Goal: Information Seeking & Learning: Learn about a topic

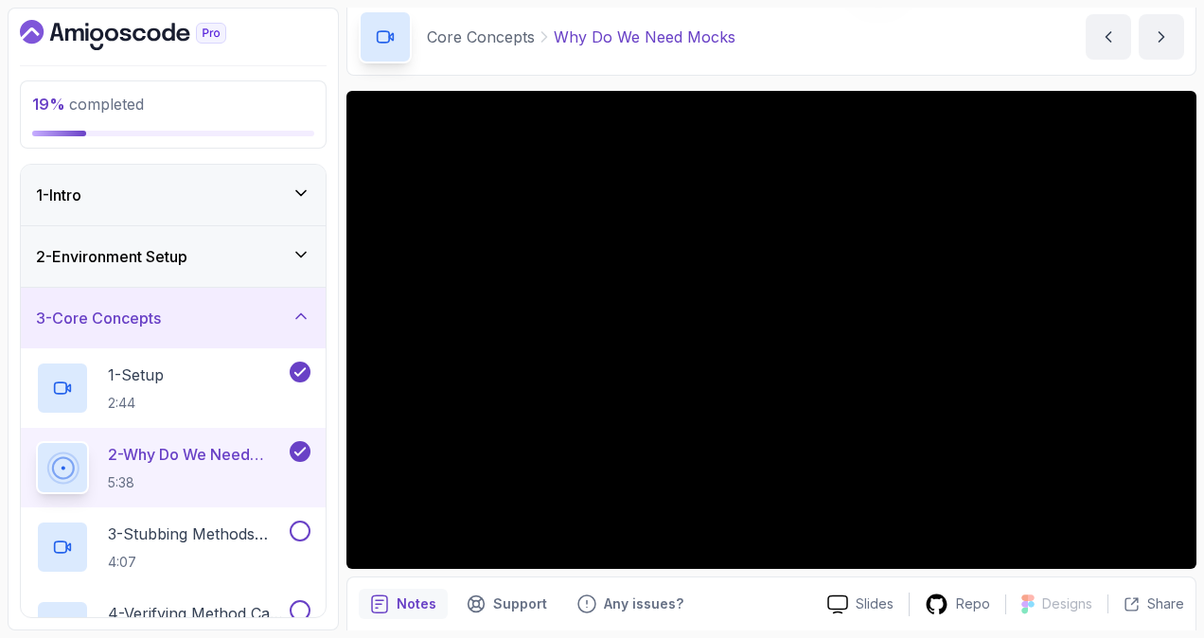
scroll to position [146, 0]
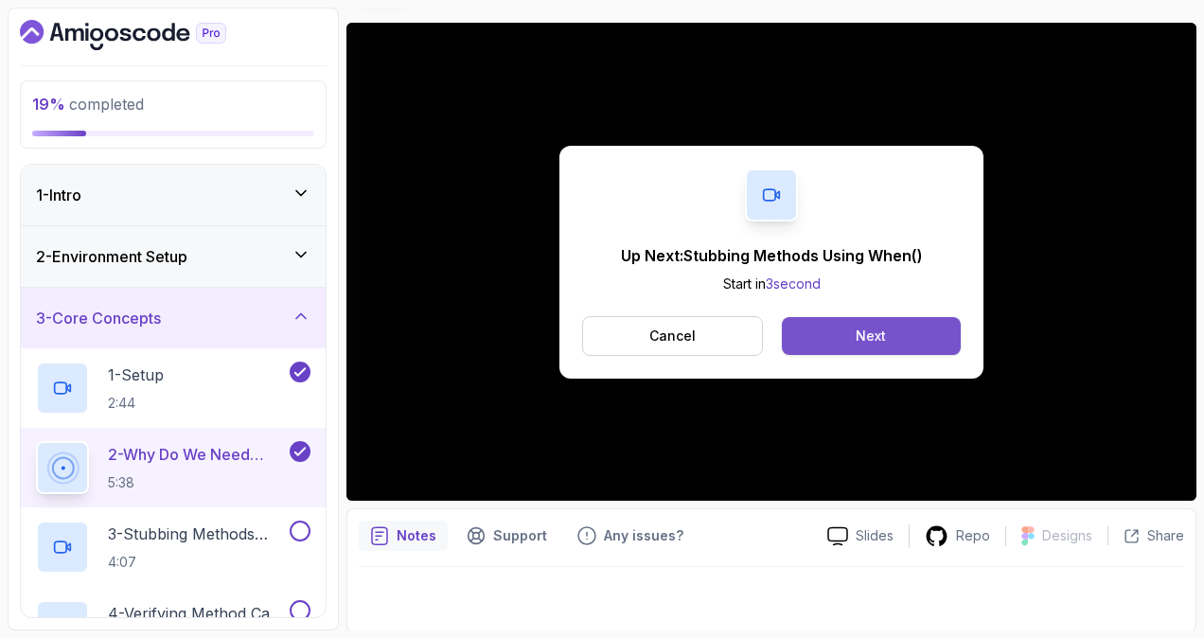
click at [892, 327] on button "Next" at bounding box center [871, 336] width 179 height 38
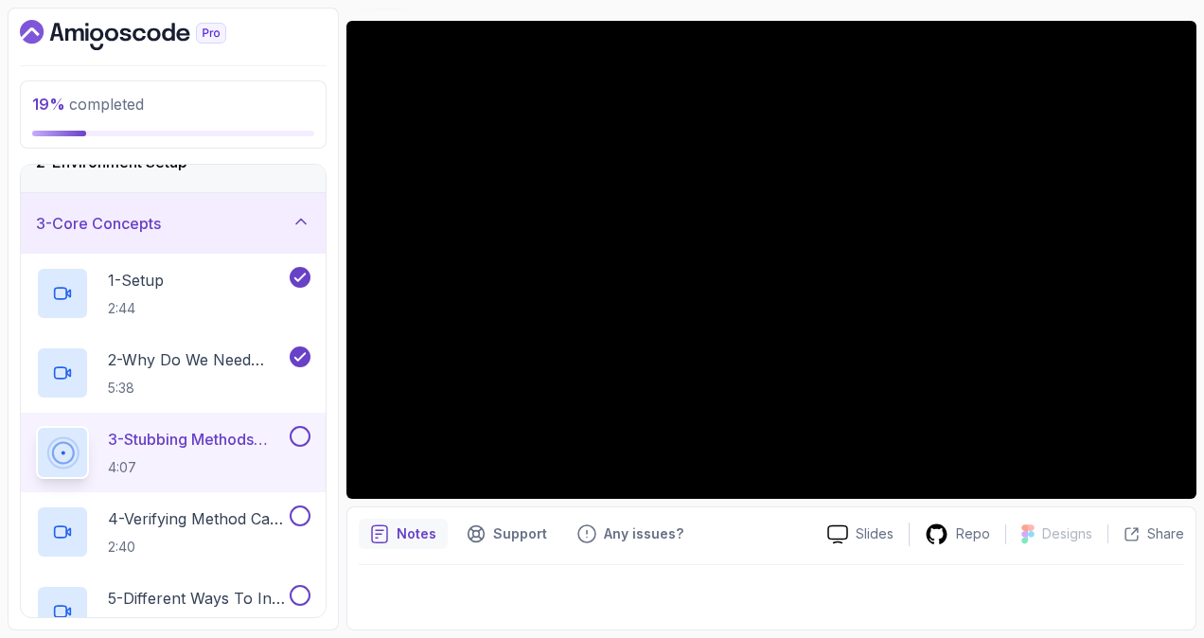
scroll to position [146, 0]
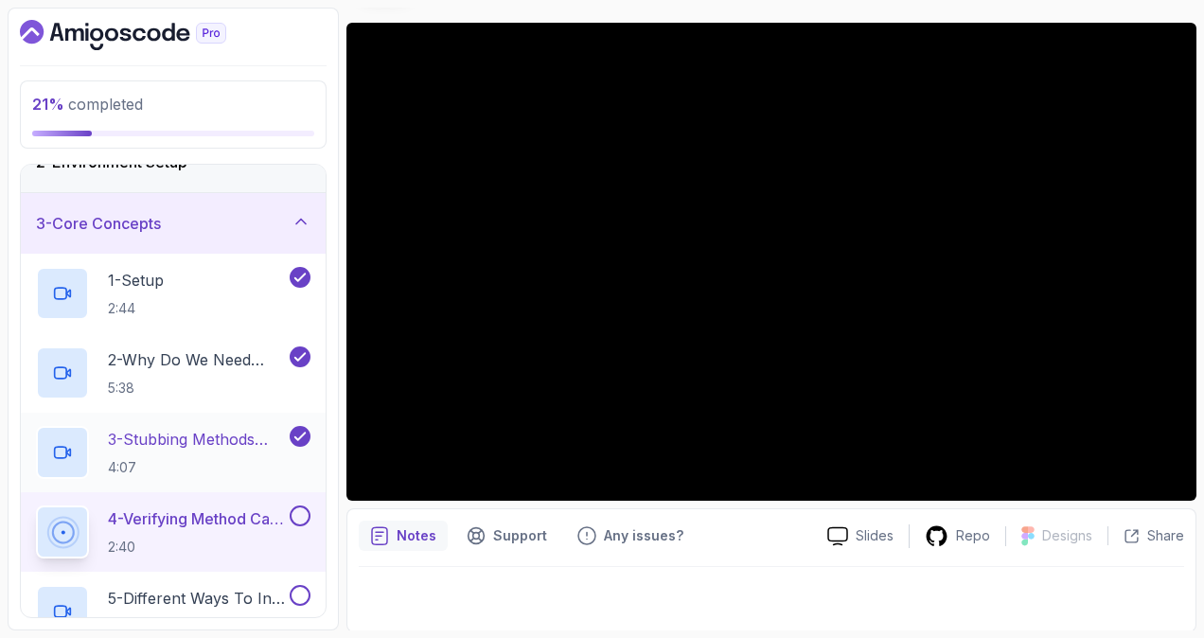
click at [219, 452] on h2 "3 - Stubbing Methods Using When() 4:07" at bounding box center [197, 452] width 178 height 49
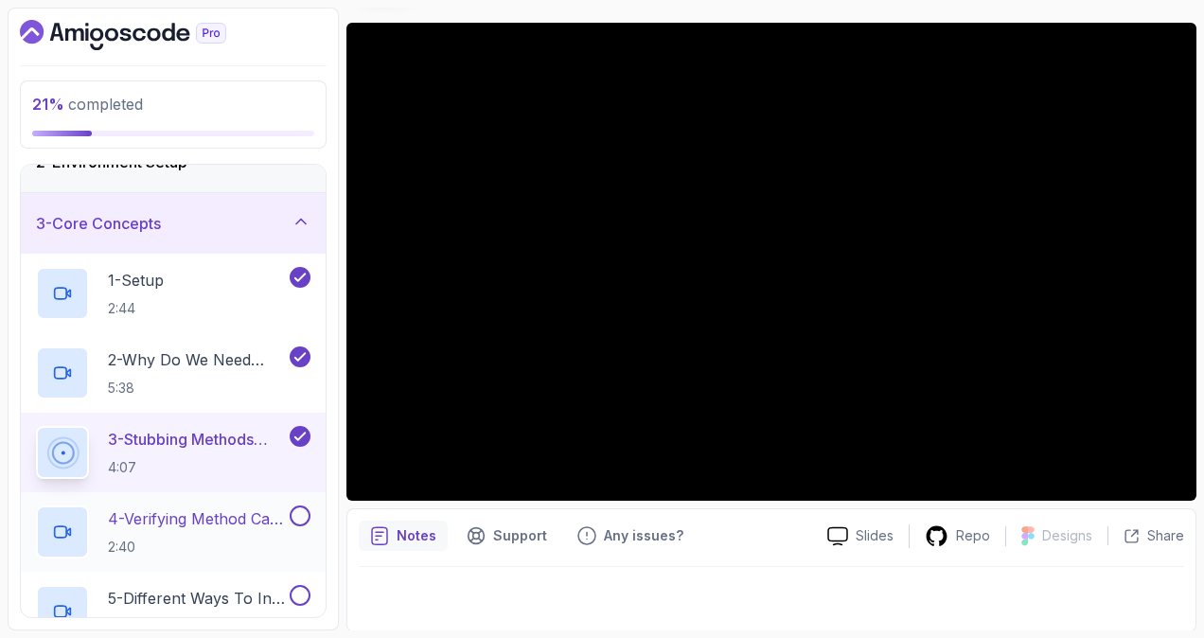
click at [187, 517] on p "4 - Verifying Method Calls With Verify()" at bounding box center [197, 518] width 178 height 23
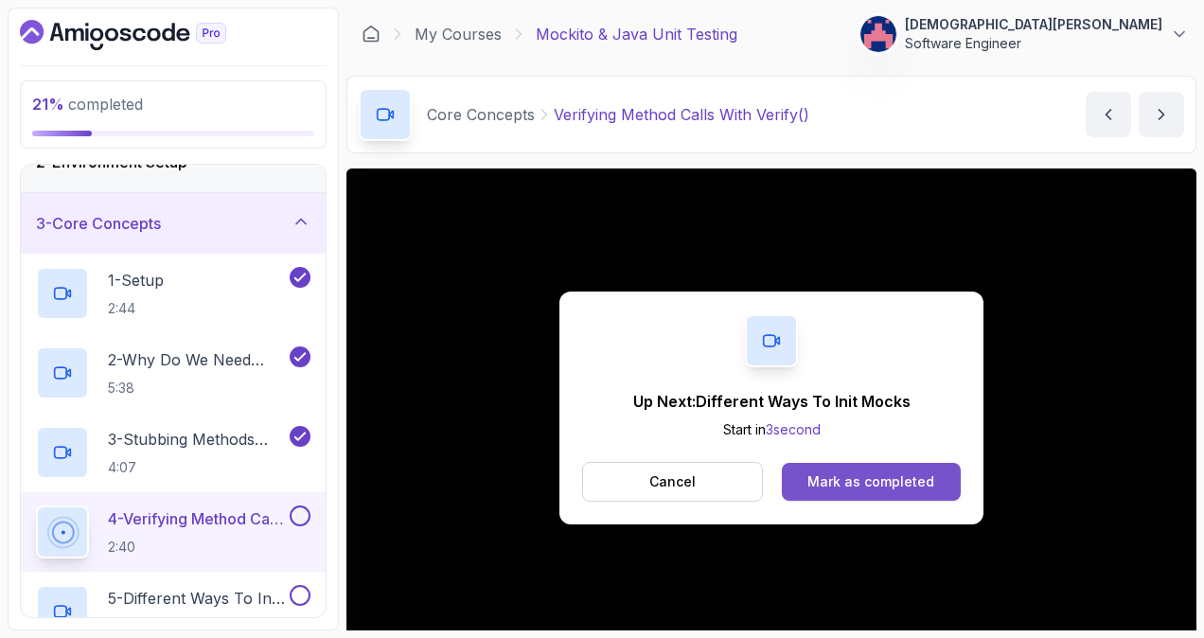
click at [864, 488] on div "Mark as completed" at bounding box center [870, 481] width 127 height 19
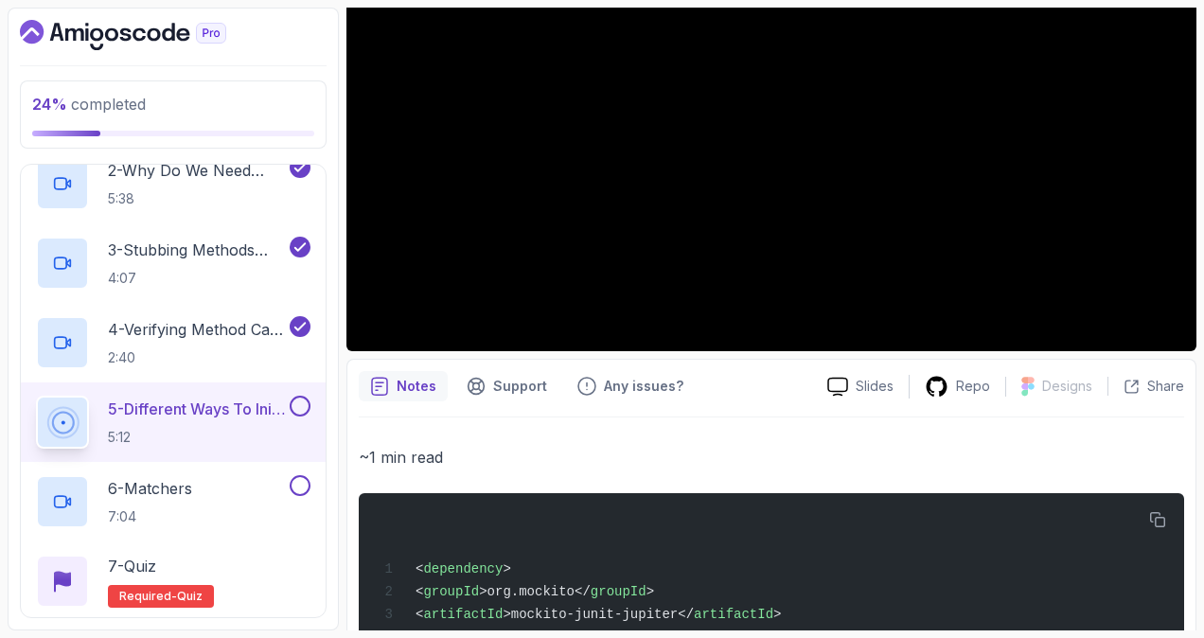
scroll to position [189, 0]
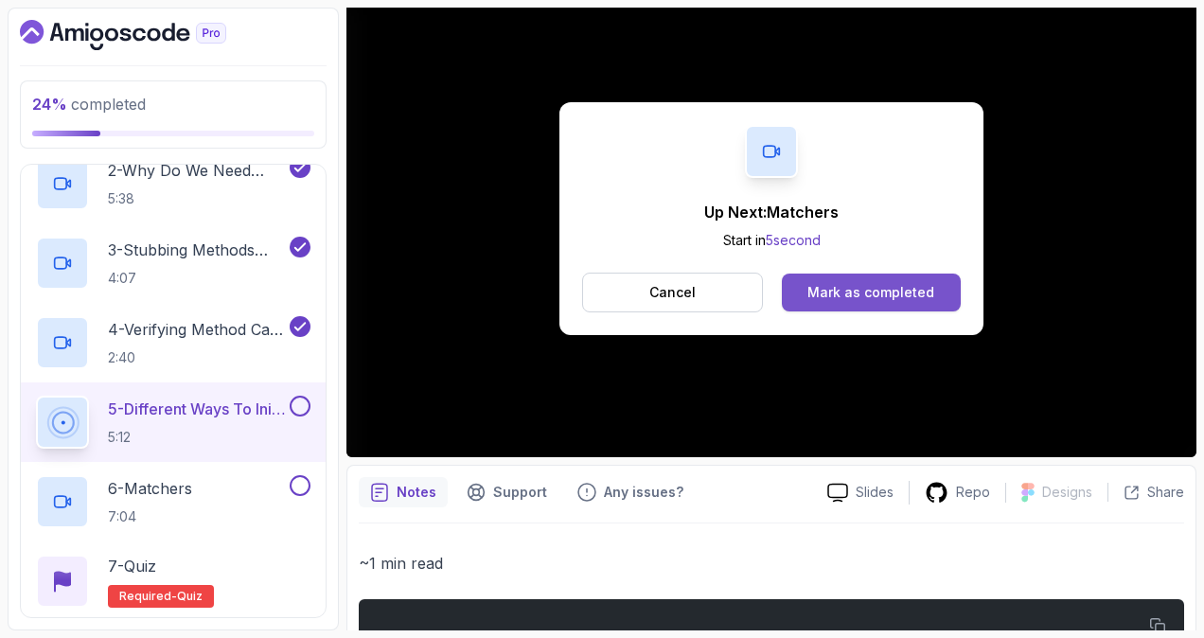
click at [850, 285] on div "Mark as completed" at bounding box center [870, 292] width 127 height 19
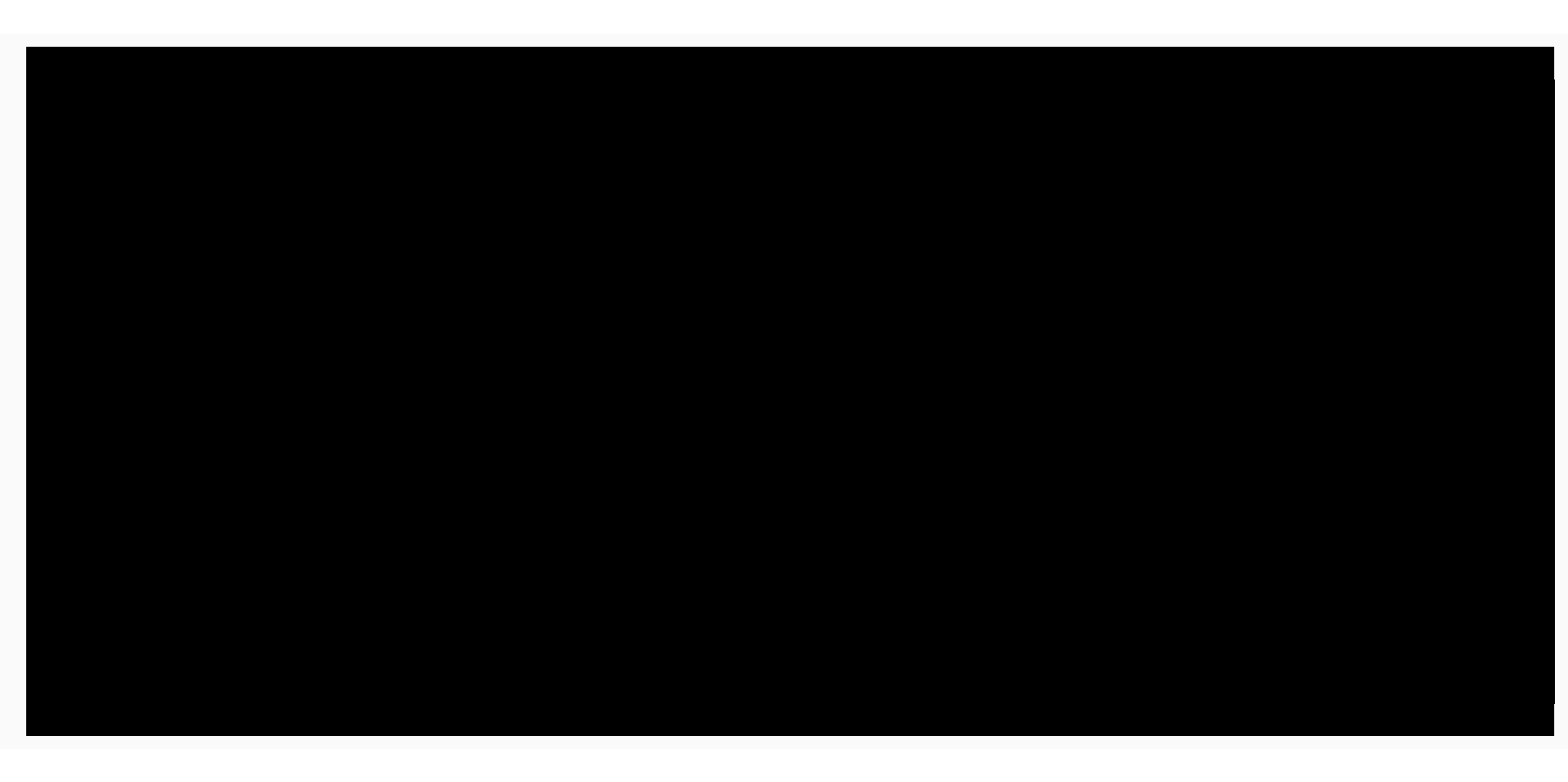
scroll to position [3, 0]
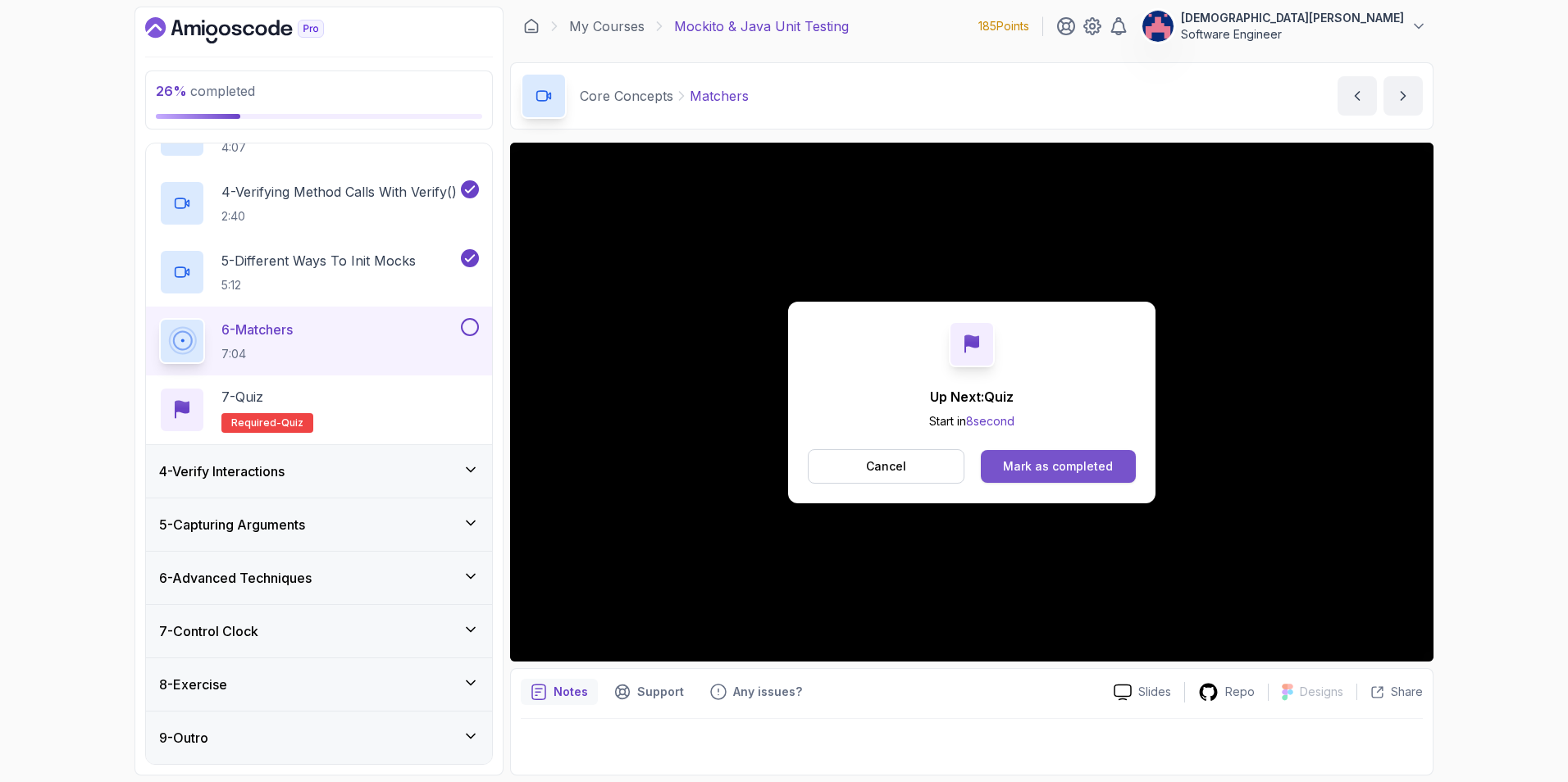
click at [1026, 466] on div "Mark as completed" at bounding box center [1058, 466] width 110 height 16
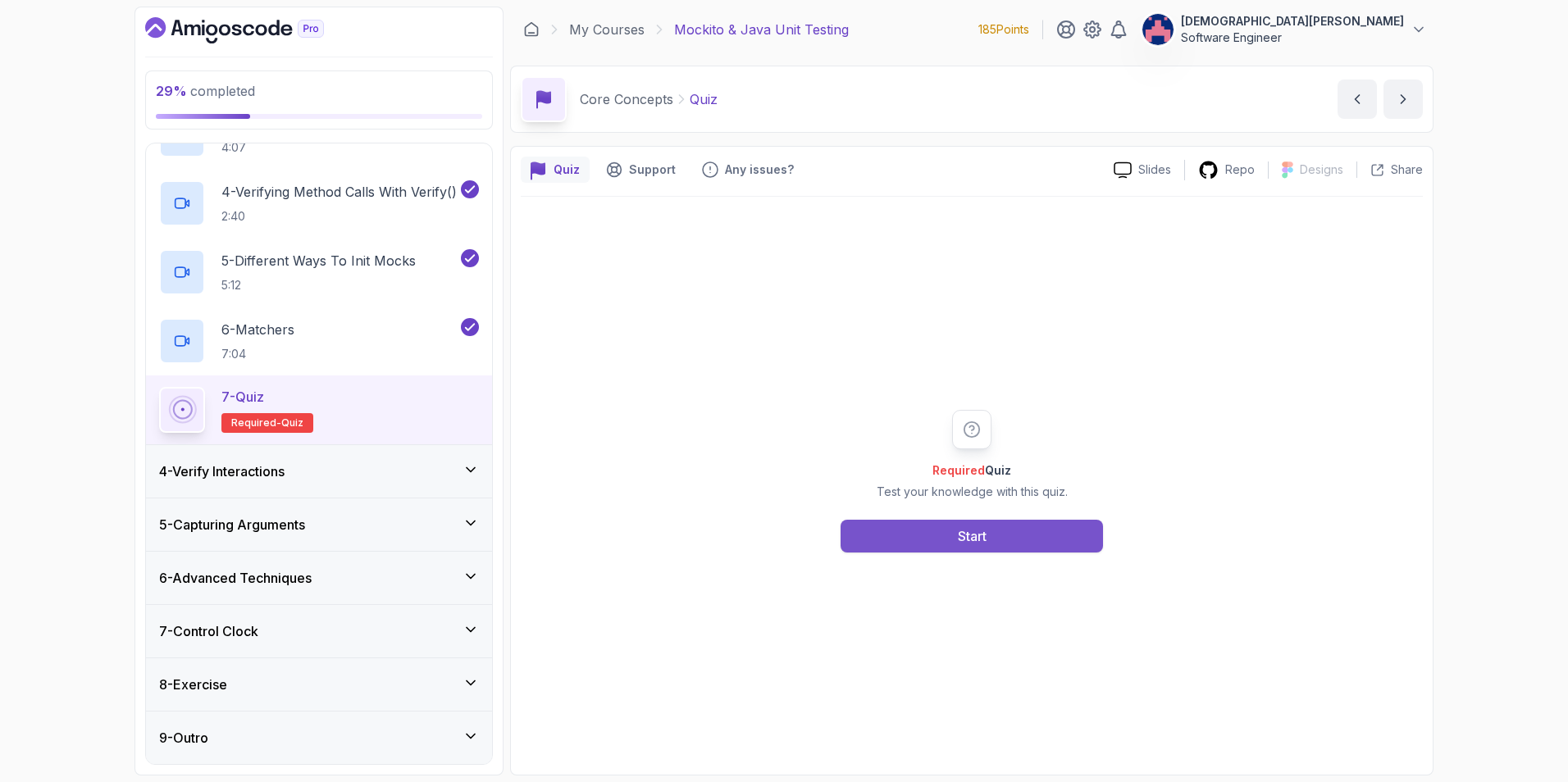
click at [972, 533] on div "Start" at bounding box center [972, 536] width 29 height 20
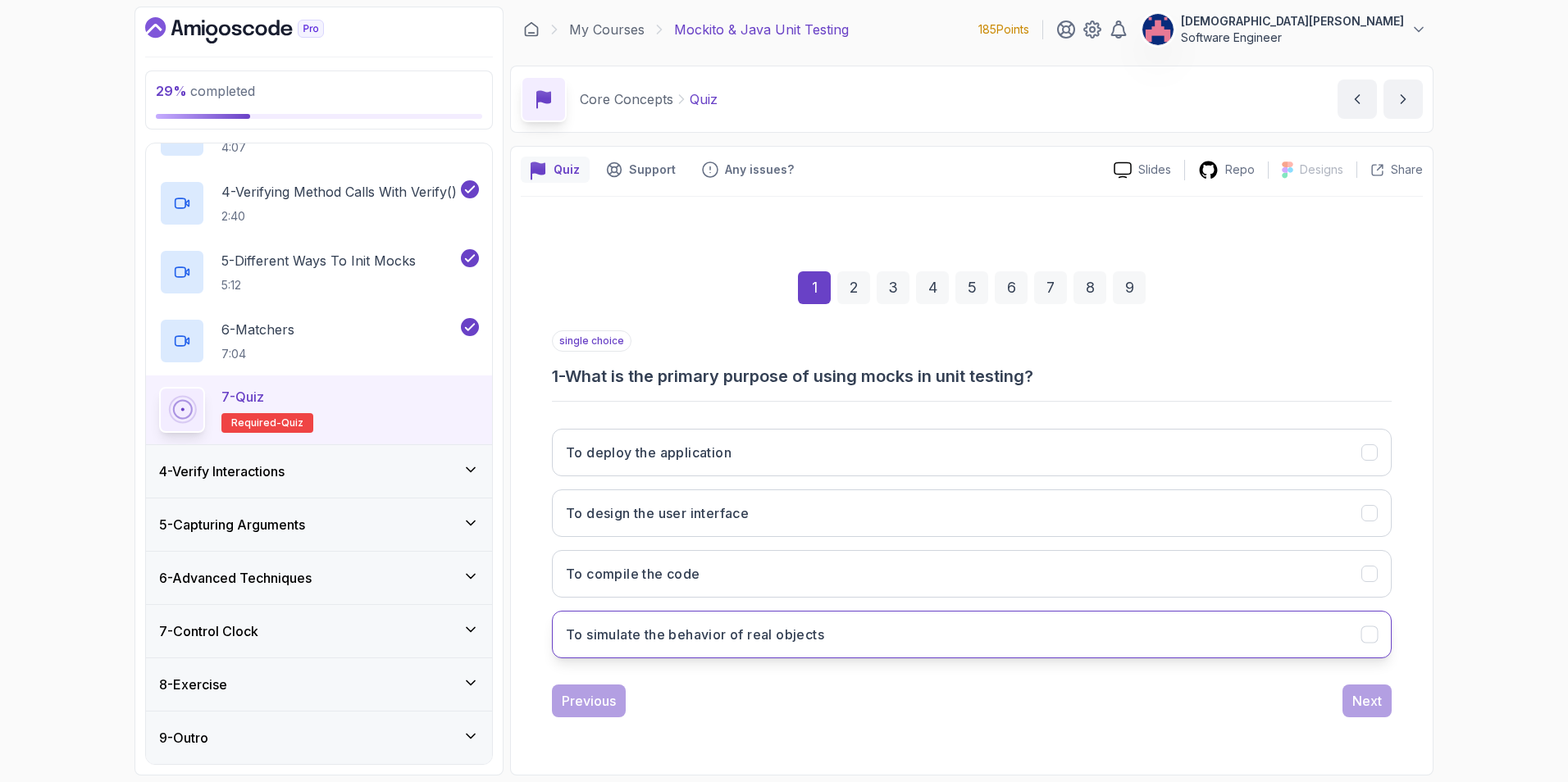
click at [868, 552] on button "To simulate the behavior of real objects" at bounding box center [971, 634] width 839 height 48
click at [1042, 552] on div "Next" at bounding box center [1367, 701] width 29 height 20
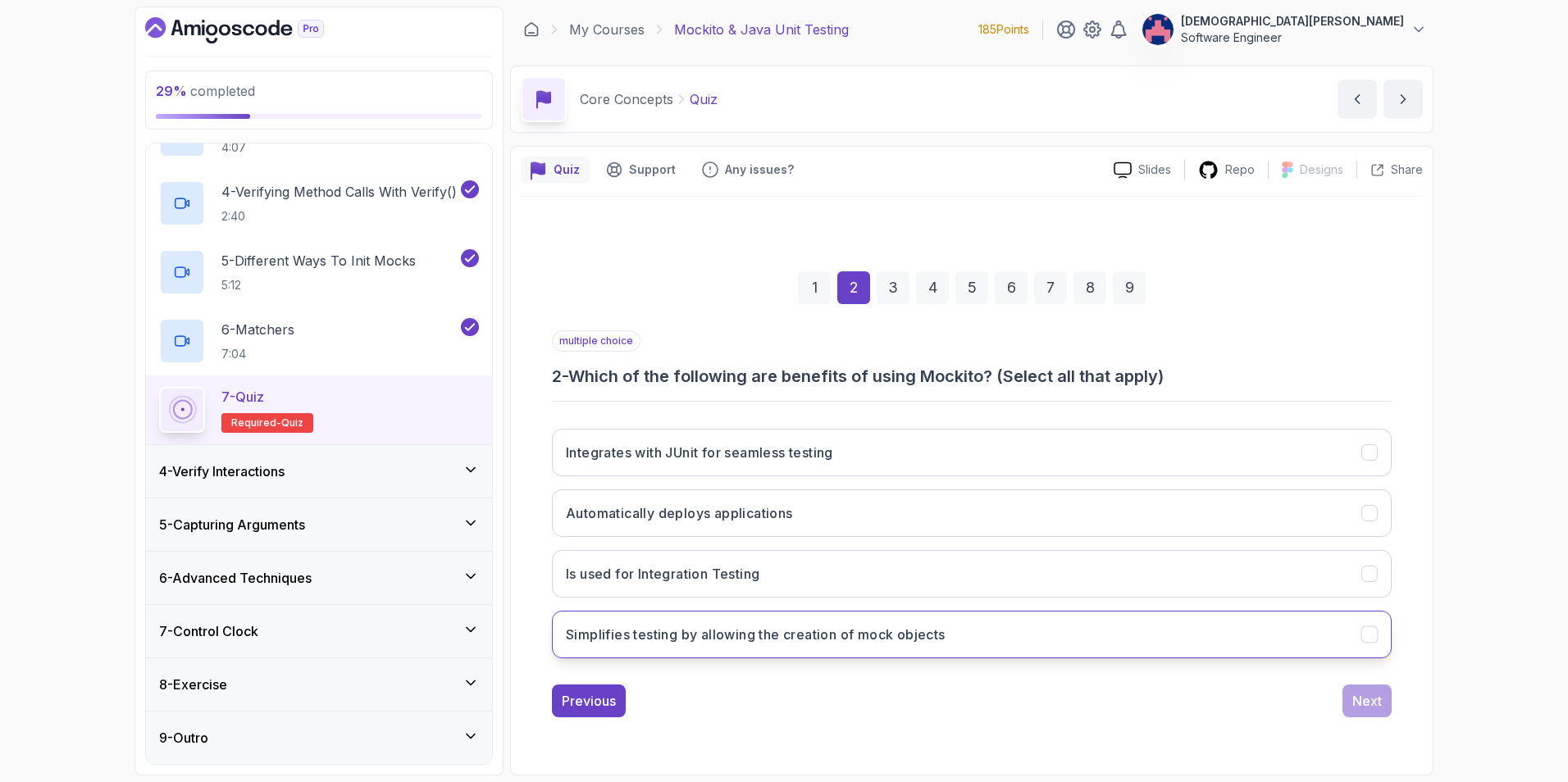
click at [1042, 552] on button "Simplifies testing by allowing the creation of mock objects" at bounding box center [971, 634] width 839 height 48
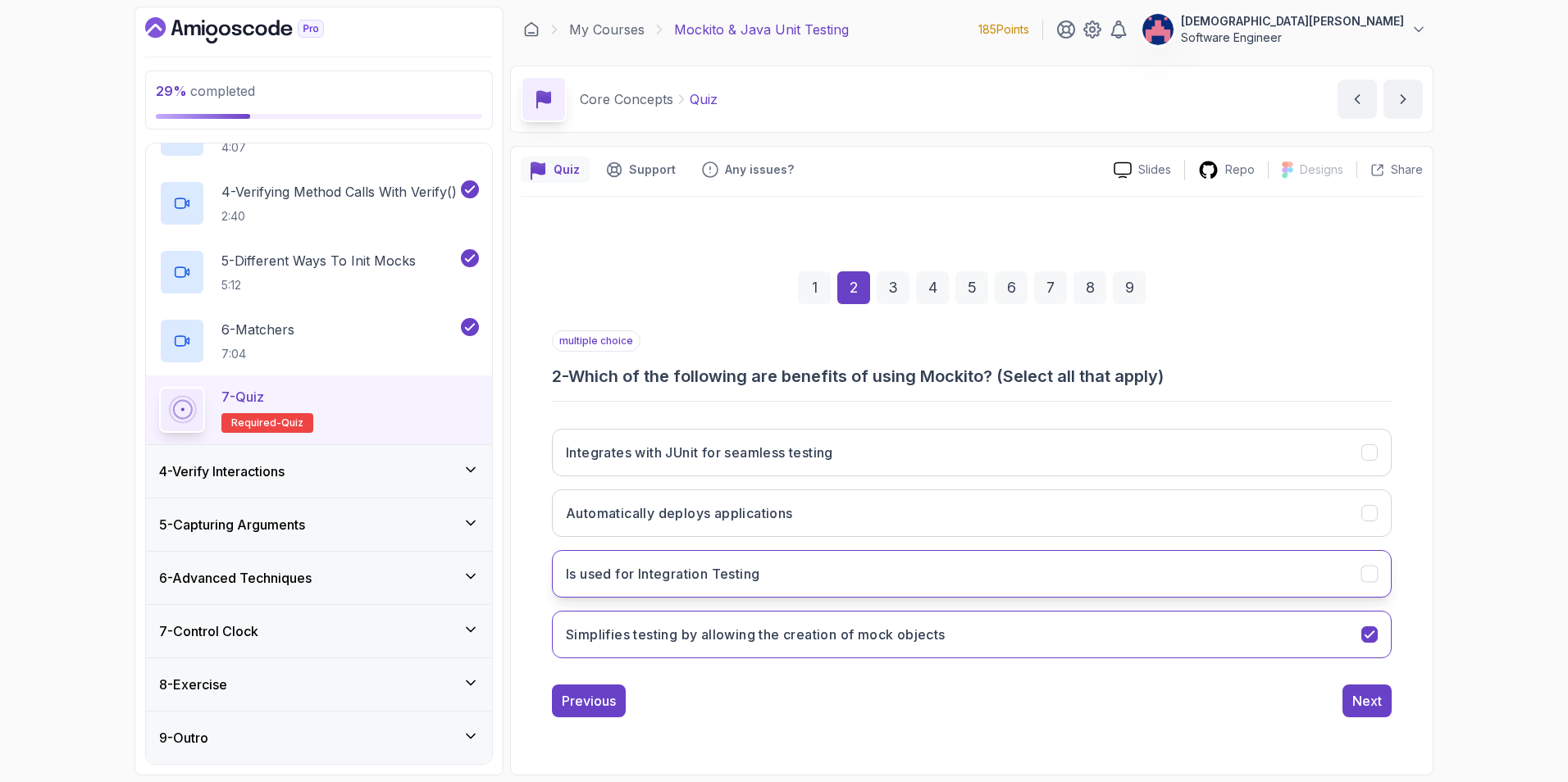
click at [778, 552] on button "Is used for Integration Testing" at bounding box center [971, 573] width 839 height 48
click at [1042, 552] on div "Next" at bounding box center [1367, 701] width 29 height 20
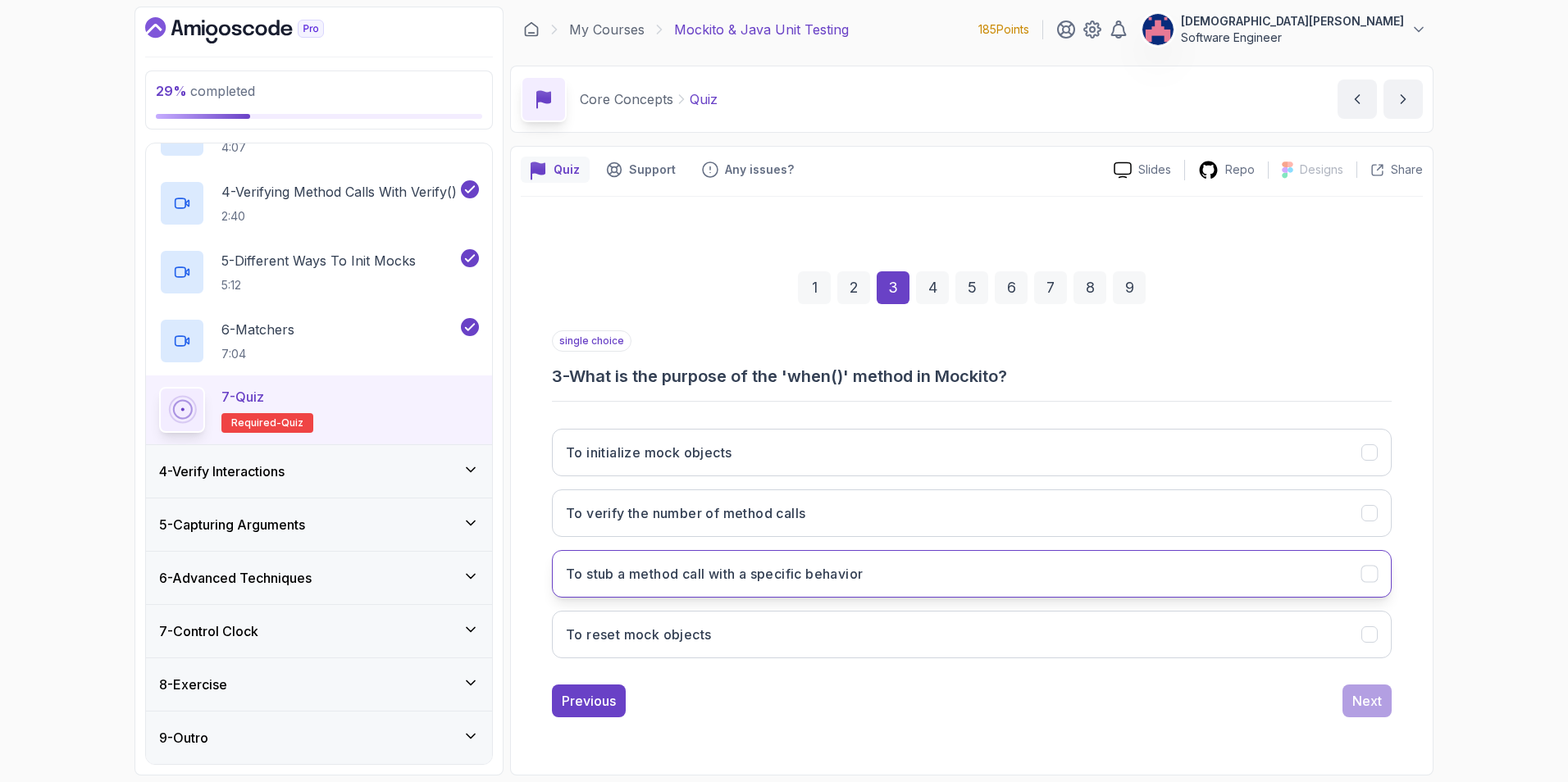
click at [883, 552] on button "To stub a method call with a specific behavior" at bounding box center [971, 573] width 839 height 48
click at [1042, 552] on div "Next" at bounding box center [1367, 701] width 29 height 20
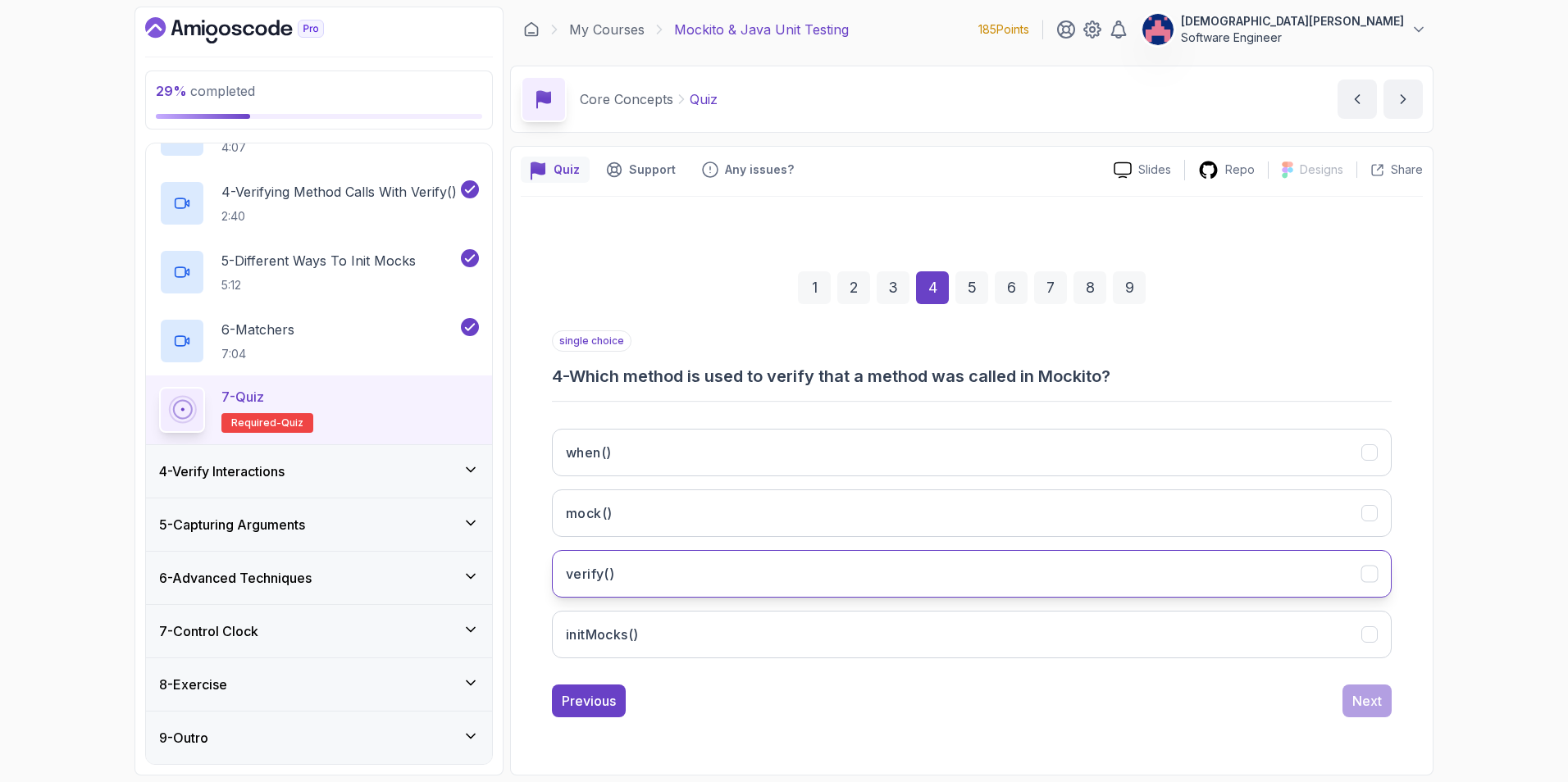
click at [975, 552] on button "verify()" at bounding box center [971, 573] width 839 height 48
click at [1042, 552] on div "Next" at bounding box center [1367, 701] width 29 height 20
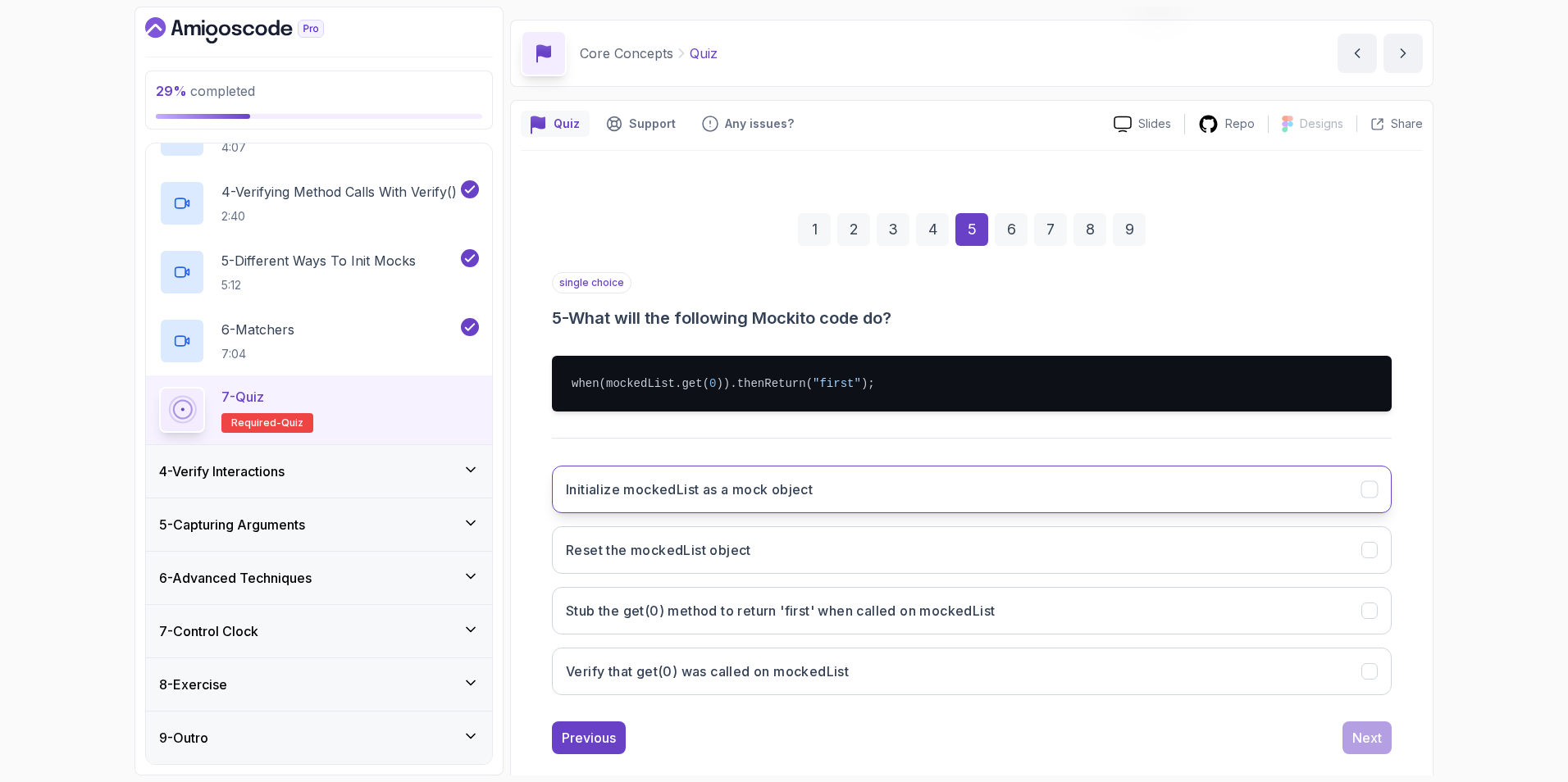
scroll to position [71, 0]
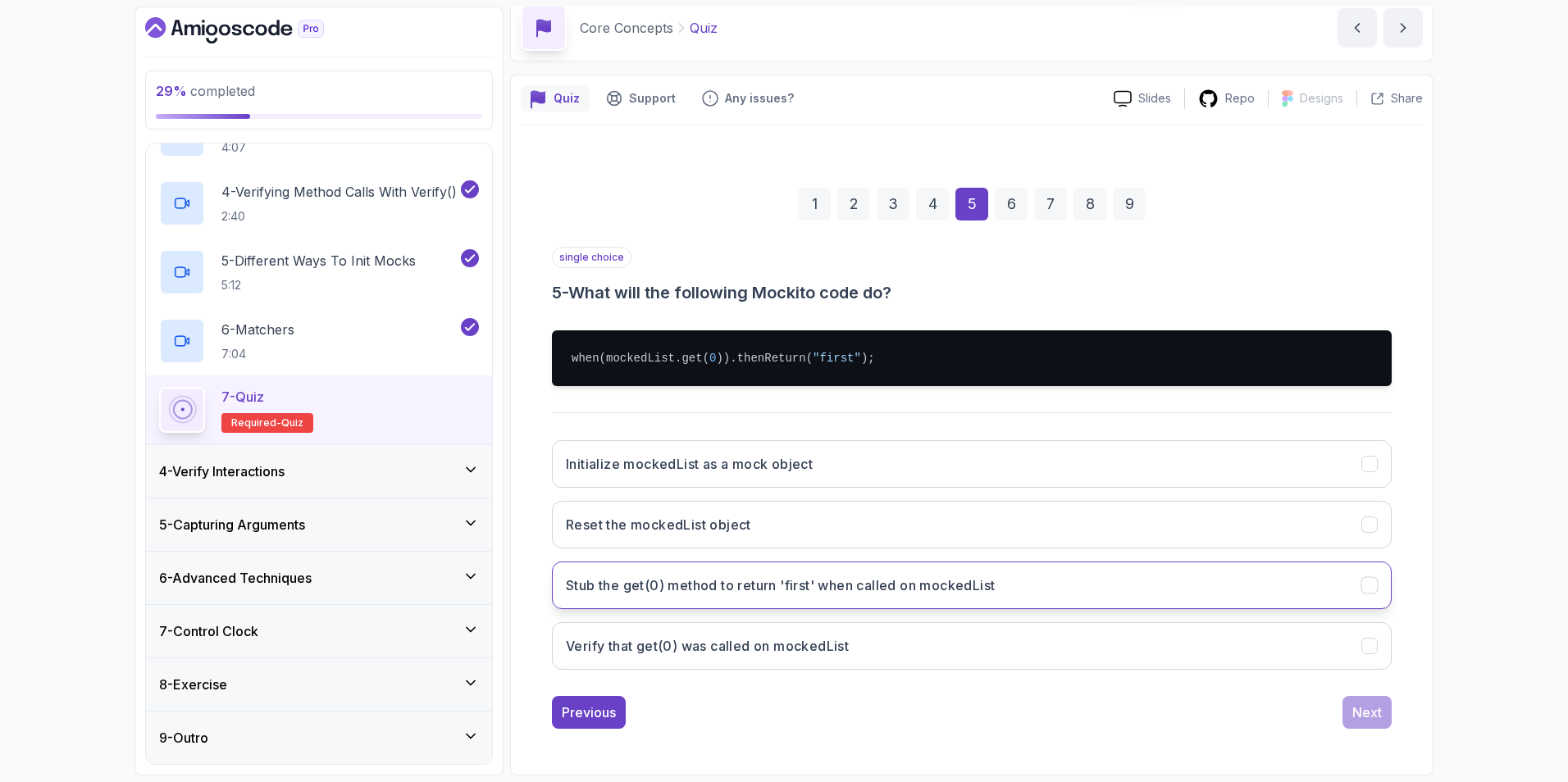
click at [1042, 552] on button "Stub the get(0) method to return 'first' when called on mockedList" at bounding box center [971, 585] width 839 height 48
click at [1042, 552] on div "Next" at bounding box center [1367, 712] width 29 height 20
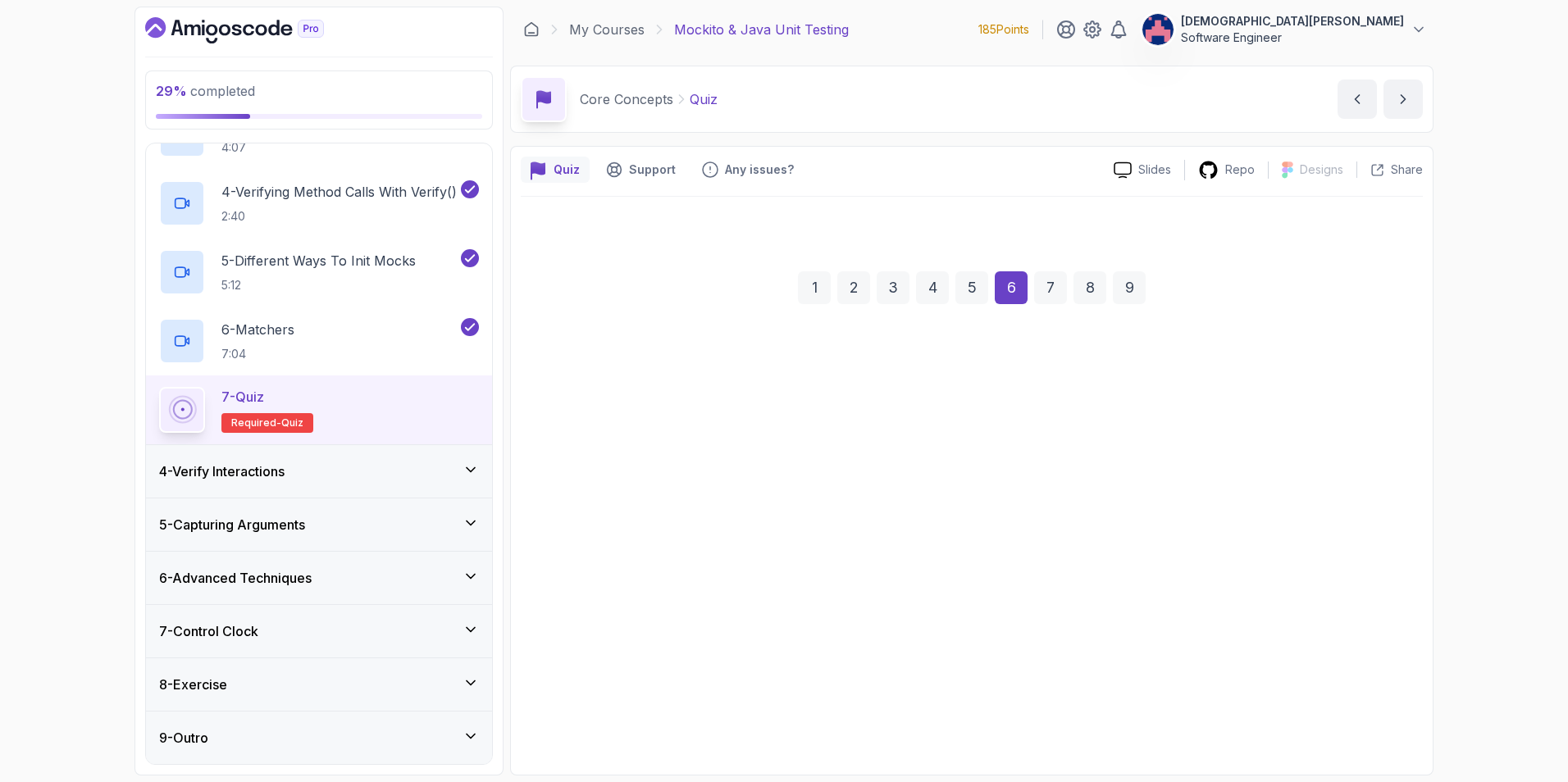
scroll to position [0, 0]
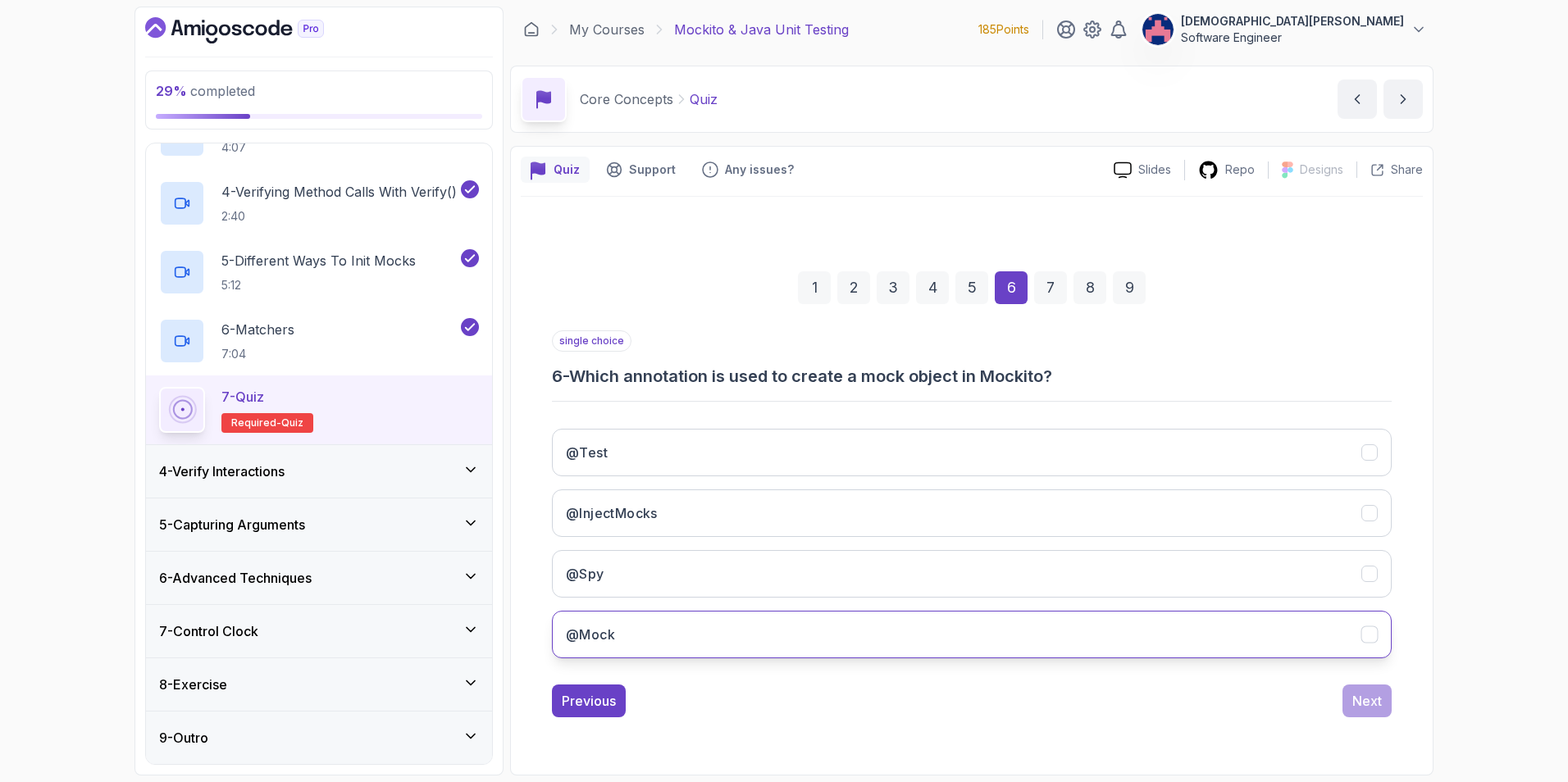
click at [1004, 552] on button "@Mock" at bounding box center [971, 634] width 839 height 48
click at [1042, 552] on div "Next" at bounding box center [1367, 701] width 29 height 20
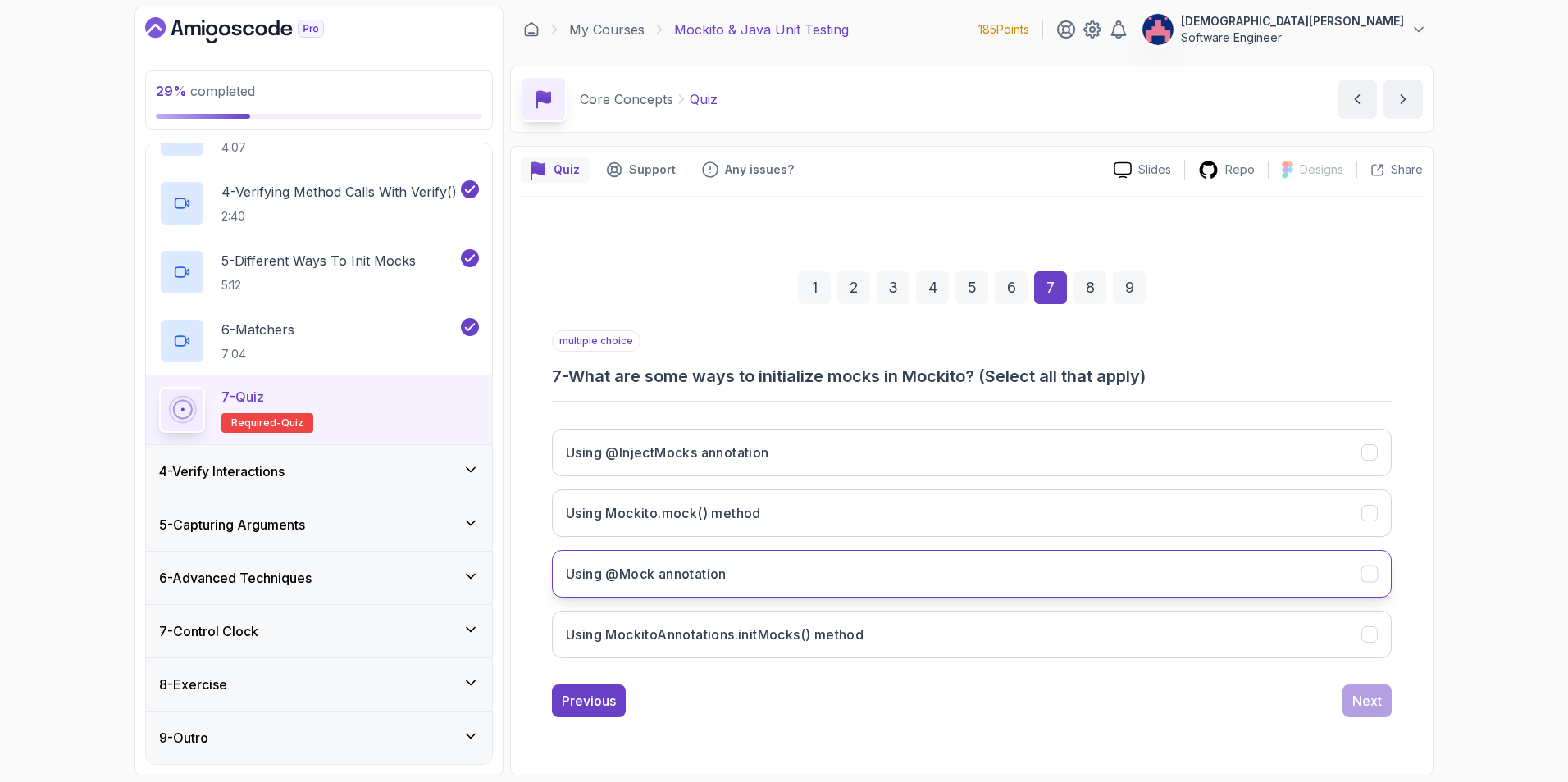
click at [1002, 552] on button "Using @Mock annotation" at bounding box center [971, 573] width 839 height 48
click at [1014, 450] on button "Using @InjectMocks annotation" at bounding box center [971, 452] width 839 height 48
click at [1042, 552] on div "Next" at bounding box center [1367, 701] width 29 height 20
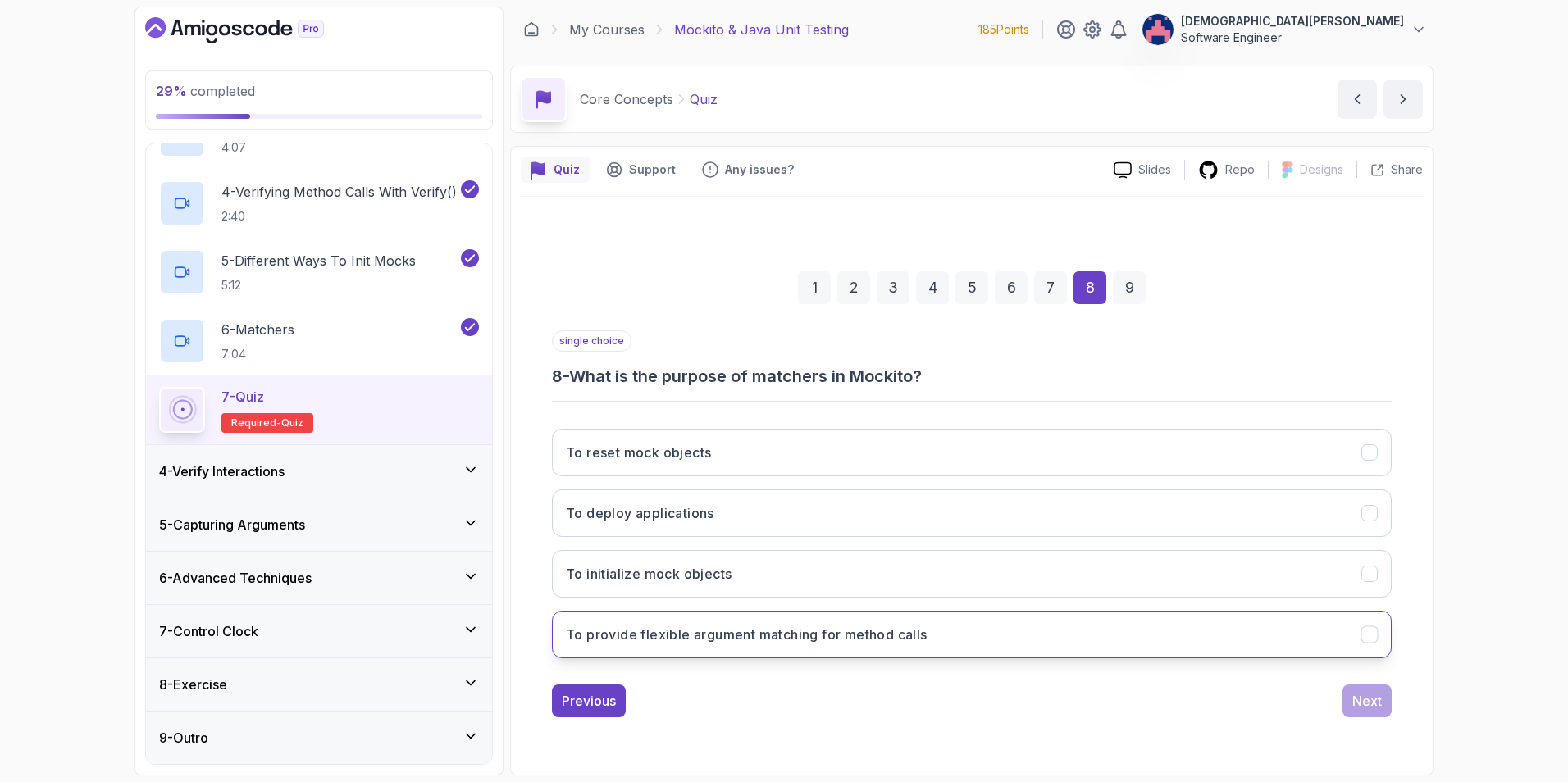
click at [1042, 552] on button "To provide flexible argument matching for method calls" at bounding box center [971, 634] width 839 height 48
click at [1042, 552] on div "Next" at bounding box center [1367, 701] width 29 height 20
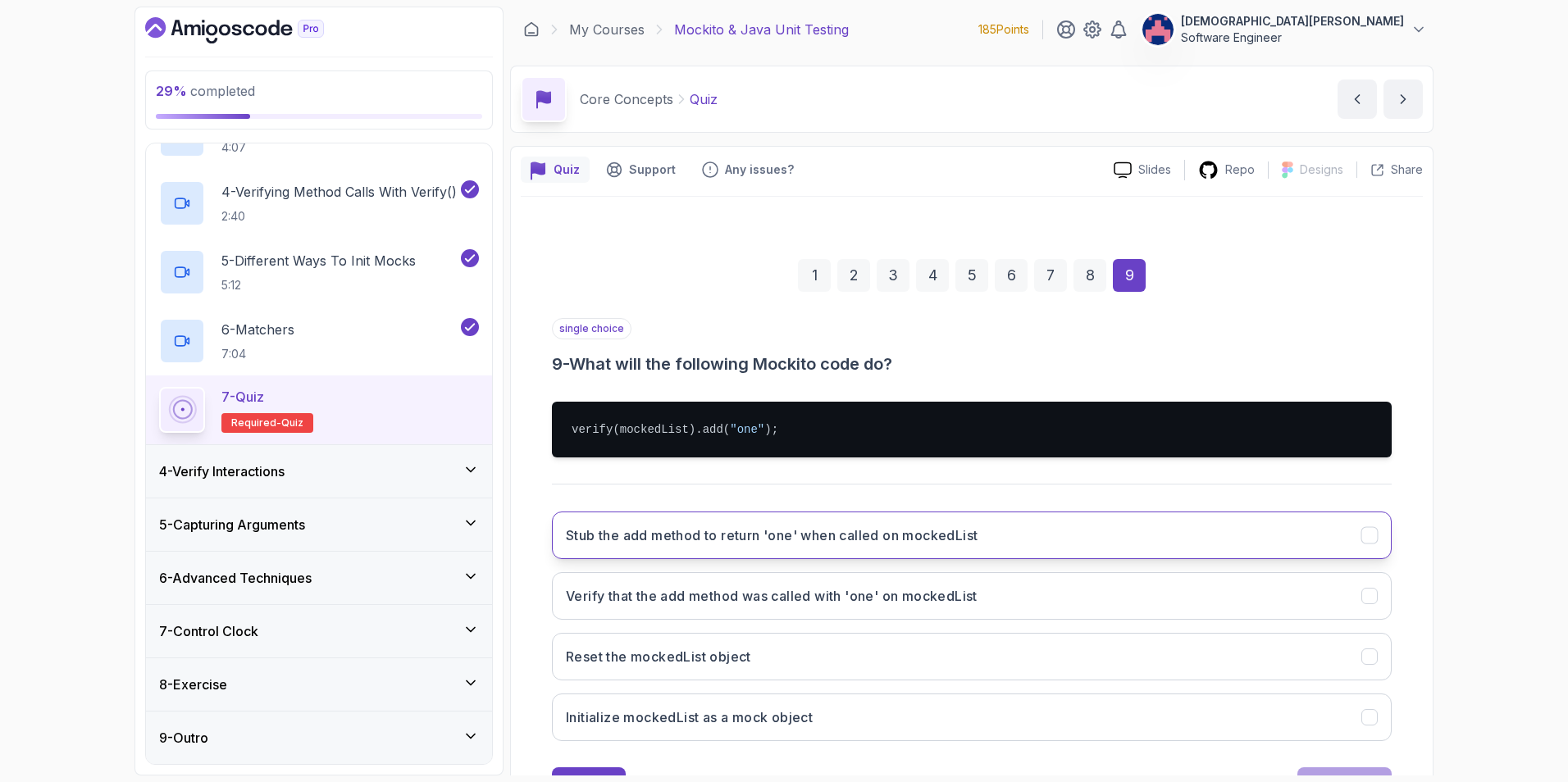
scroll to position [71, 0]
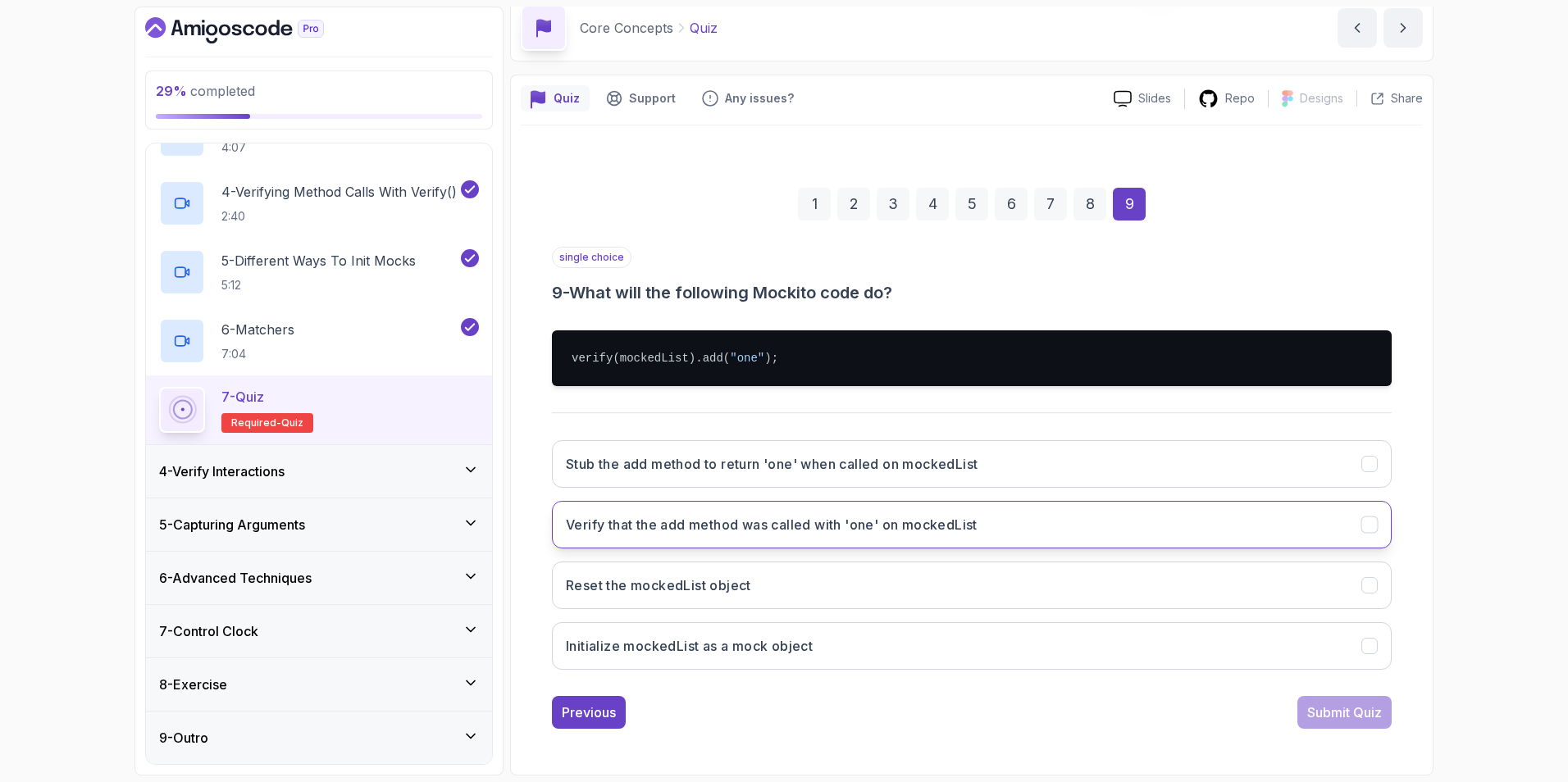
click at [748, 531] on h3 "Verify that the add method was called with 'one' on mockedList" at bounding box center [771, 524] width 411 height 20
click at [1042, 552] on div "Submit Quiz" at bounding box center [1344, 712] width 75 height 20
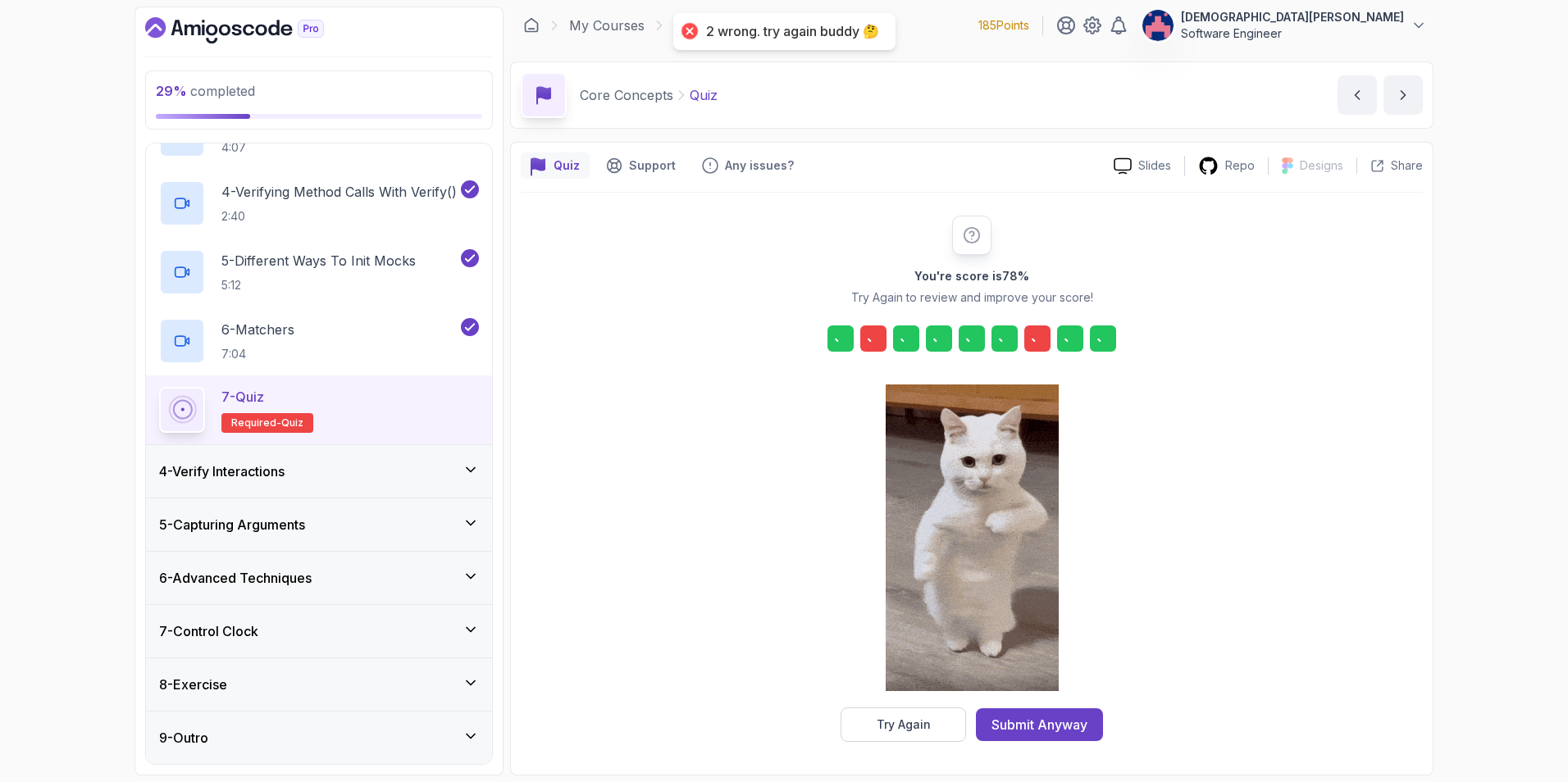
scroll to position [4, 0]
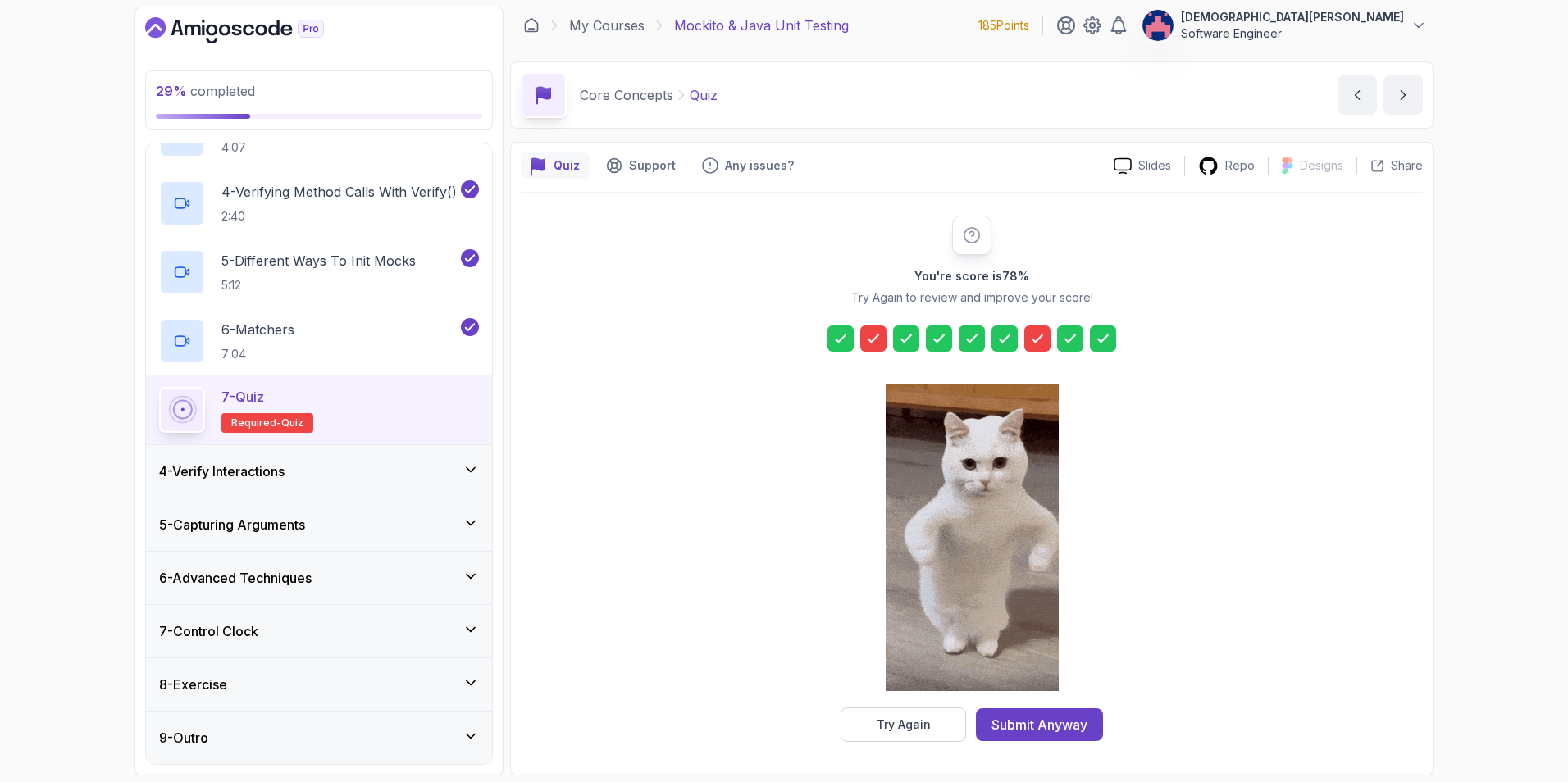
click at [878, 339] on icon at bounding box center [873, 338] width 16 height 16
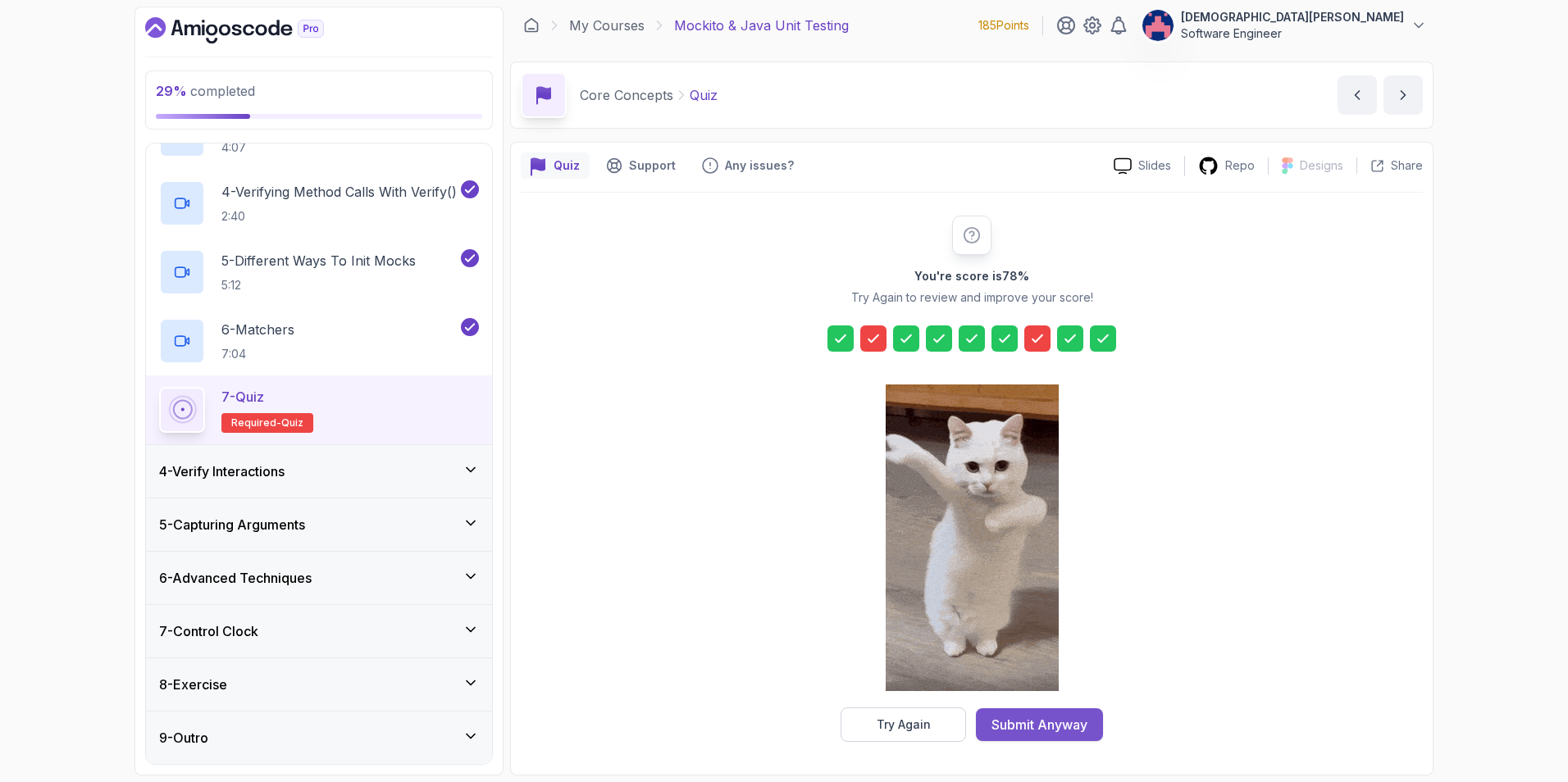
click at [1042, 552] on div "Submit Anyway" at bounding box center [1039, 724] width 96 height 20
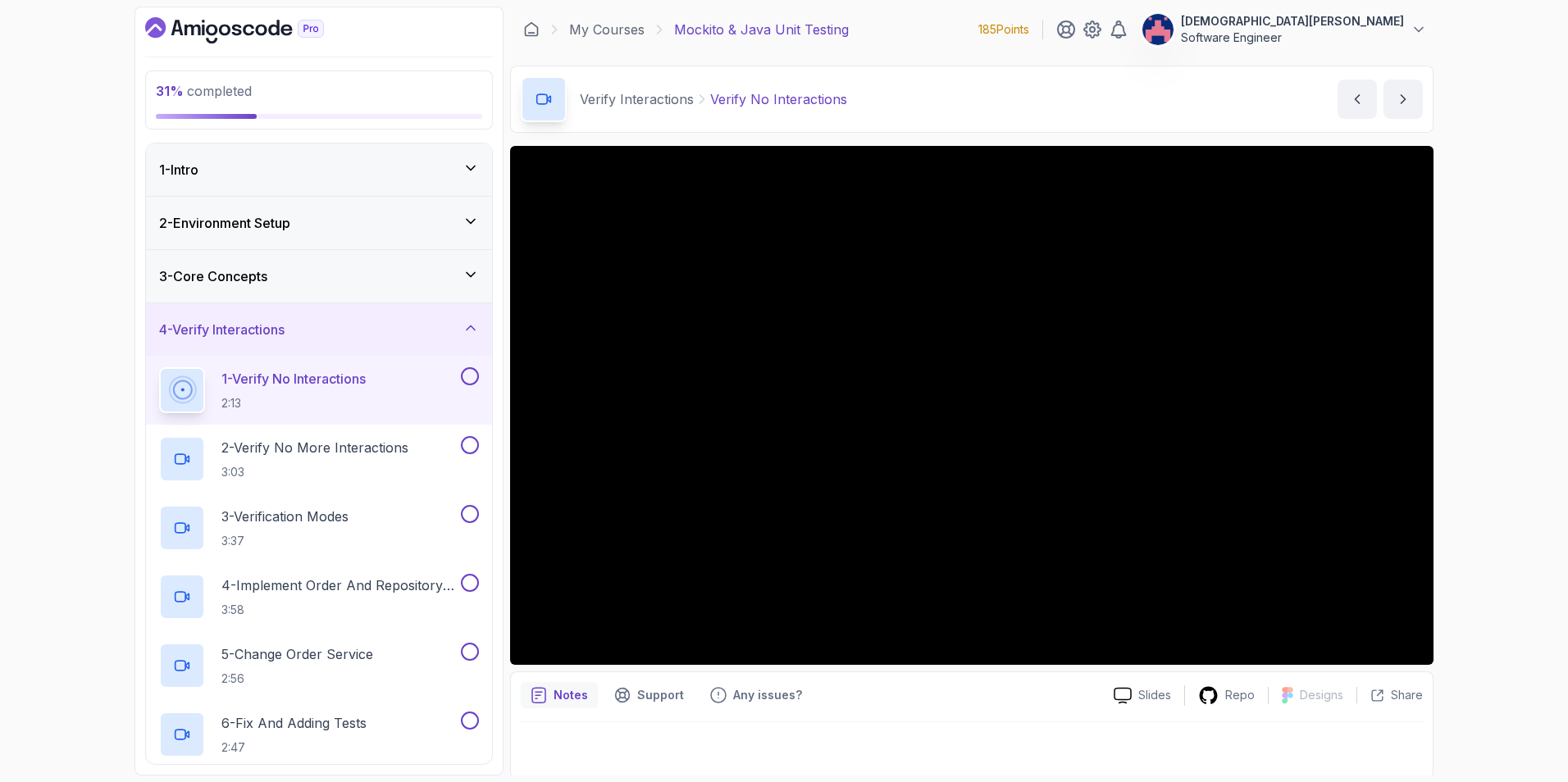
click at [376, 282] on div "3 - Core Concepts" at bounding box center [319, 276] width 320 height 20
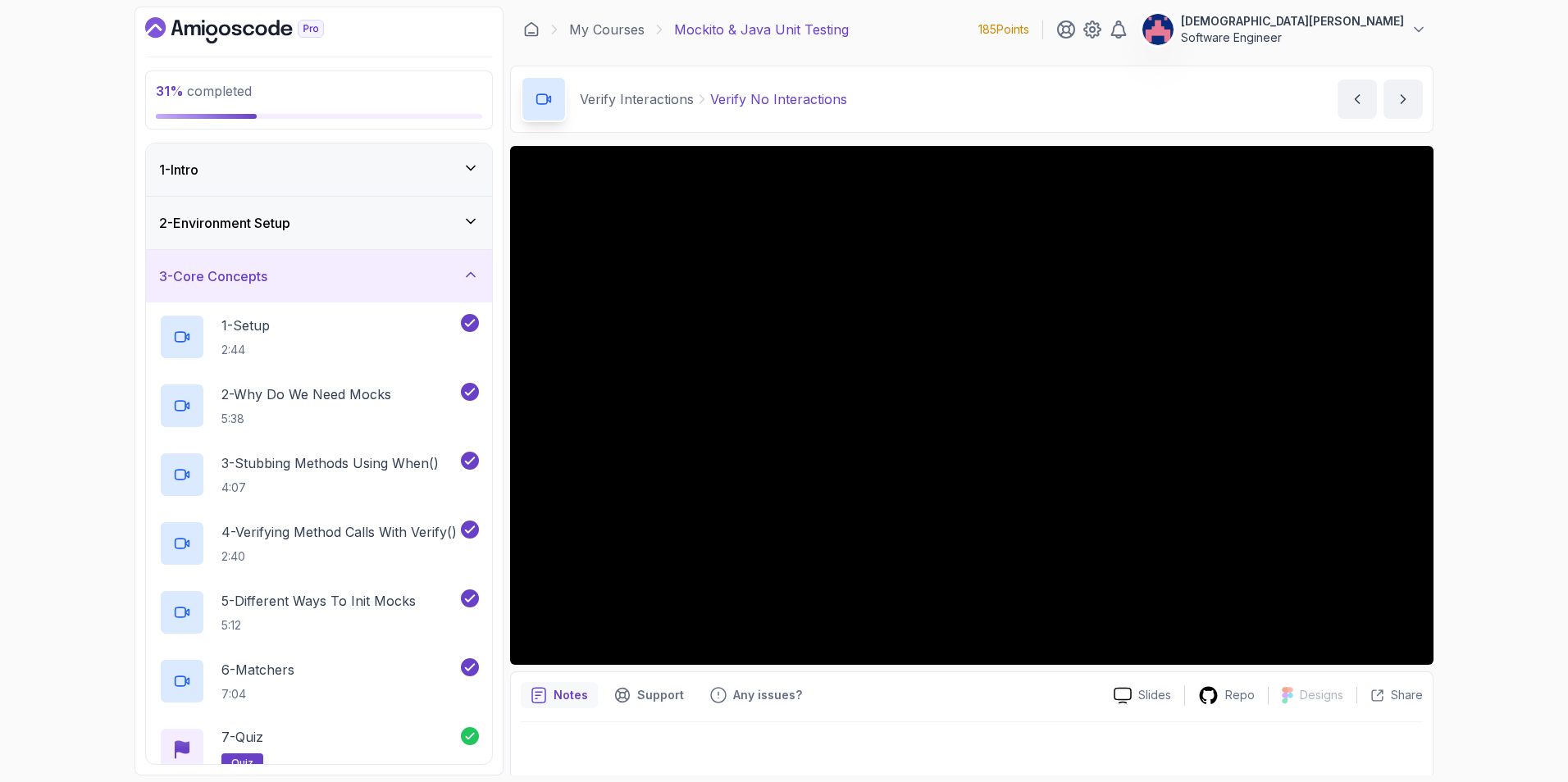
click at [461, 274] on div "3 - Core Concepts" at bounding box center [319, 276] width 320 height 20
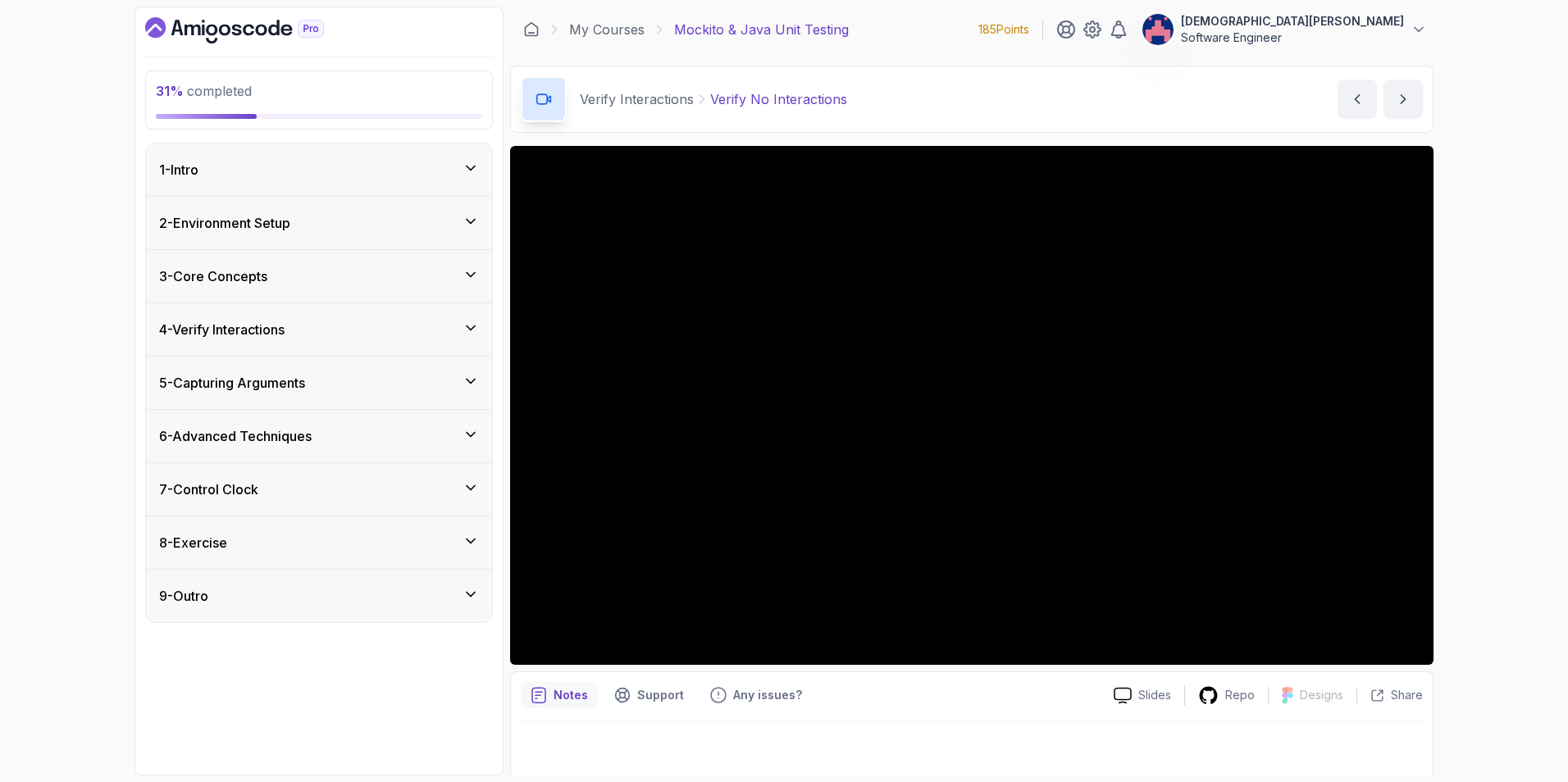
click at [409, 268] on div "3 - Core Concepts" at bounding box center [319, 276] width 320 height 20
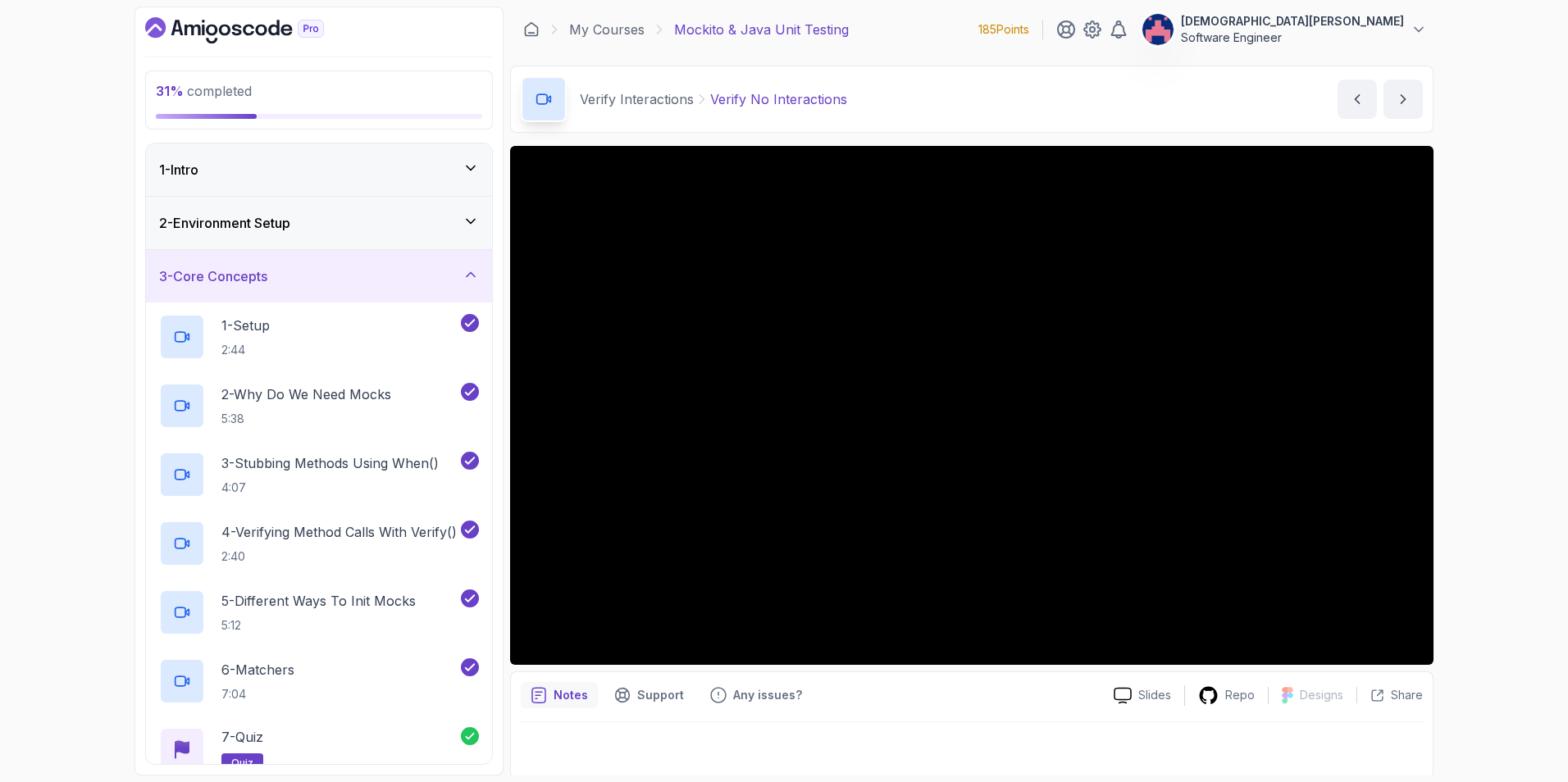
click at [416, 278] on div "3 - Core Concepts" at bounding box center [319, 276] width 320 height 20
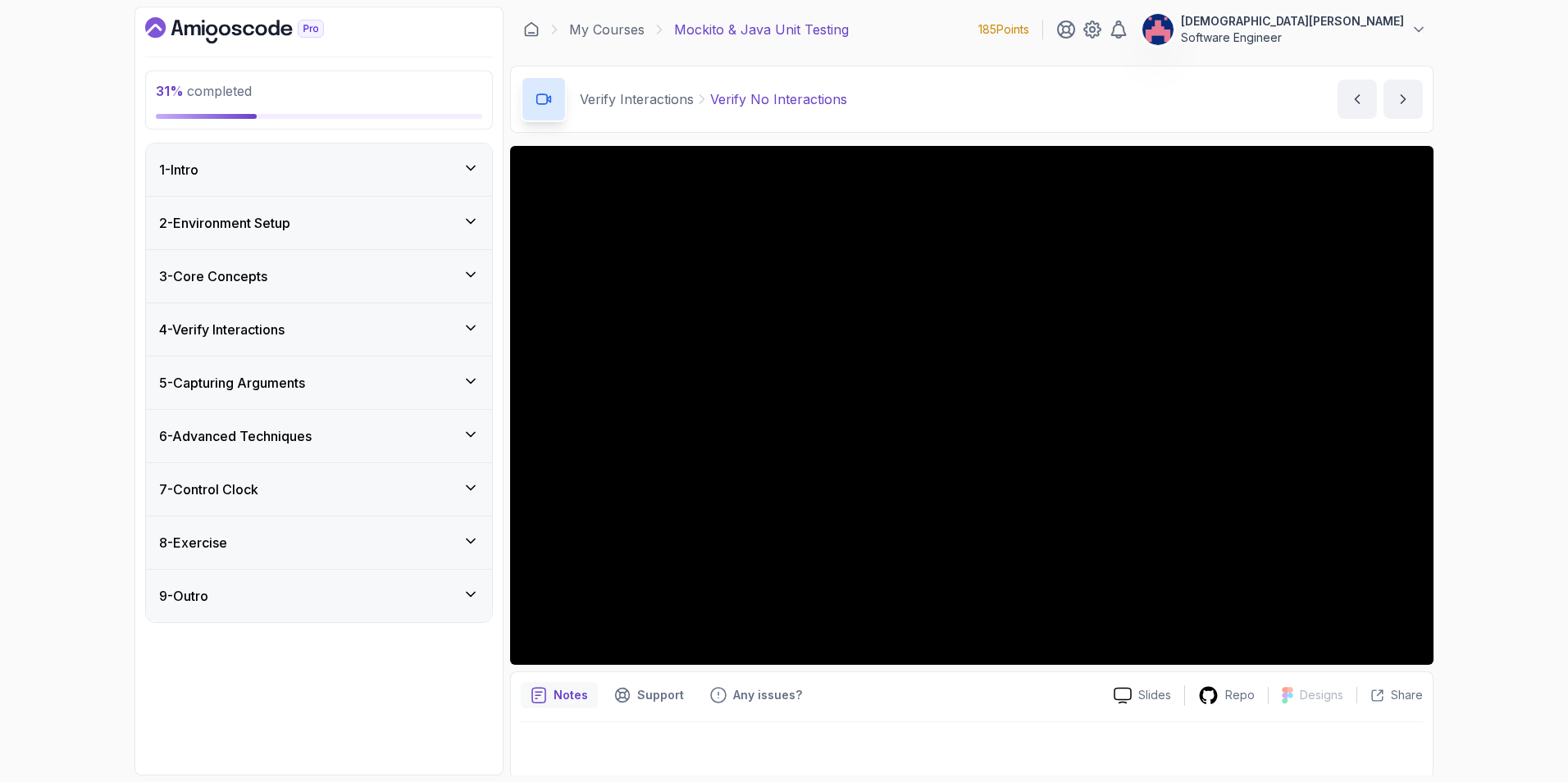
click at [420, 335] on div "4 - Verify Interactions" at bounding box center [319, 329] width 320 height 20
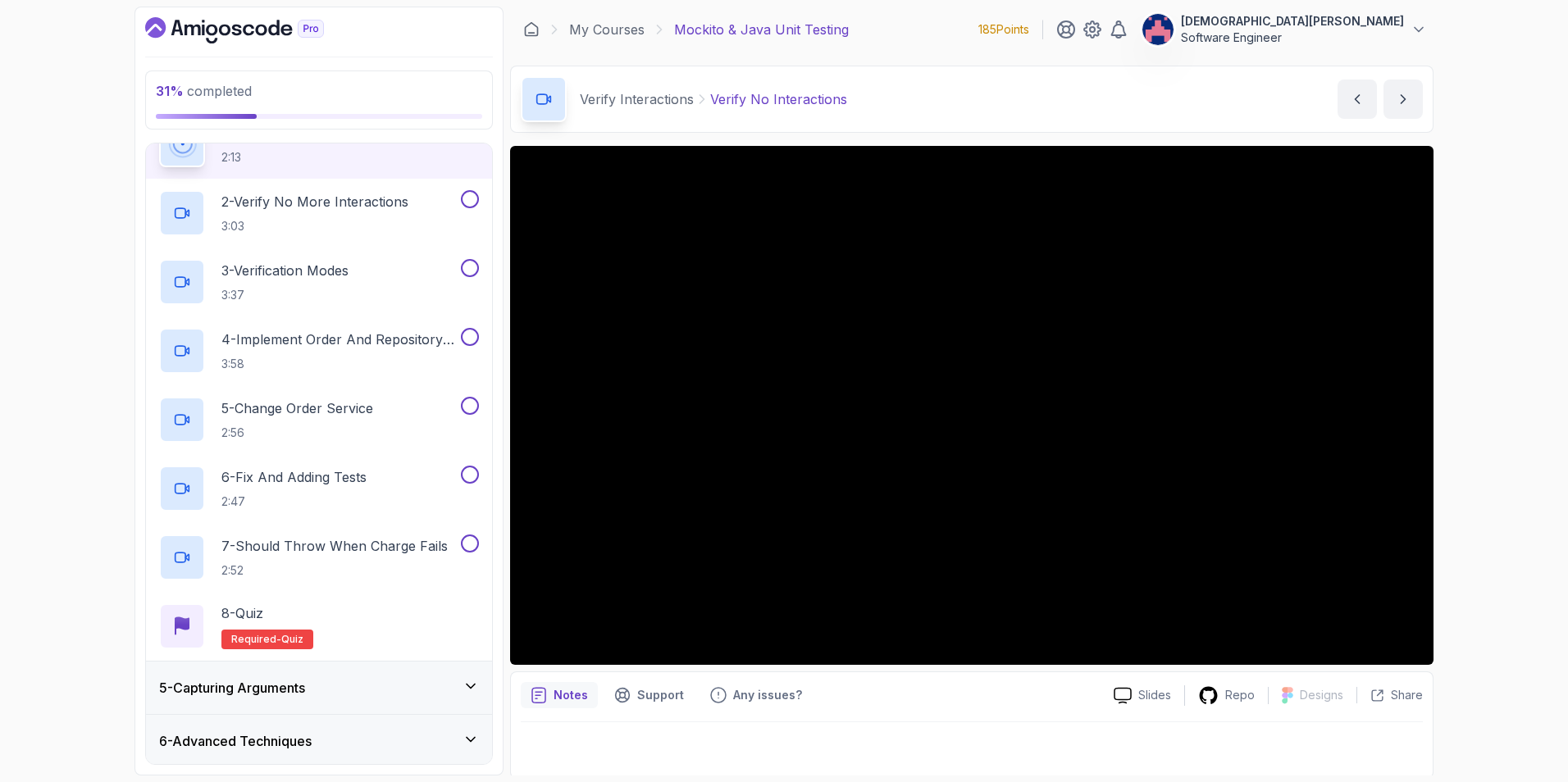
scroll to position [409, 0]
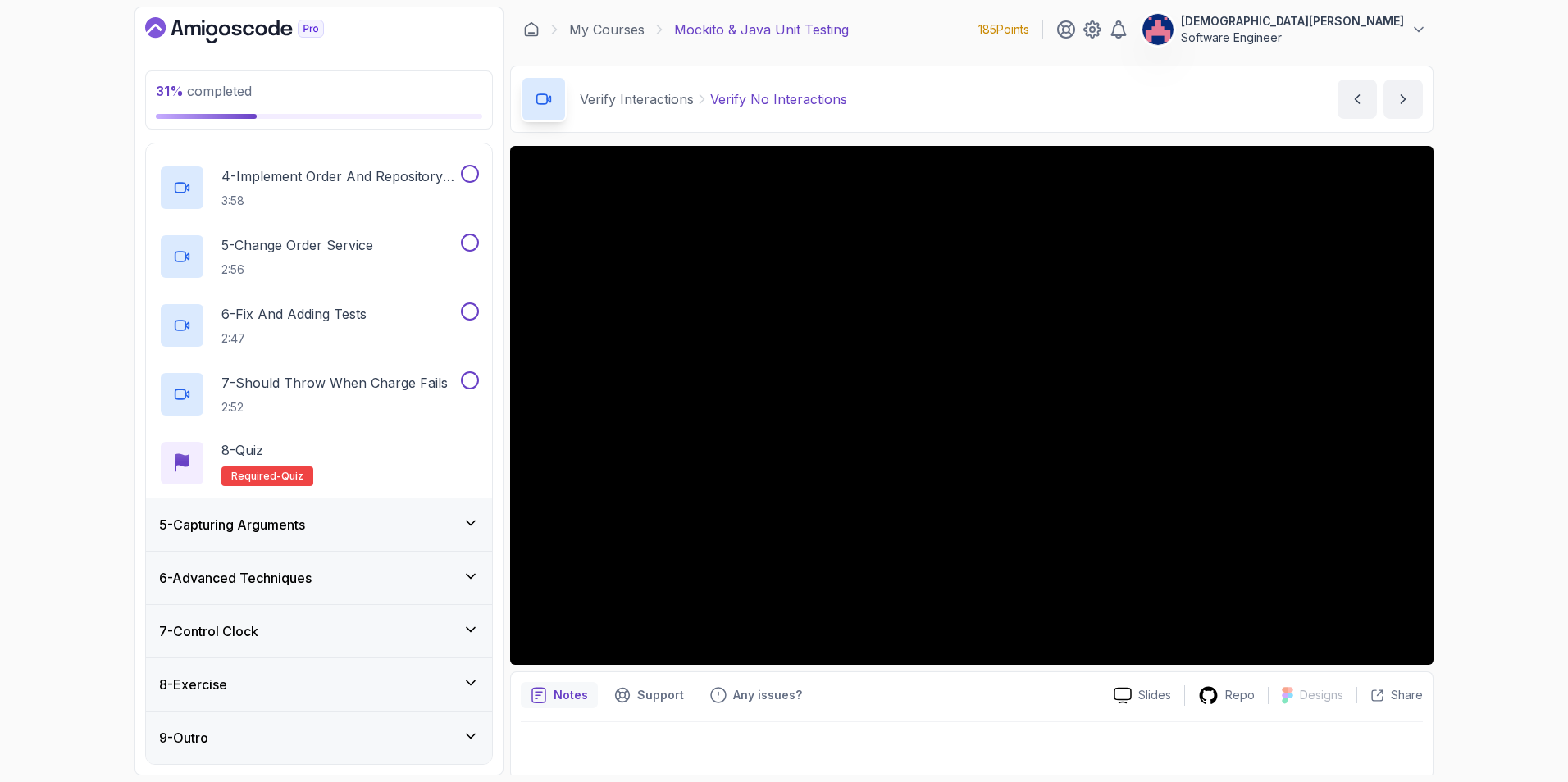
click at [410, 533] on div "5 - Capturing Arguments" at bounding box center [319, 524] width 320 height 20
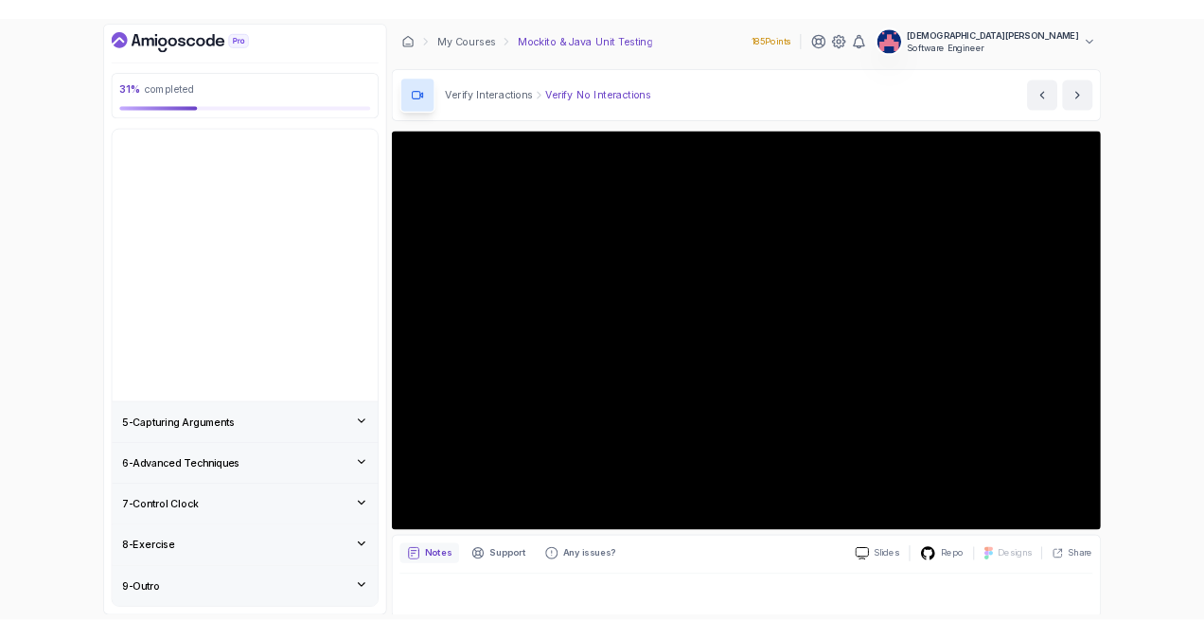
scroll to position [0, 0]
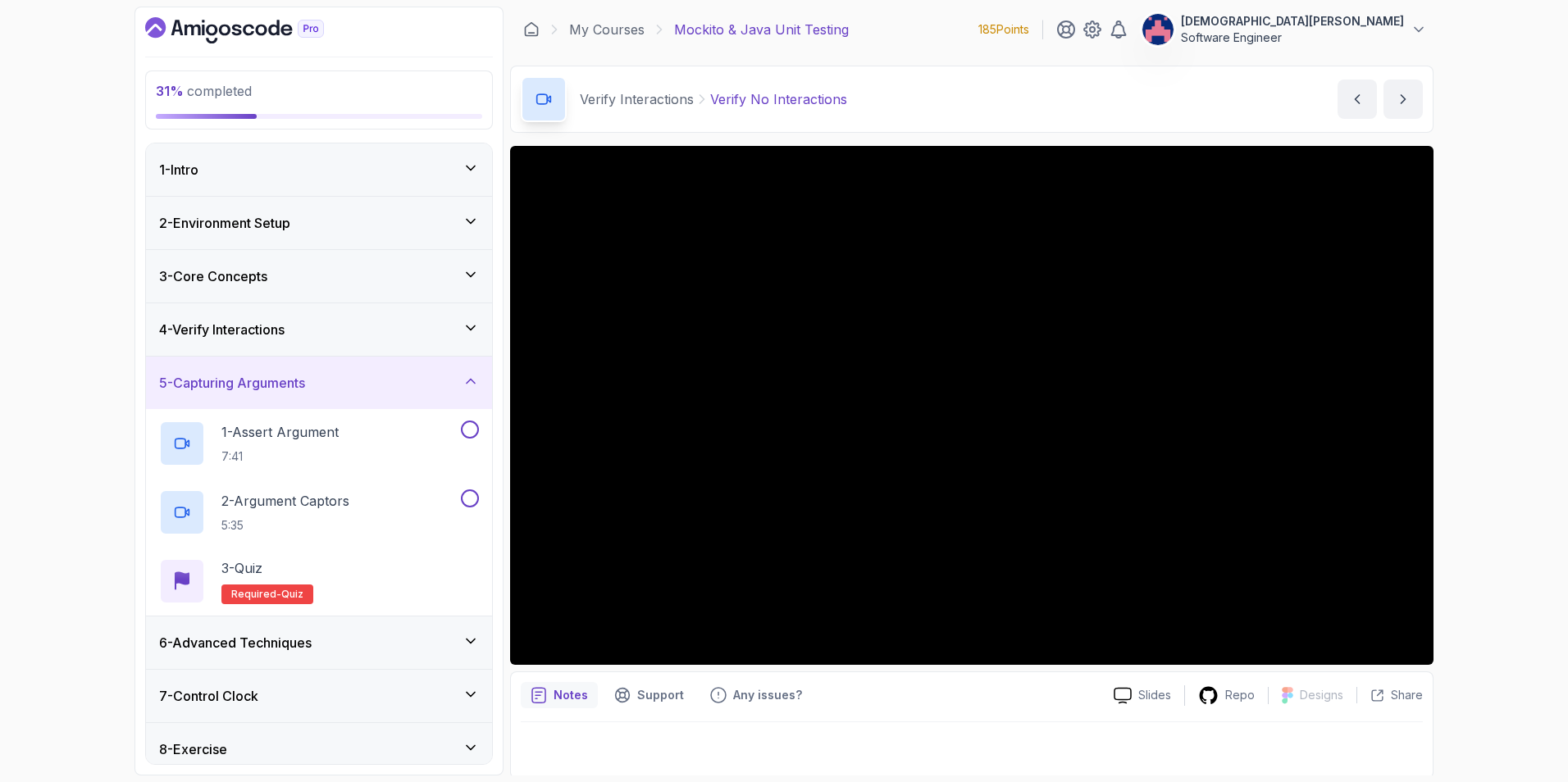
click at [422, 382] on div "5 - Capturing Arguments" at bounding box center [319, 383] width 320 height 20
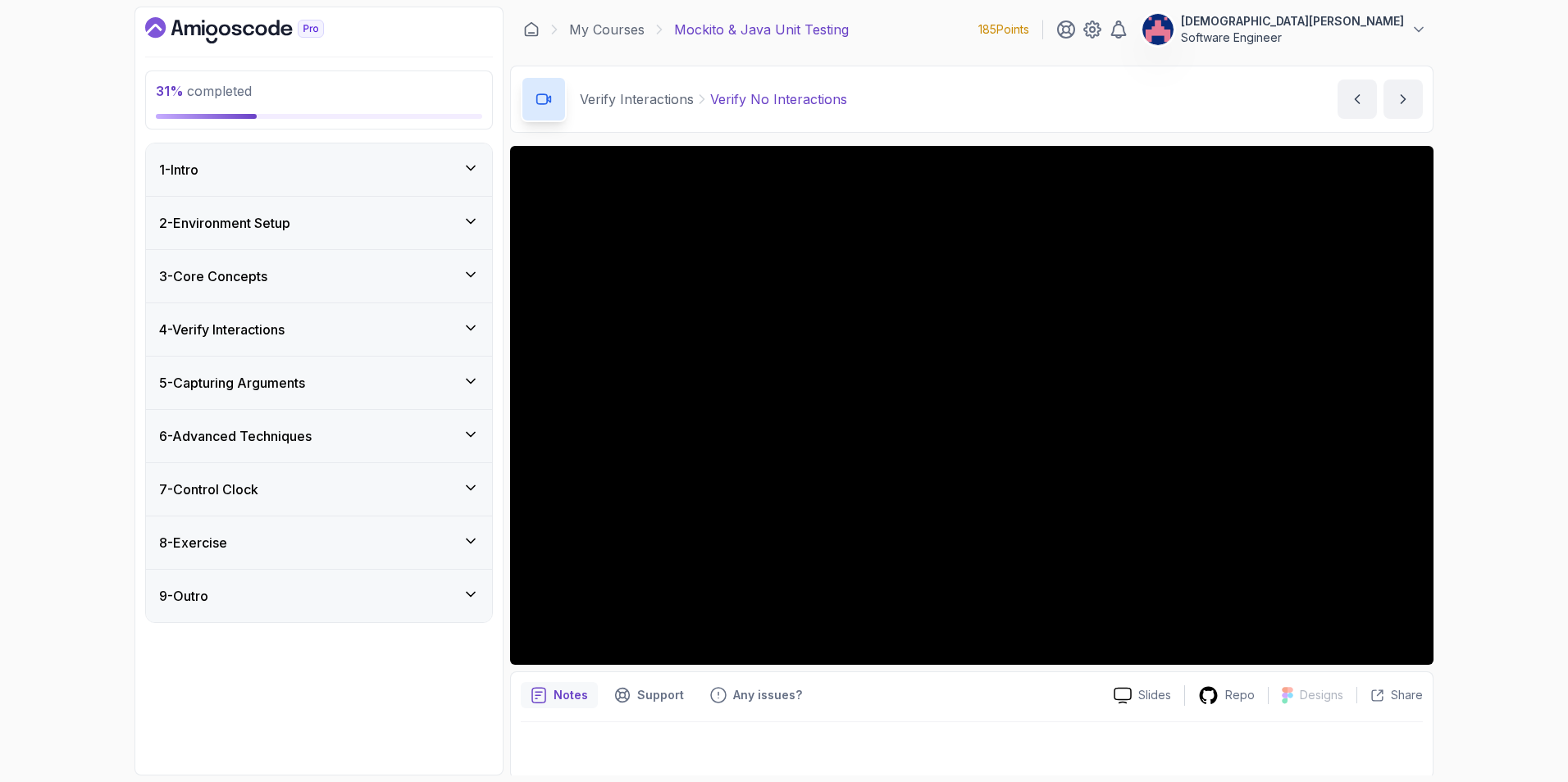
click at [434, 537] on div "8 - Exercise" at bounding box center [319, 542] width 320 height 20
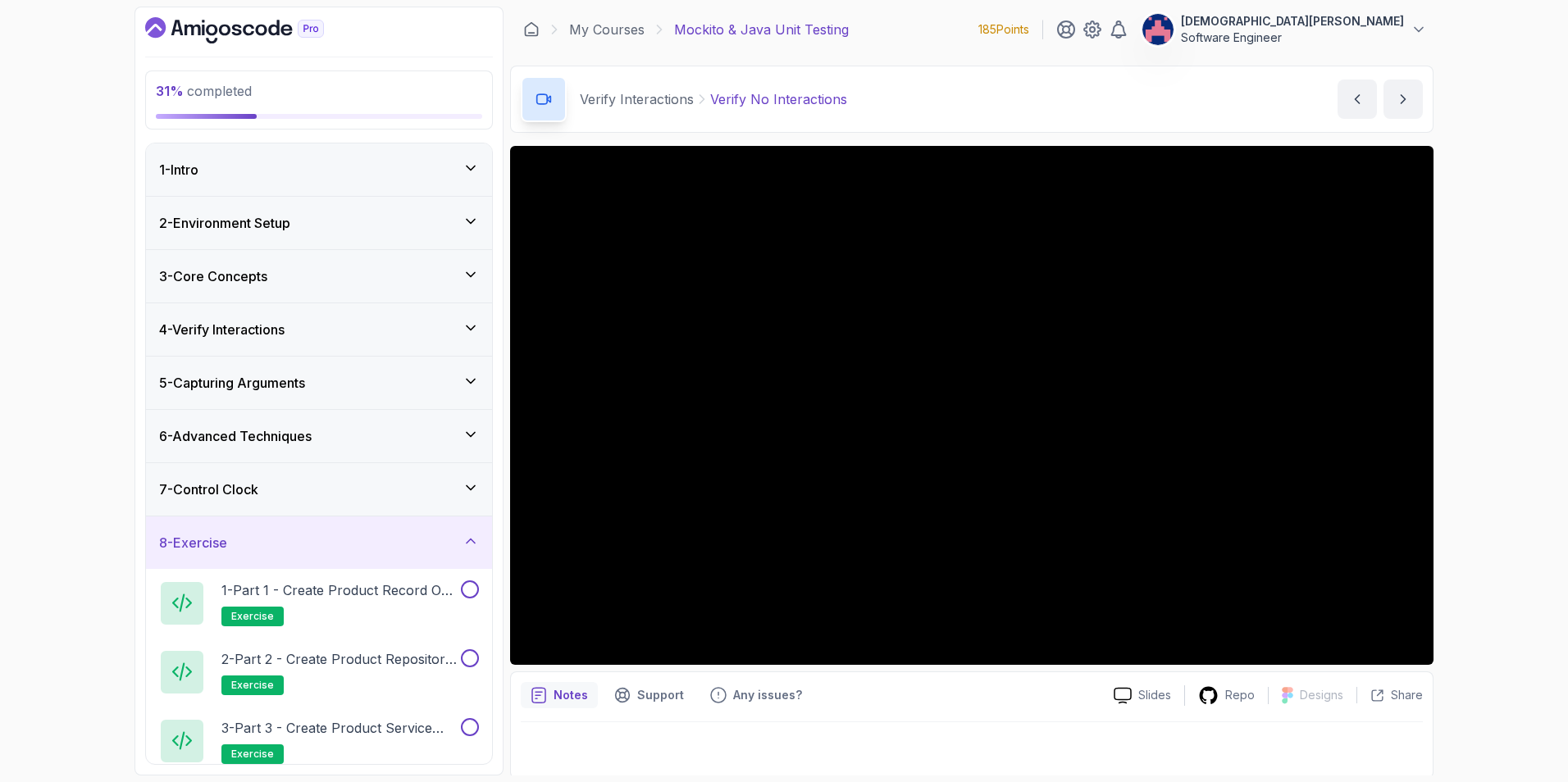
click at [434, 537] on div "8 - Exercise" at bounding box center [319, 542] width 320 height 20
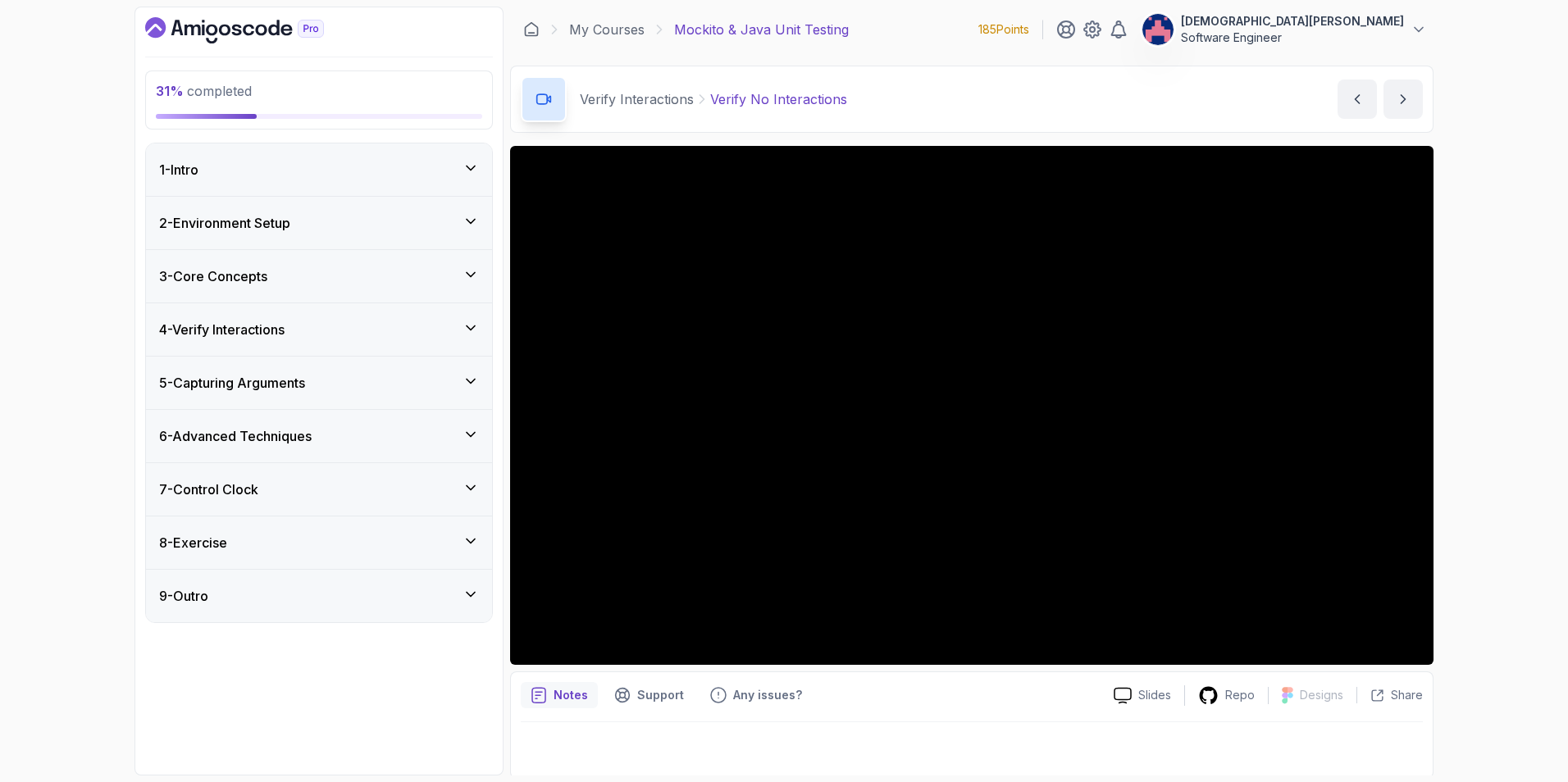
click at [432, 494] on div "7 - Control Clock" at bounding box center [319, 489] width 320 height 20
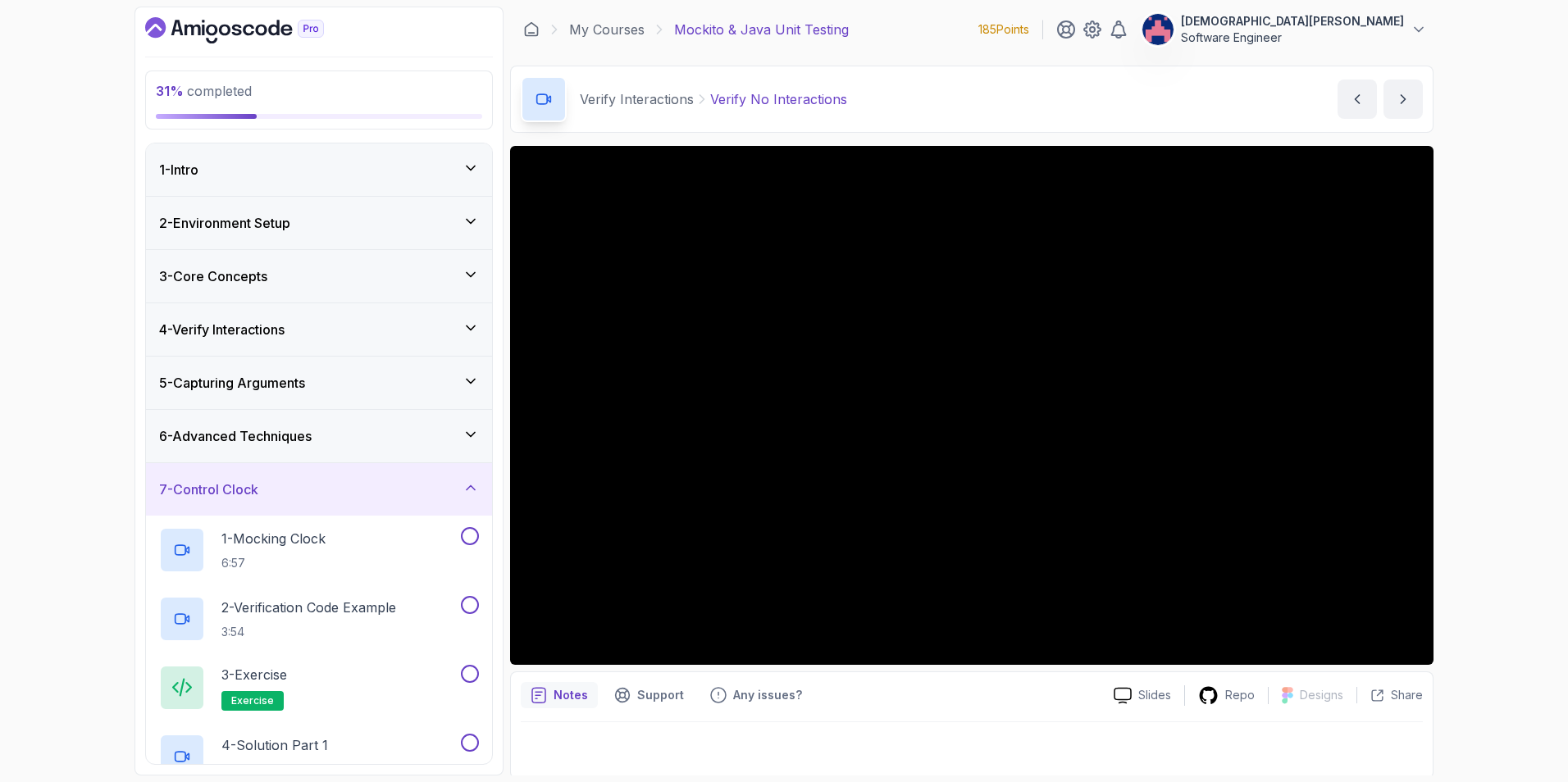
click at [434, 487] on div "7 - Control Clock" at bounding box center [319, 489] width 320 height 20
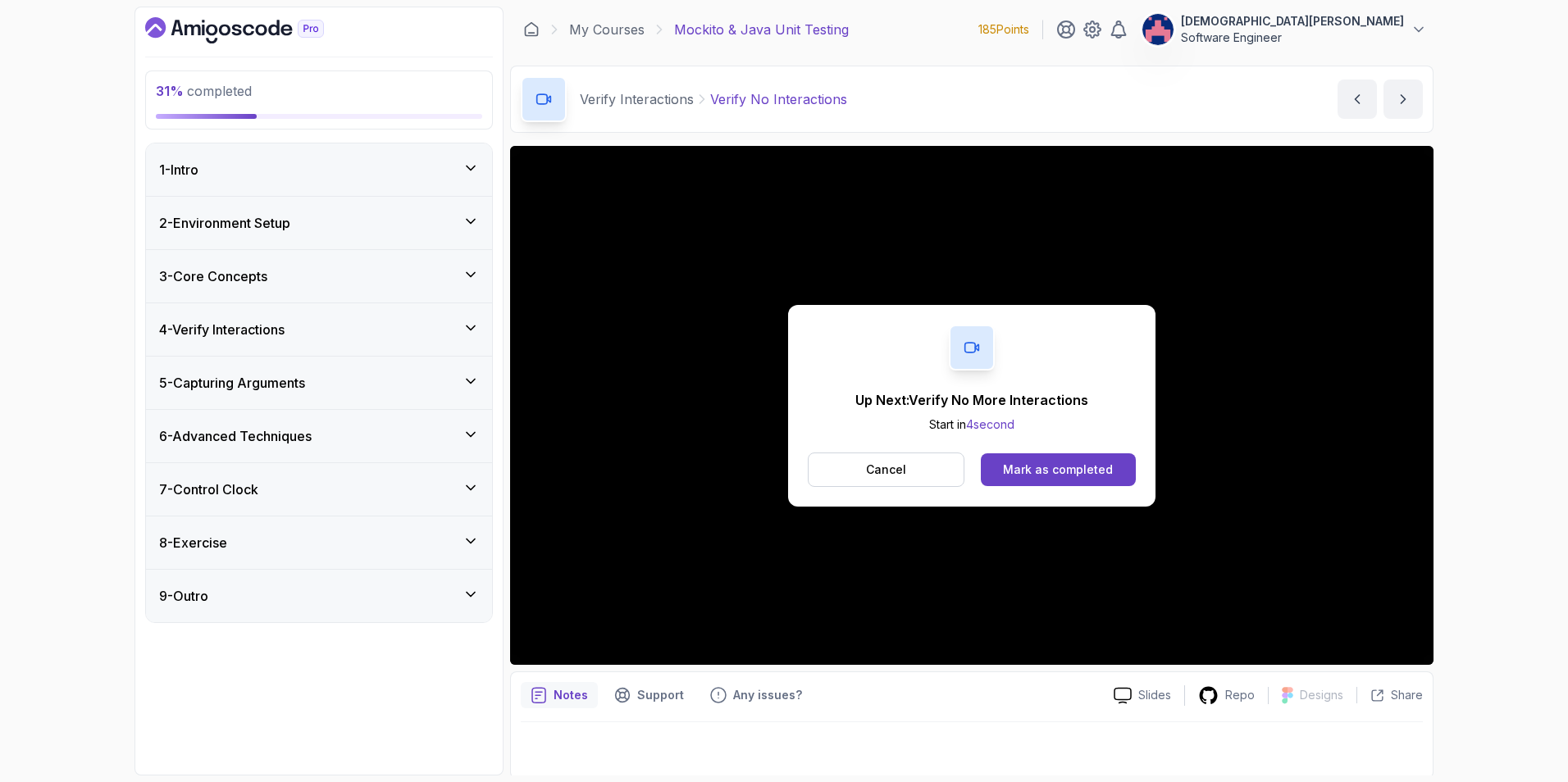
click at [481, 328] on div "4 - Verify Interactions" at bounding box center [318, 329] width 346 height 53
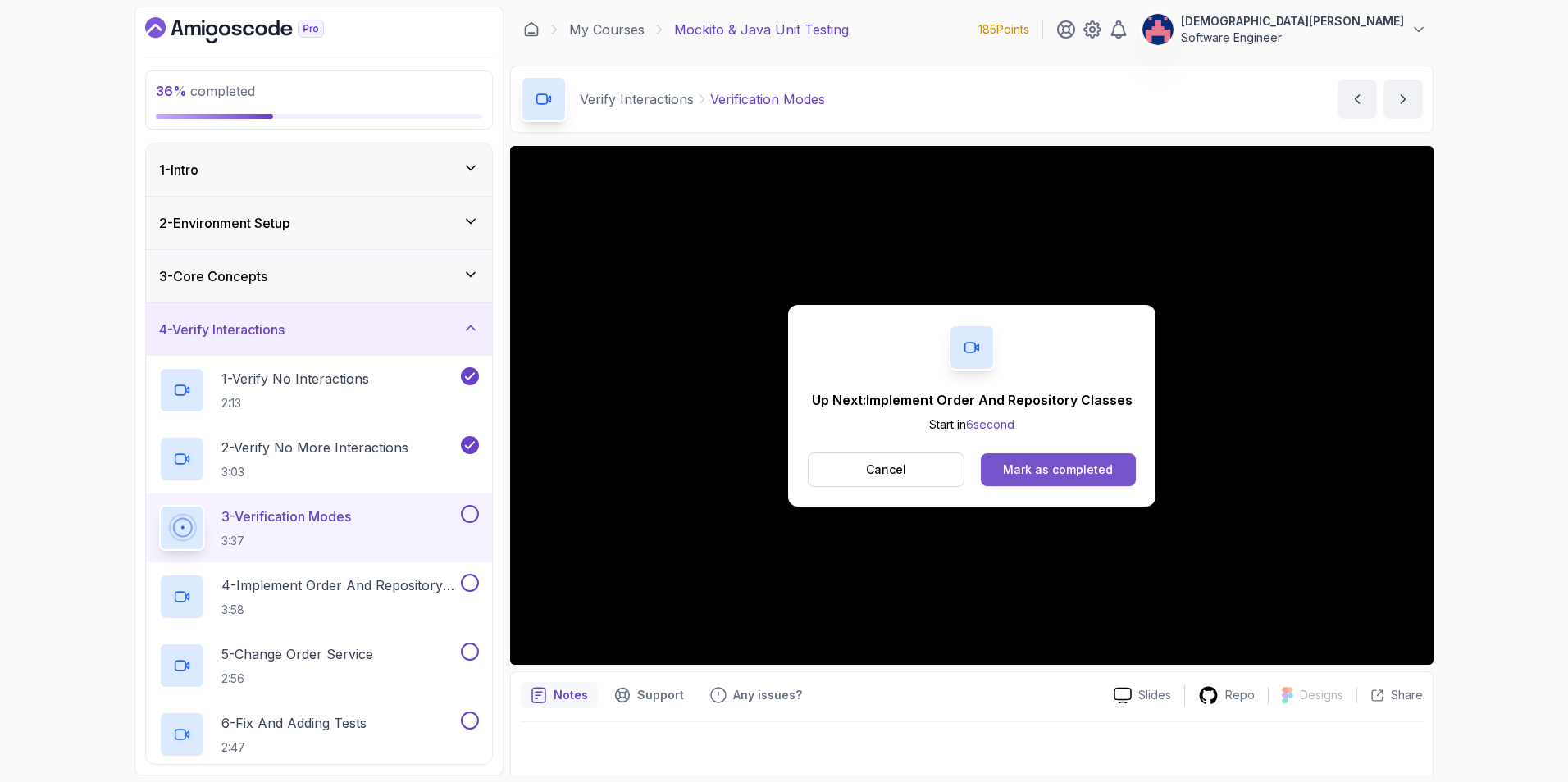
click at [1042, 462] on div "Mark as completed" at bounding box center [1058, 469] width 110 height 16
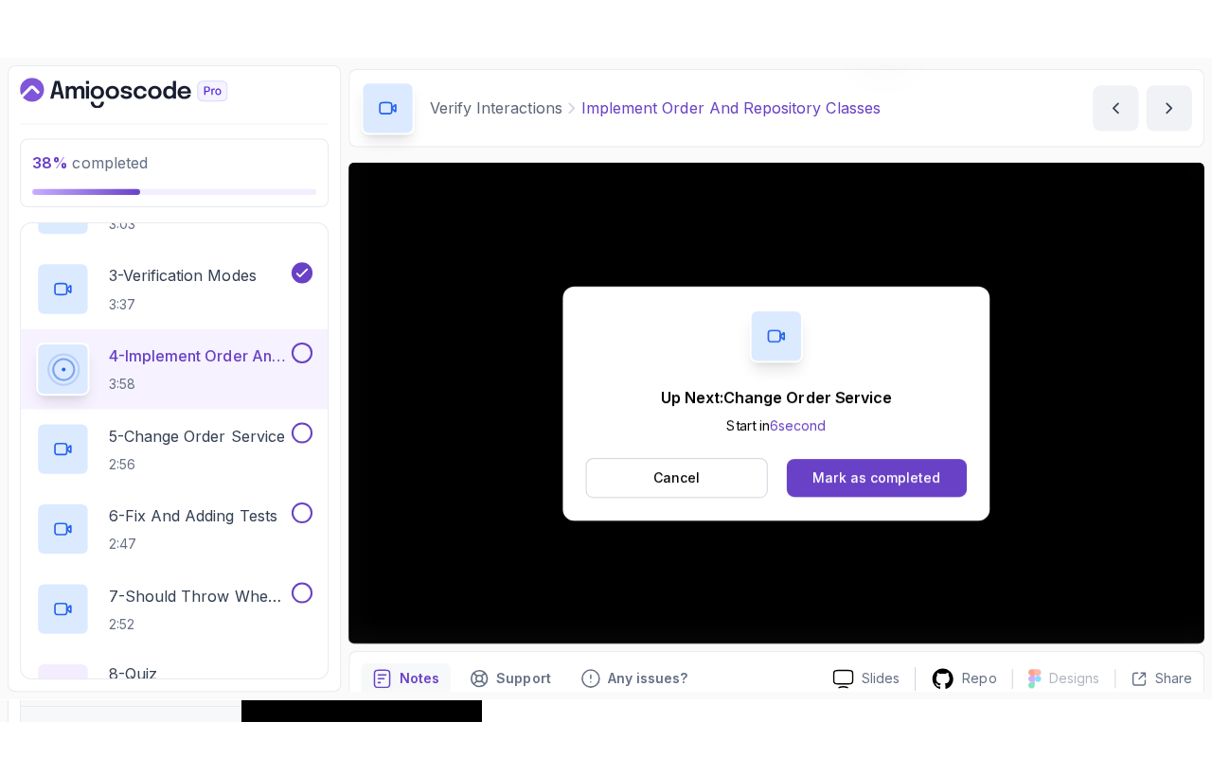
scroll to position [95, 0]
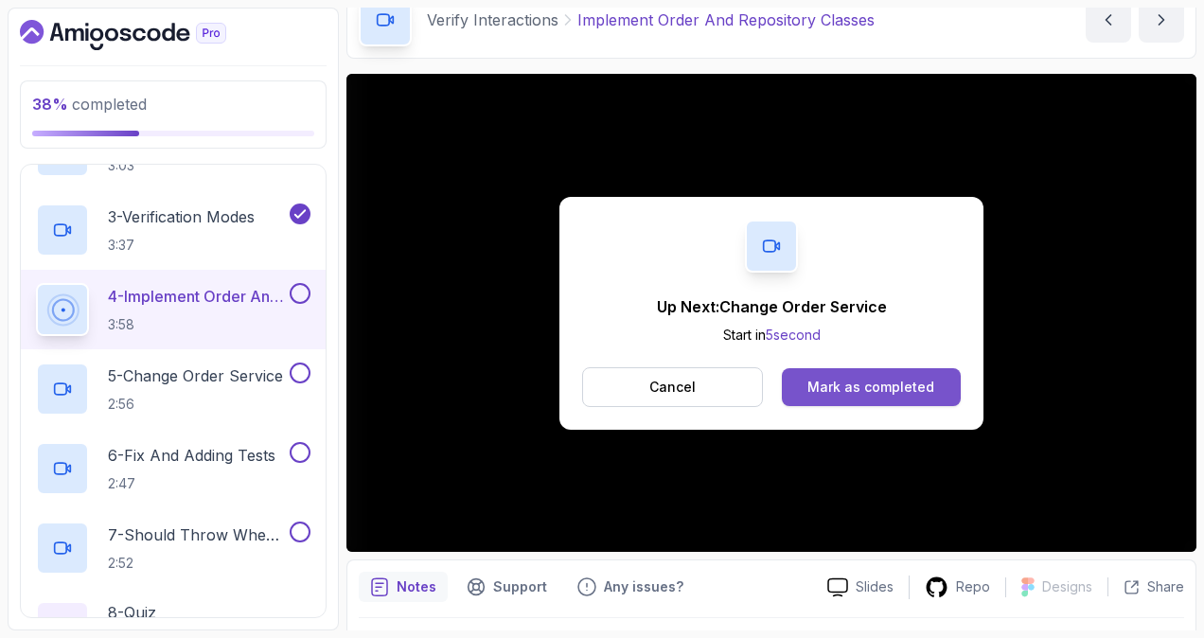
click at [853, 390] on div "Mark as completed" at bounding box center [870, 387] width 127 height 19
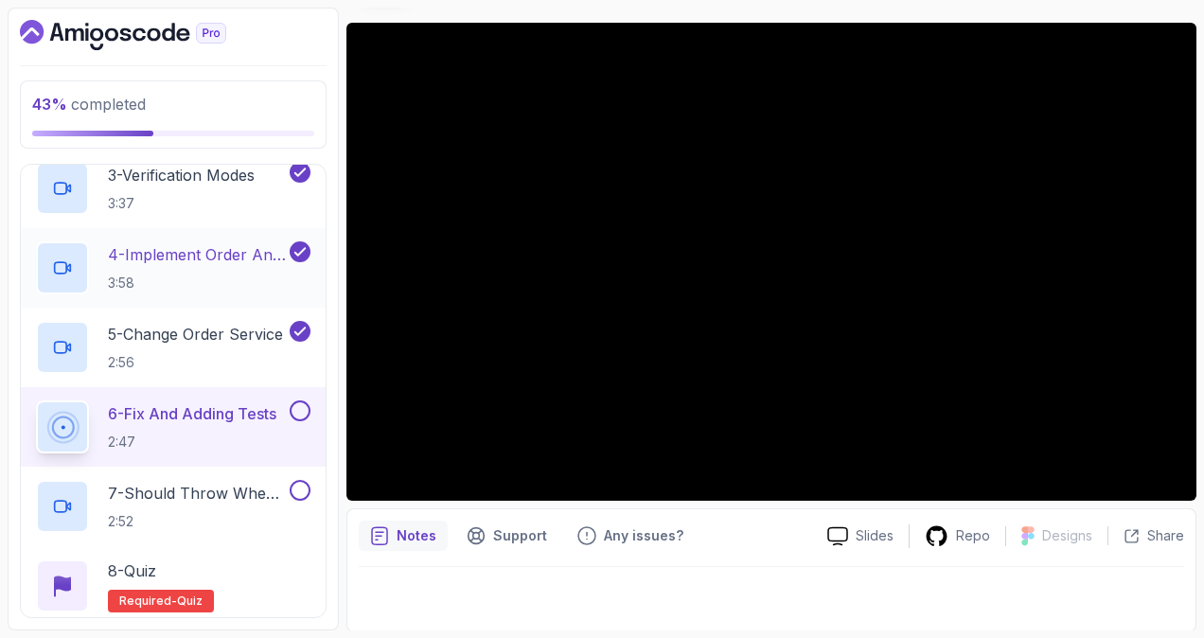
scroll to position [473, 0]
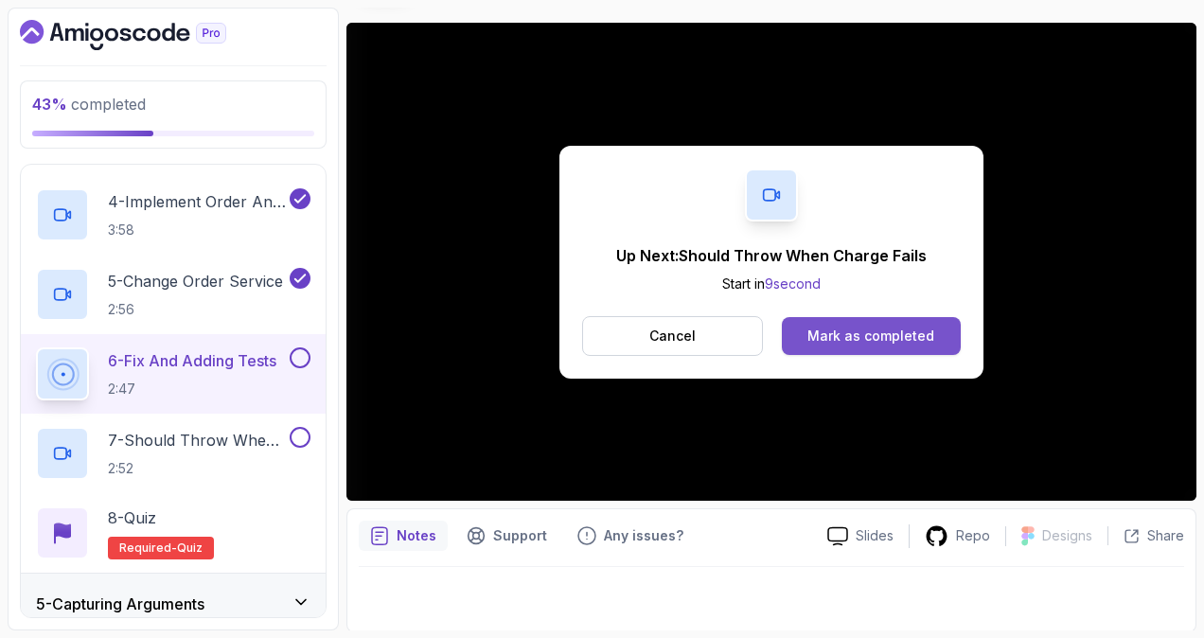
click at [870, 339] on div "Mark as completed" at bounding box center [870, 336] width 127 height 19
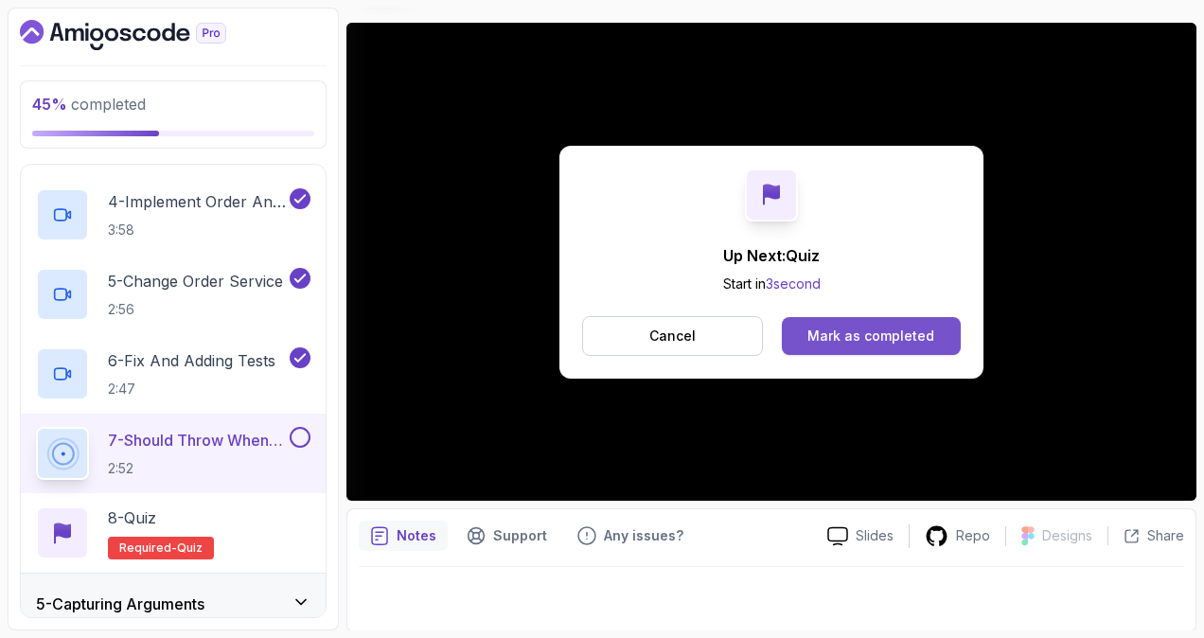
click at [887, 330] on div "Mark as completed" at bounding box center [870, 336] width 127 height 19
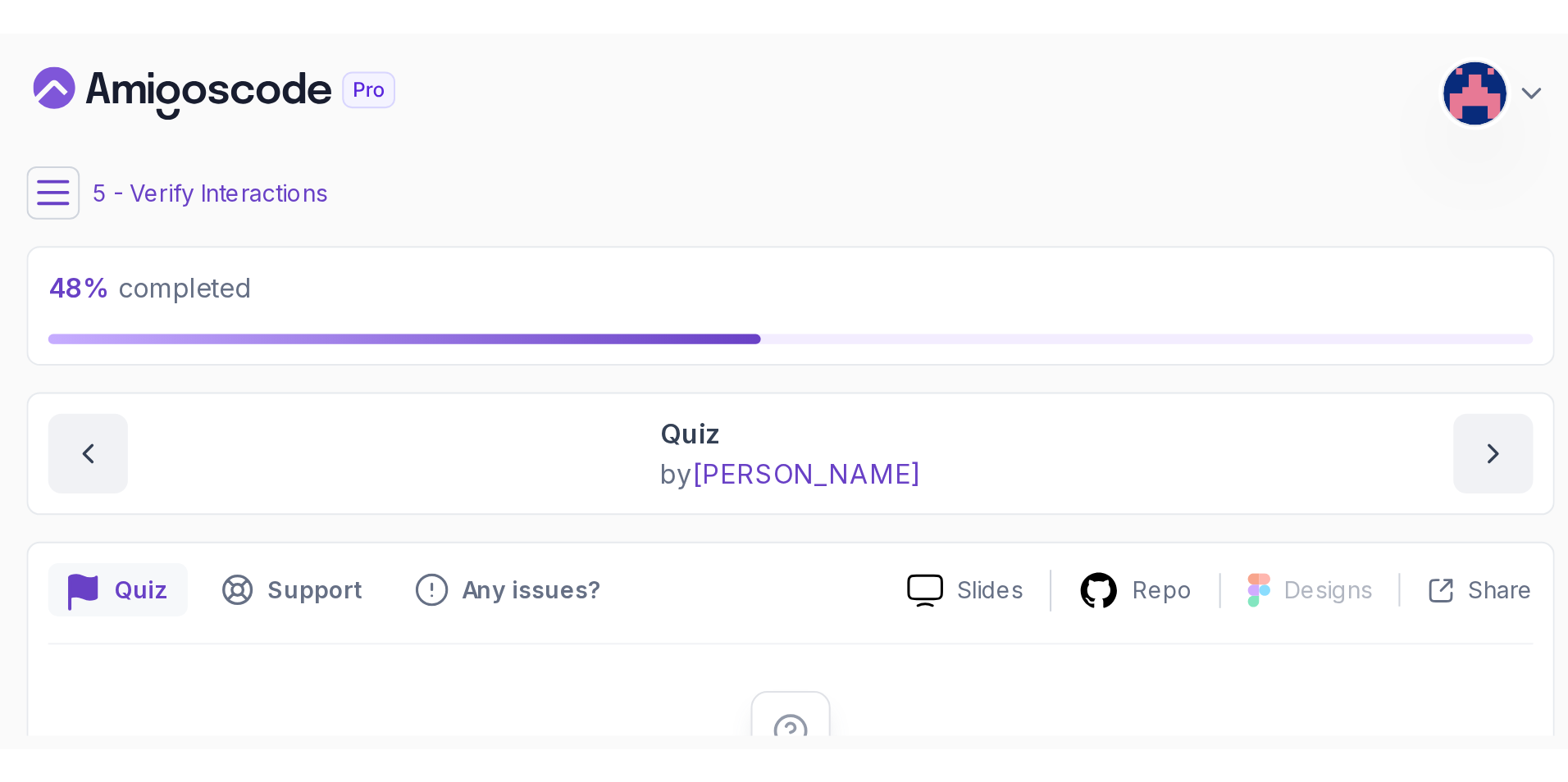
scroll to position [409, 0]
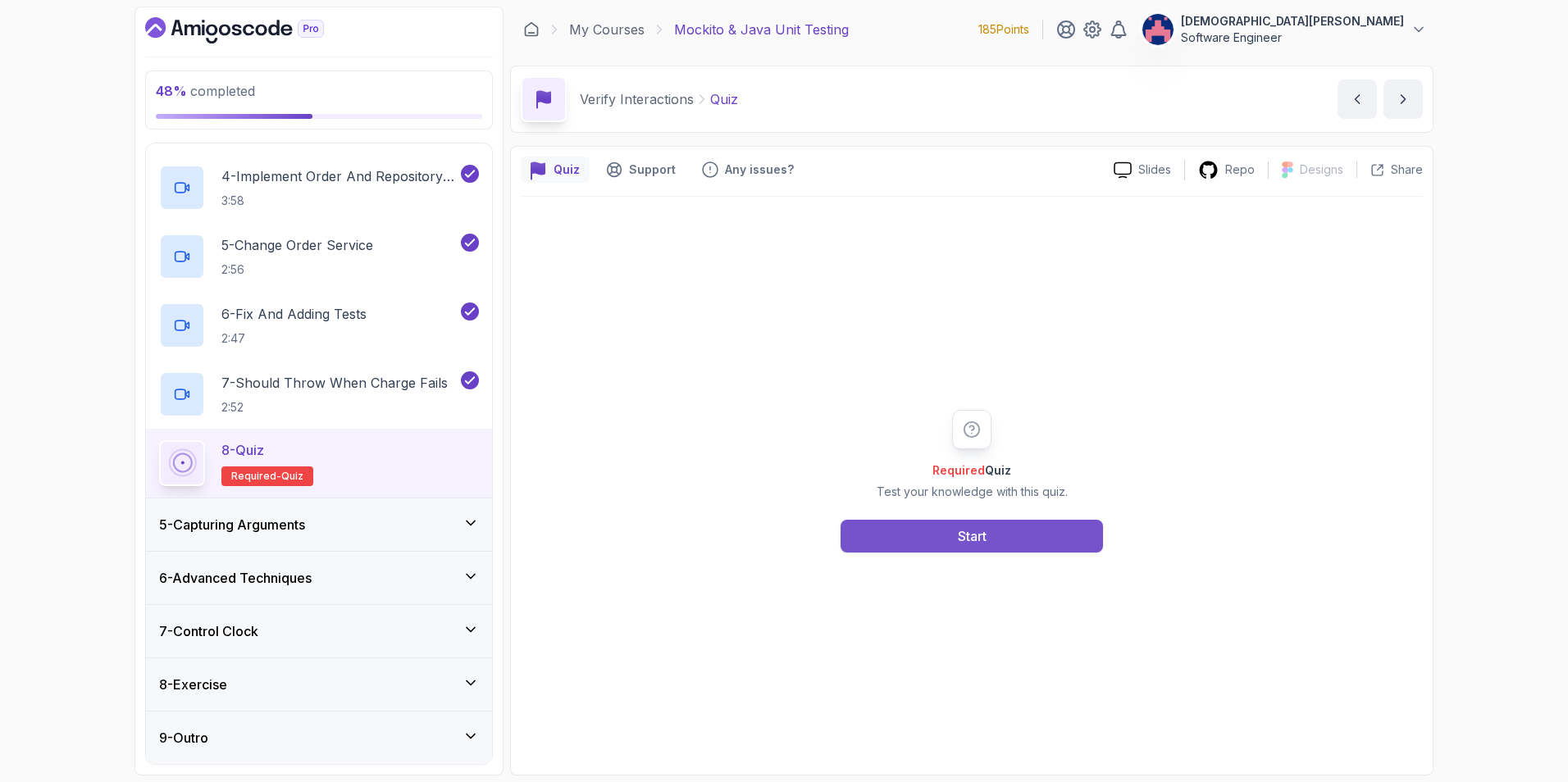
click at [941, 547] on button "Start" at bounding box center [971, 536] width 262 height 33
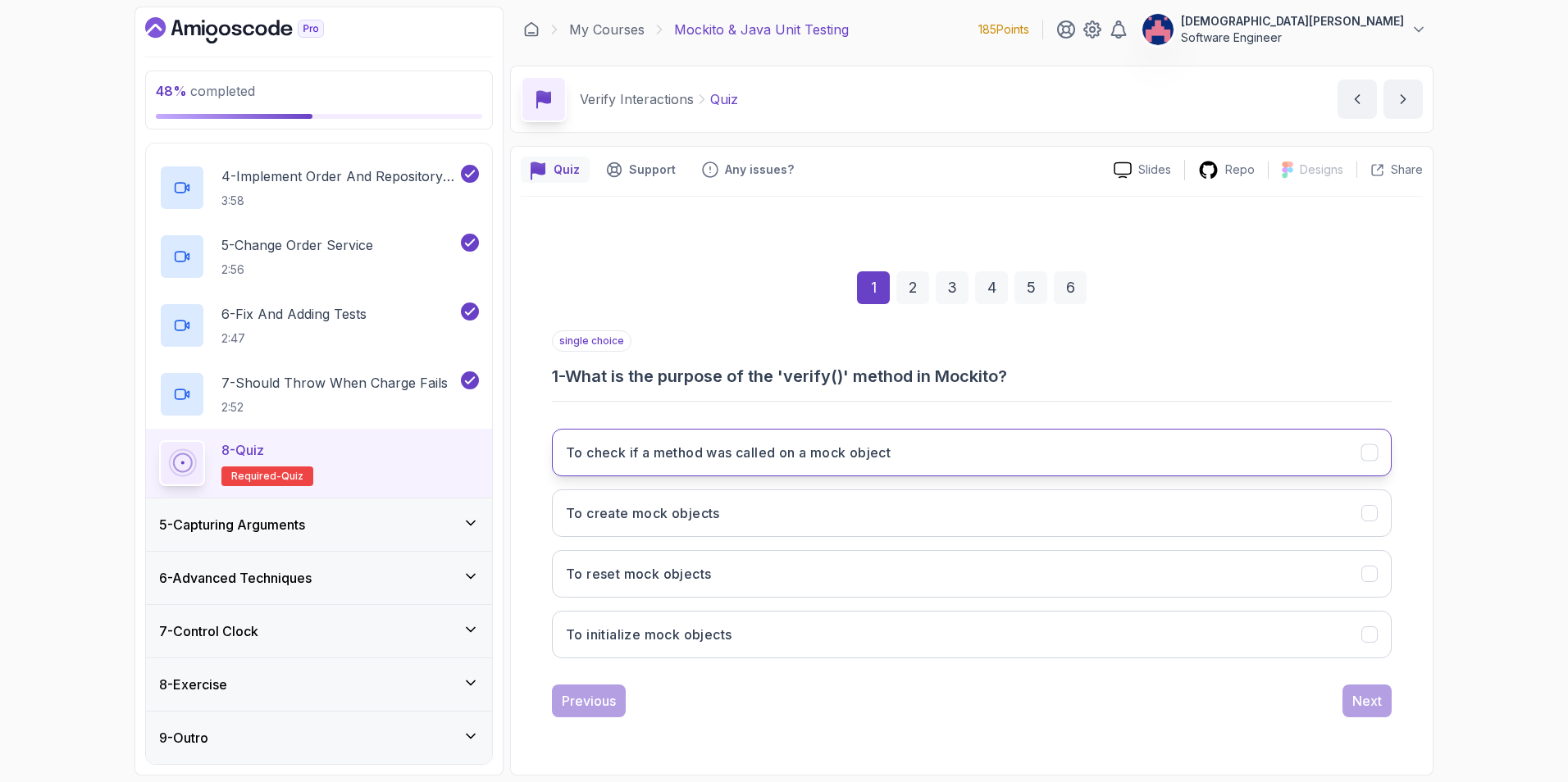
click at [882, 443] on h3 "To check if a method was called on a mock object" at bounding box center [728, 452] width 325 height 20
click at [1042, 552] on div "Next" at bounding box center [1367, 701] width 29 height 20
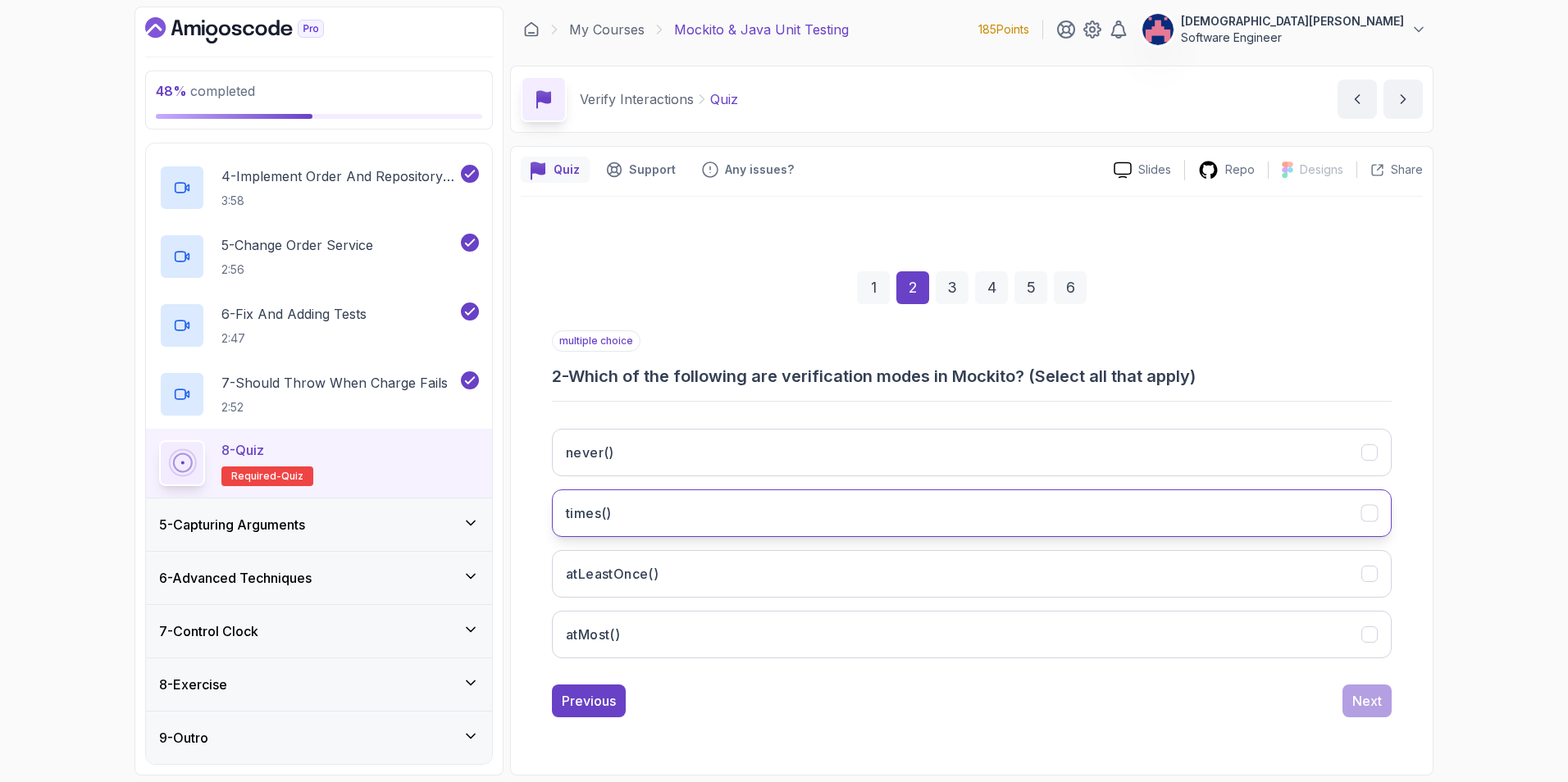
click at [678, 517] on button "times()" at bounding box center [971, 513] width 839 height 48
click at [706, 436] on button "never()" at bounding box center [971, 452] width 839 height 48
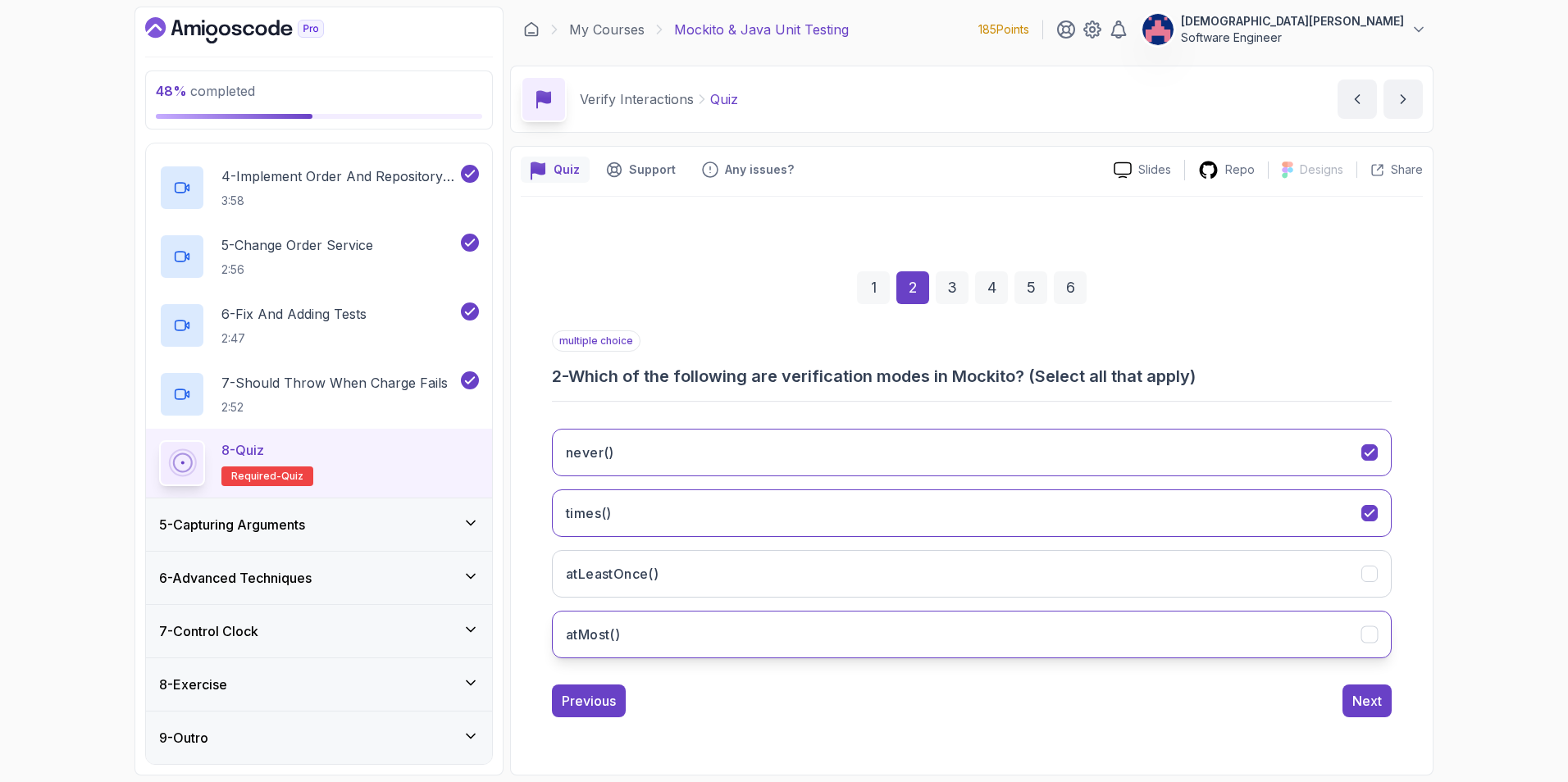
click at [683, 552] on button "atMost()" at bounding box center [971, 634] width 839 height 48
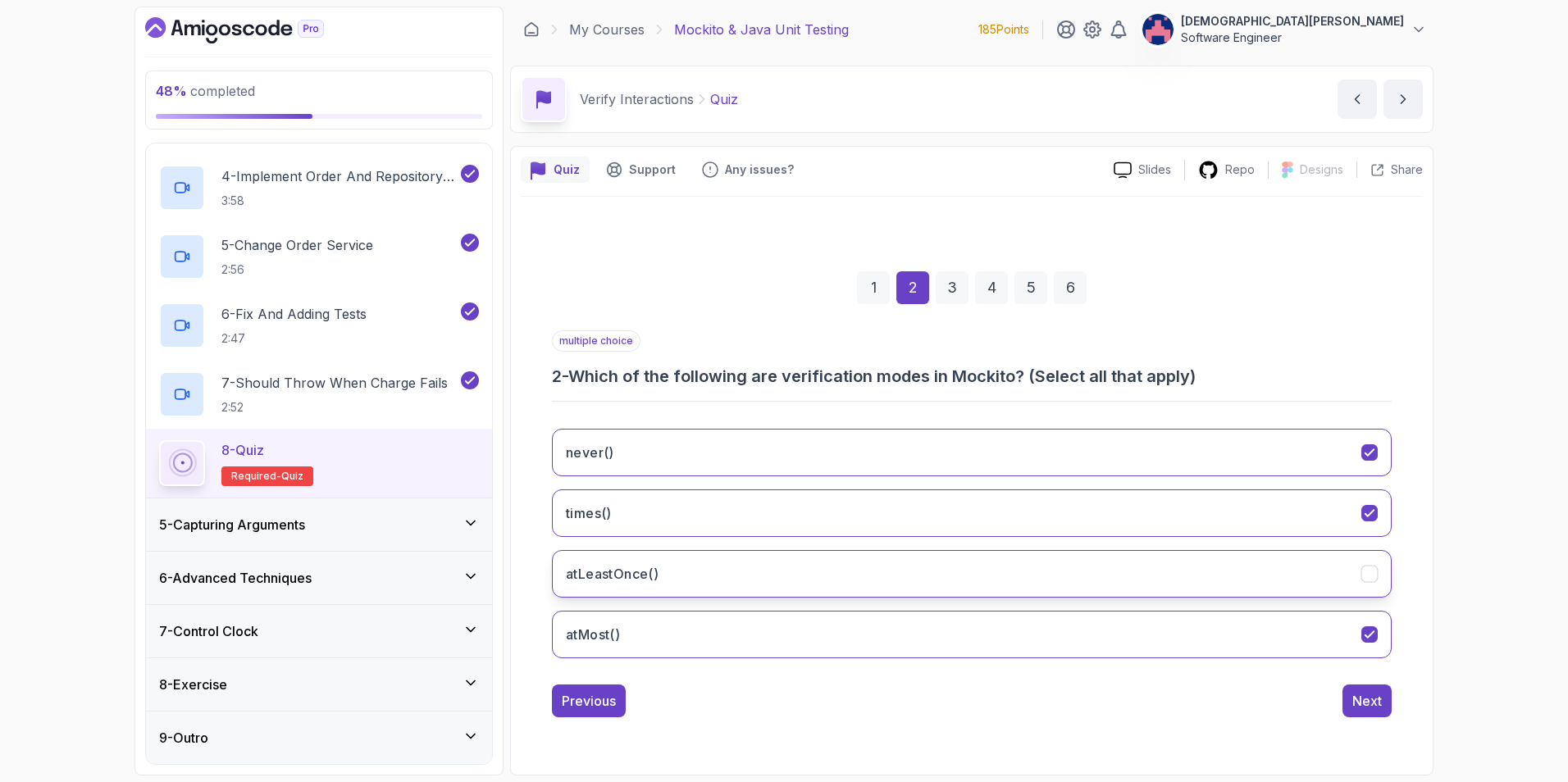
click at [1042, 552] on button "atLeastOnce()" at bounding box center [971, 573] width 839 height 48
click at [1042, 552] on div "Next" at bounding box center [1367, 701] width 29 height 20
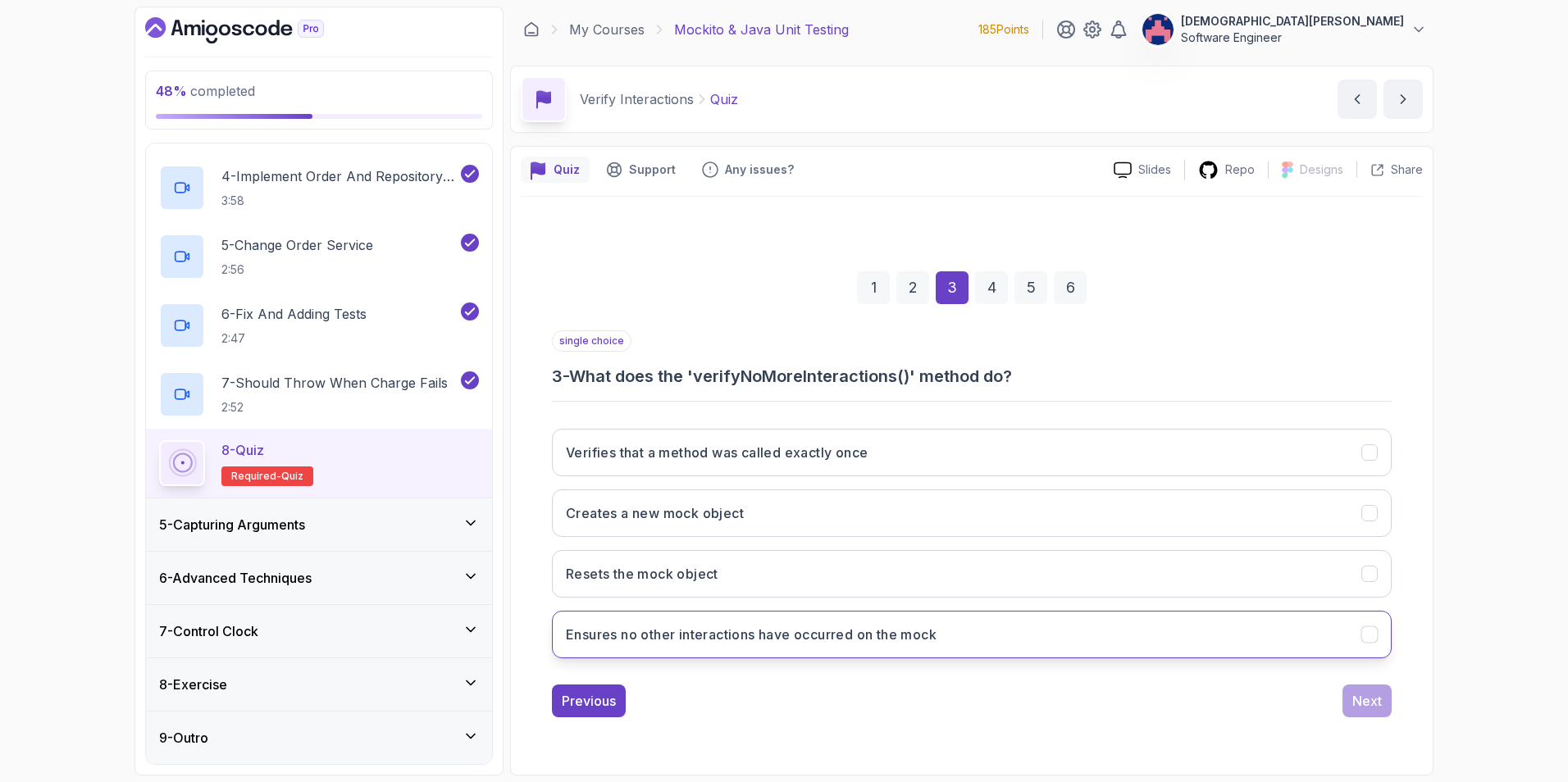
click at [1042, 552] on button "Ensures no other interactions have occurred on the mock" at bounding box center [971, 634] width 839 height 48
drag, startPoint x: 1028, startPoint y: 382, endPoint x: 572, endPoint y: 375, distance: 456.1
click at [572, 375] on h3 "3 - What does the 'verifyNoMoreInteractions()' method do?" at bounding box center [971, 376] width 839 height 23
copy h3 "What does the 'verifyNoMoreInteractions()' method do?"
click at [1042, 552] on button "Ensures no other interactions have occurred on the mock" at bounding box center [971, 634] width 839 height 48
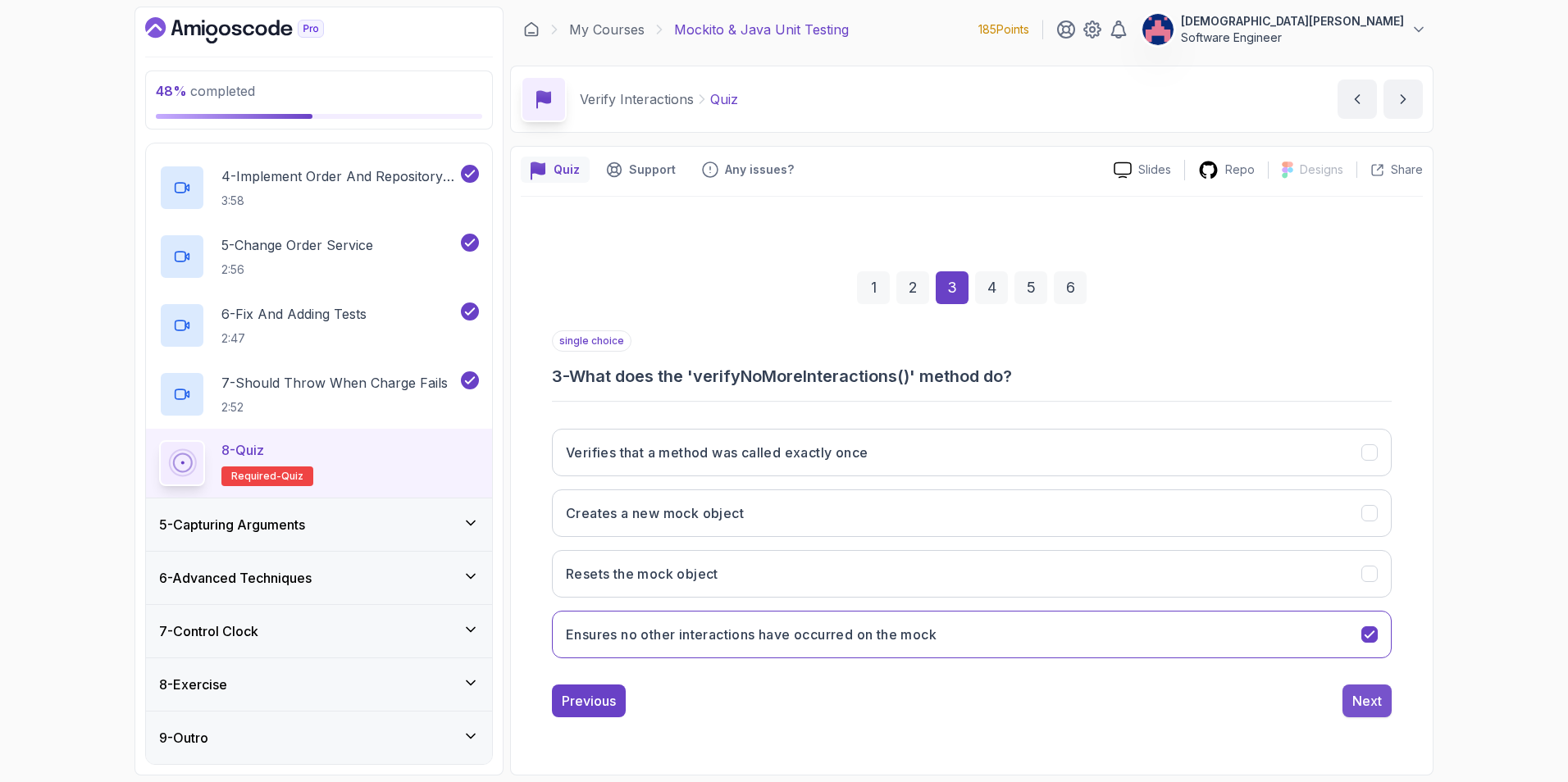
click at [1042, 552] on button "Next" at bounding box center [1367, 701] width 49 height 33
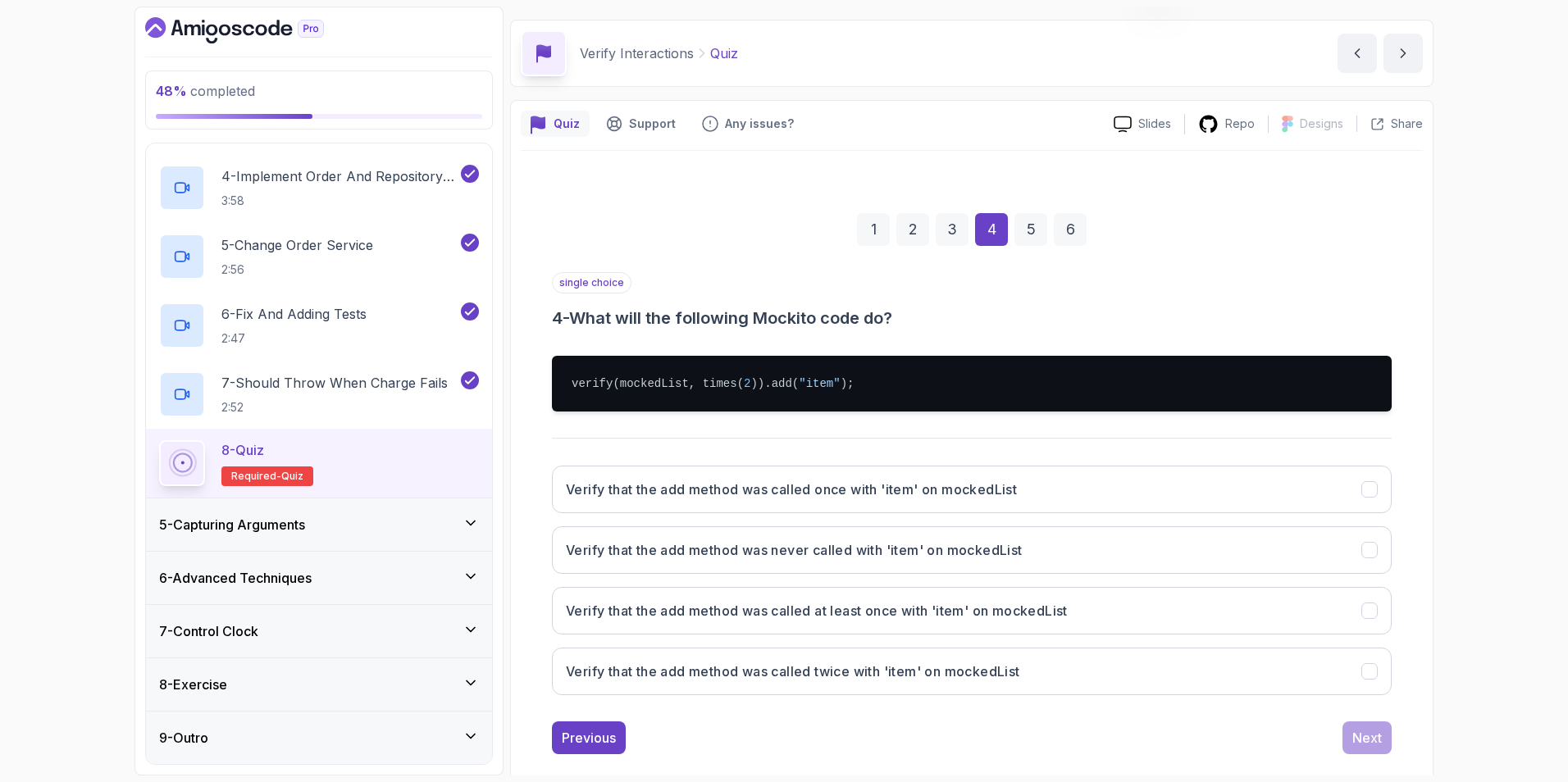
scroll to position [71, 0]
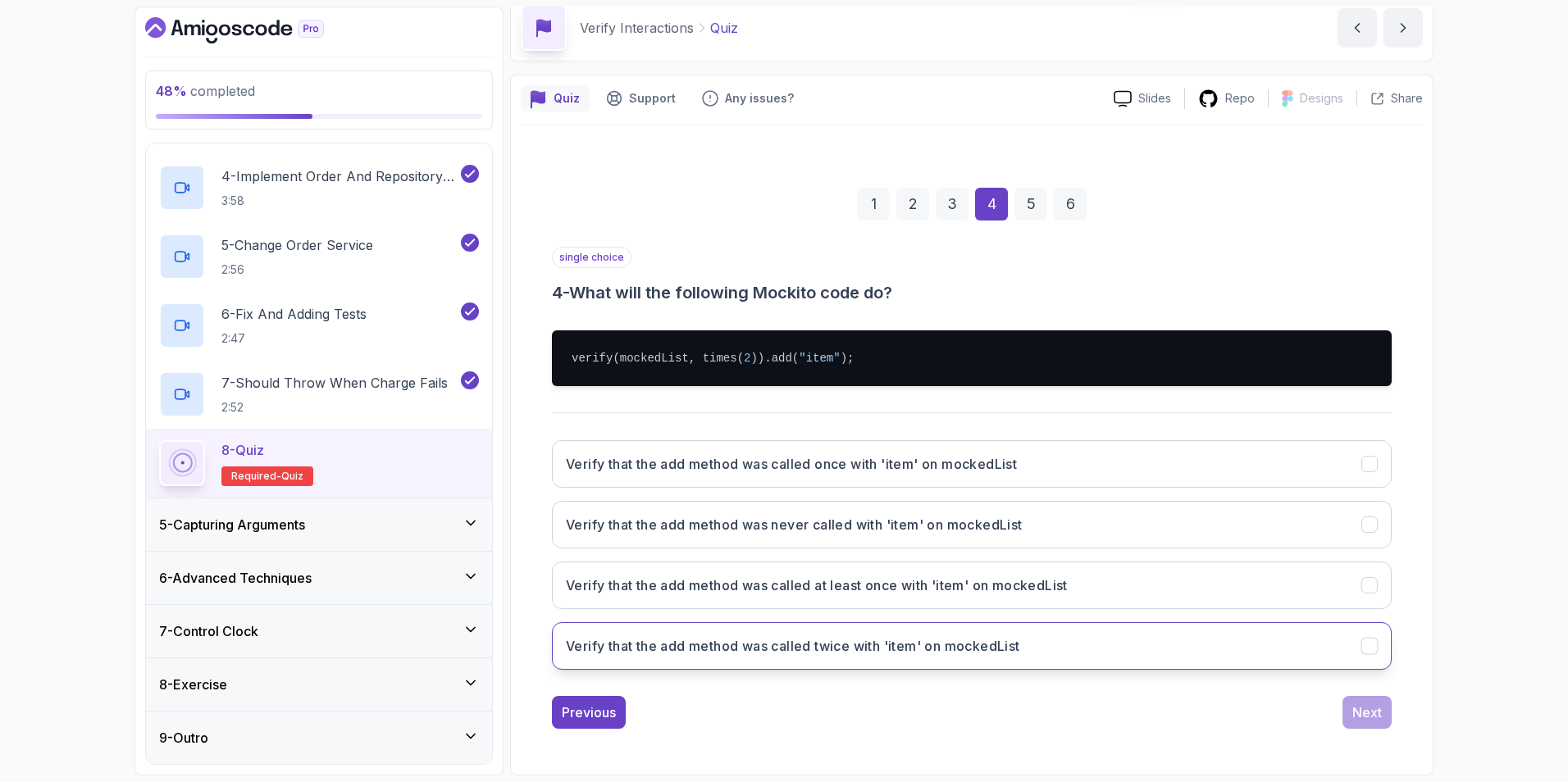
click at [1042, 552] on button "Verify that the add method was called twice with 'item' on mockedList" at bounding box center [971, 645] width 839 height 48
click at [1042, 552] on button "Next" at bounding box center [1367, 713] width 49 height 33
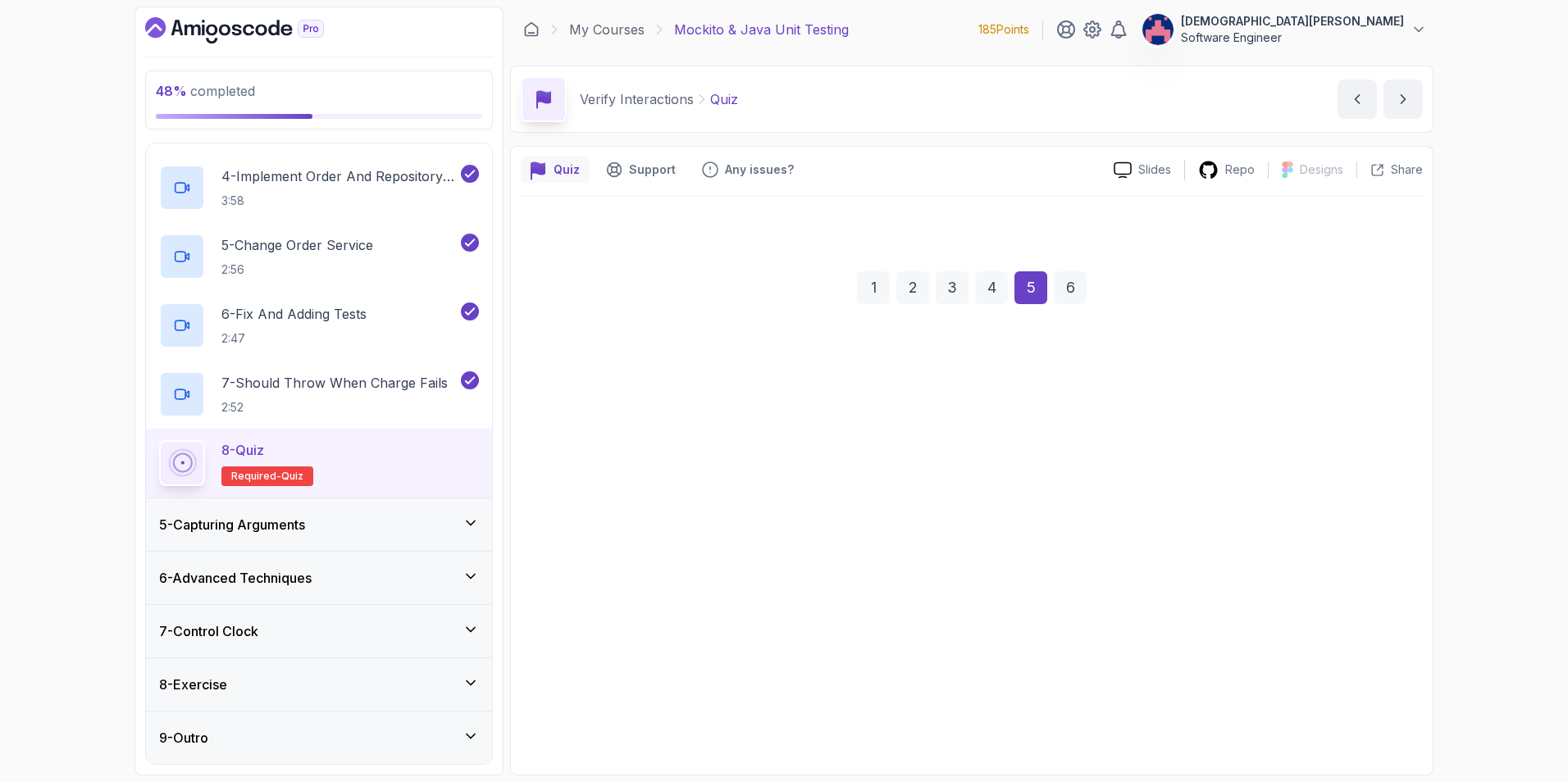
scroll to position [0, 0]
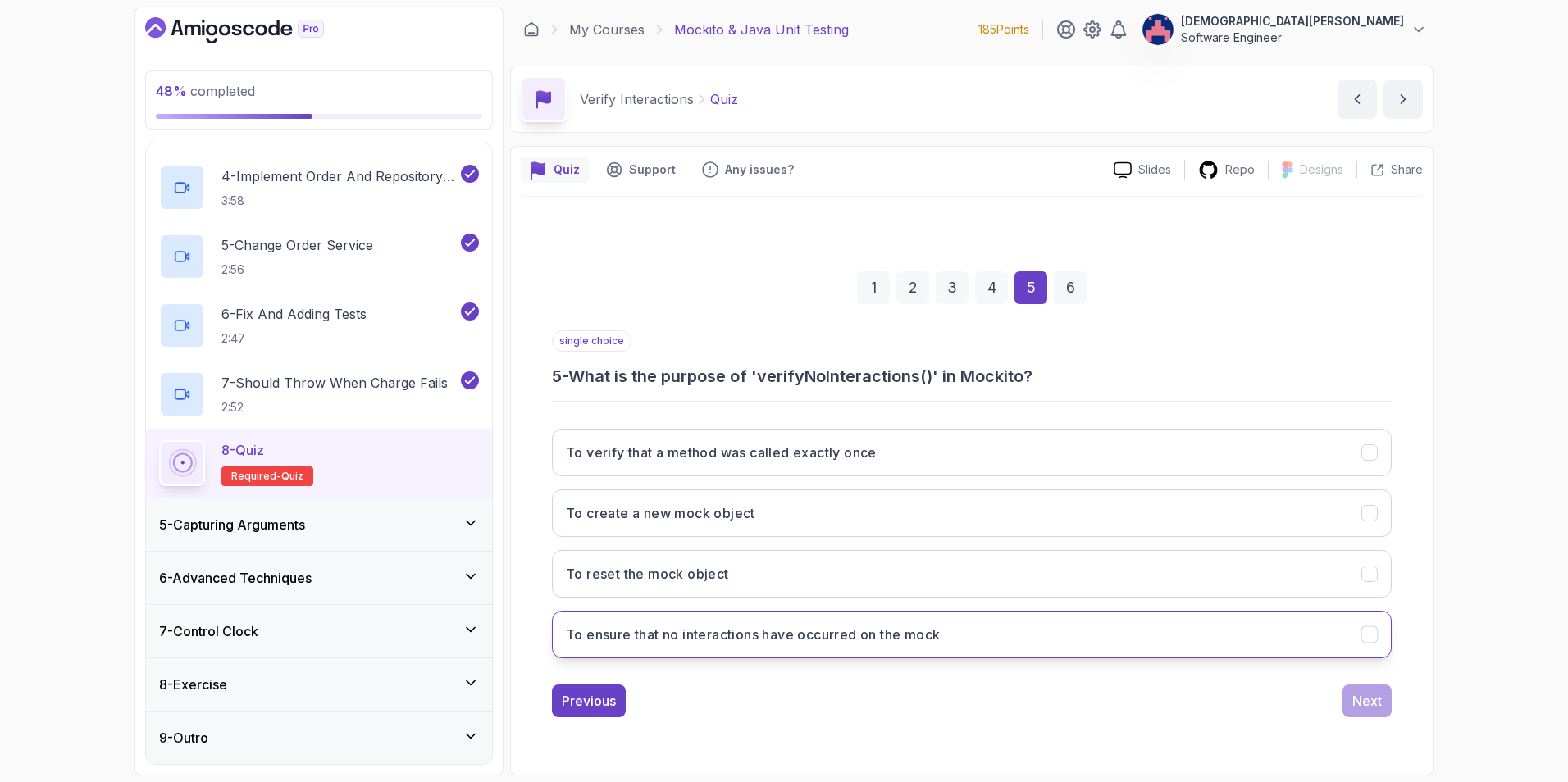
click at [1006, 552] on button "To ensure that no interactions have occurred on the mock" at bounding box center [971, 634] width 839 height 48
click at [1042, 552] on div "single choice 5 - What is the purpose of 'verifyNoInteractions()' in Mockito? T…" at bounding box center [971, 523] width 839 height 387
click at [1042, 552] on button "Next" at bounding box center [1367, 701] width 49 height 33
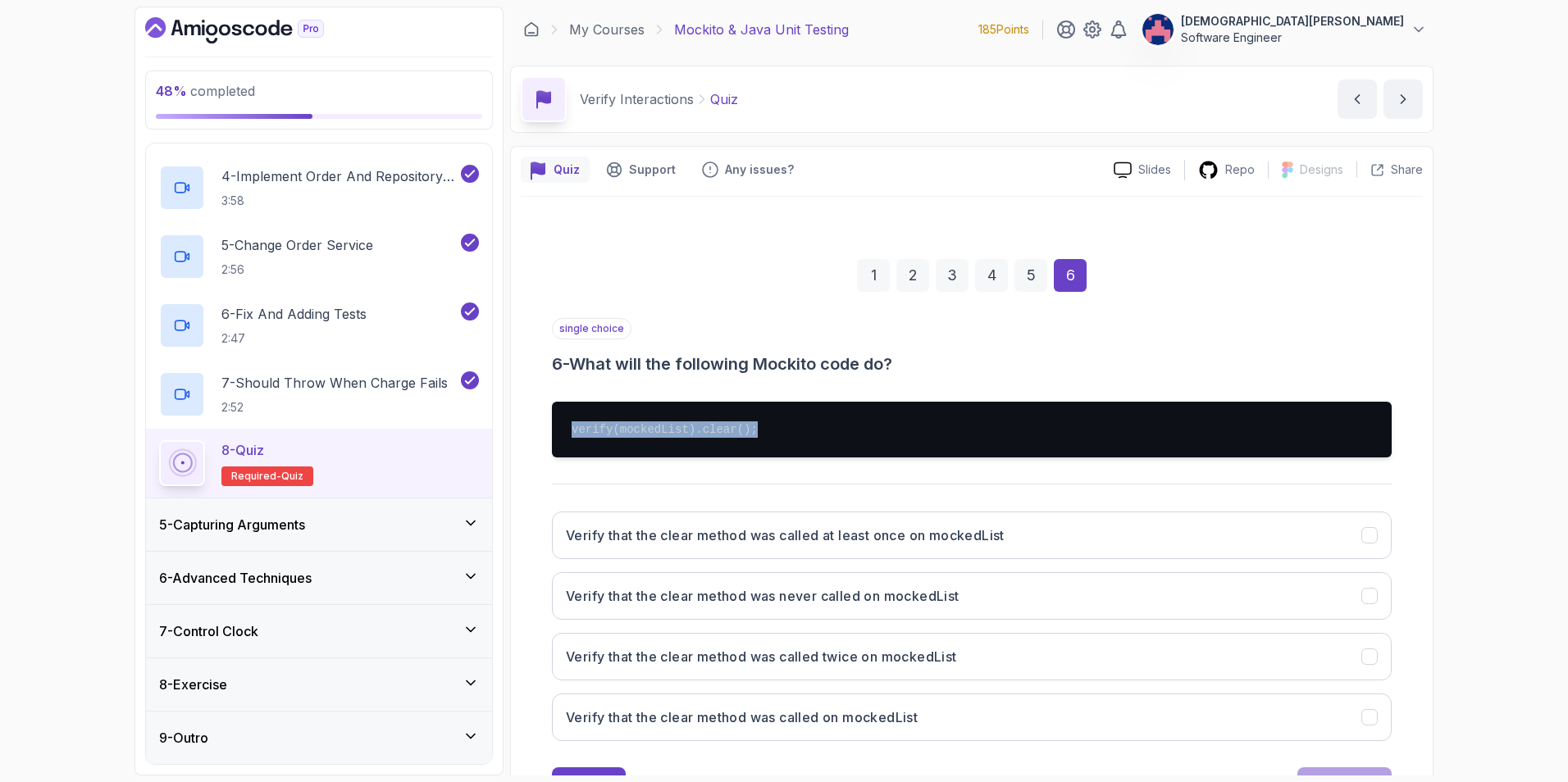
drag, startPoint x: 745, startPoint y: 430, endPoint x: 571, endPoint y: 423, distance: 174.1
click at [571, 423] on pre "verify(mockedList).clear();" at bounding box center [971, 430] width 839 height 55
copy pre "verify(mockedList).clear();"
click at [916, 366] on h3 "6 - What will the following Mockito code do?" at bounding box center [971, 364] width 839 height 23
drag, startPoint x: 905, startPoint y: 363, endPoint x: 573, endPoint y: 364, distance: 332.0
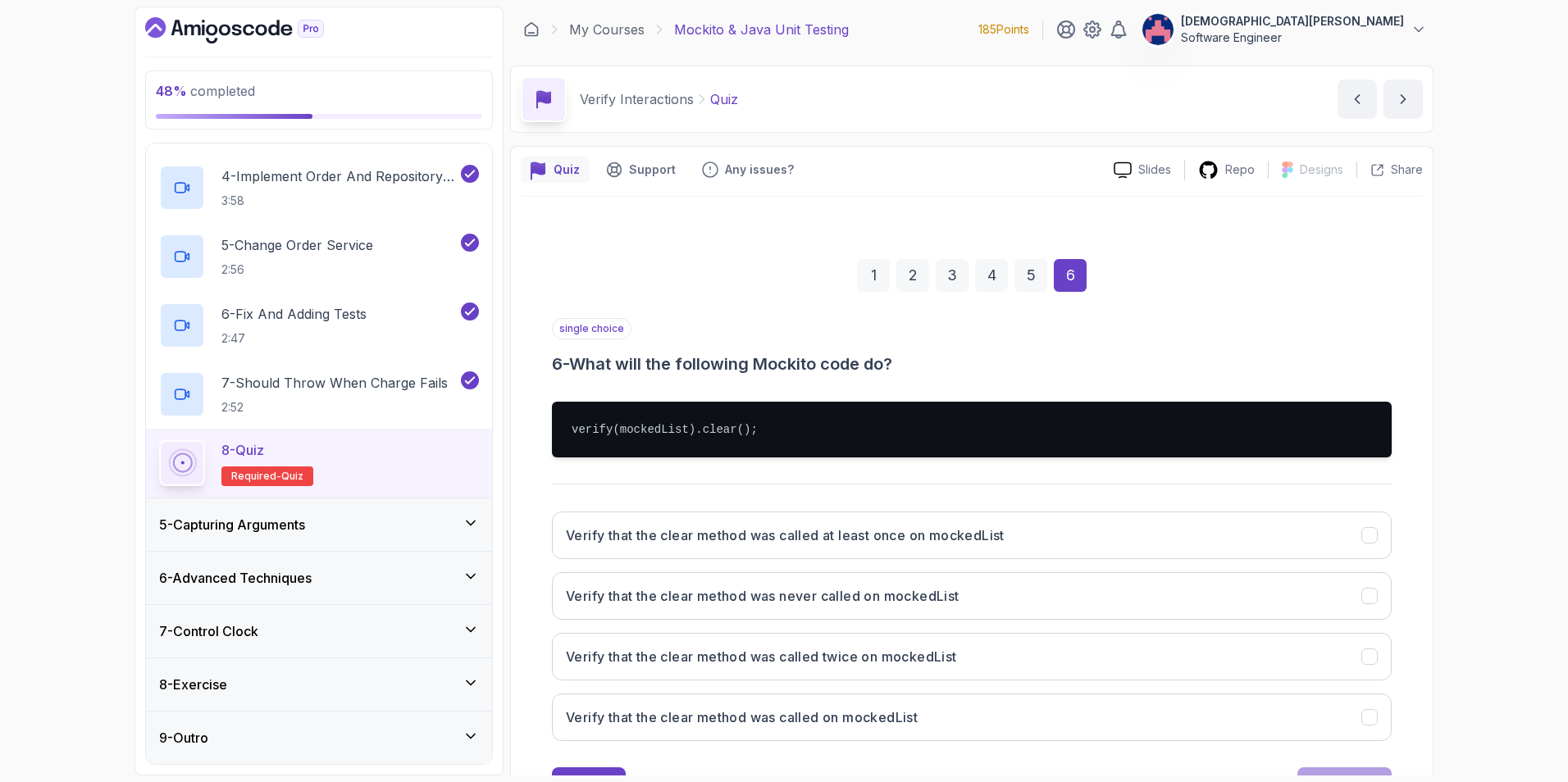
click at [573, 364] on h3 "6 - What will the following Mockito code do?" at bounding box center [971, 364] width 839 height 23
copy h3 "What will the following Mockito code do?"
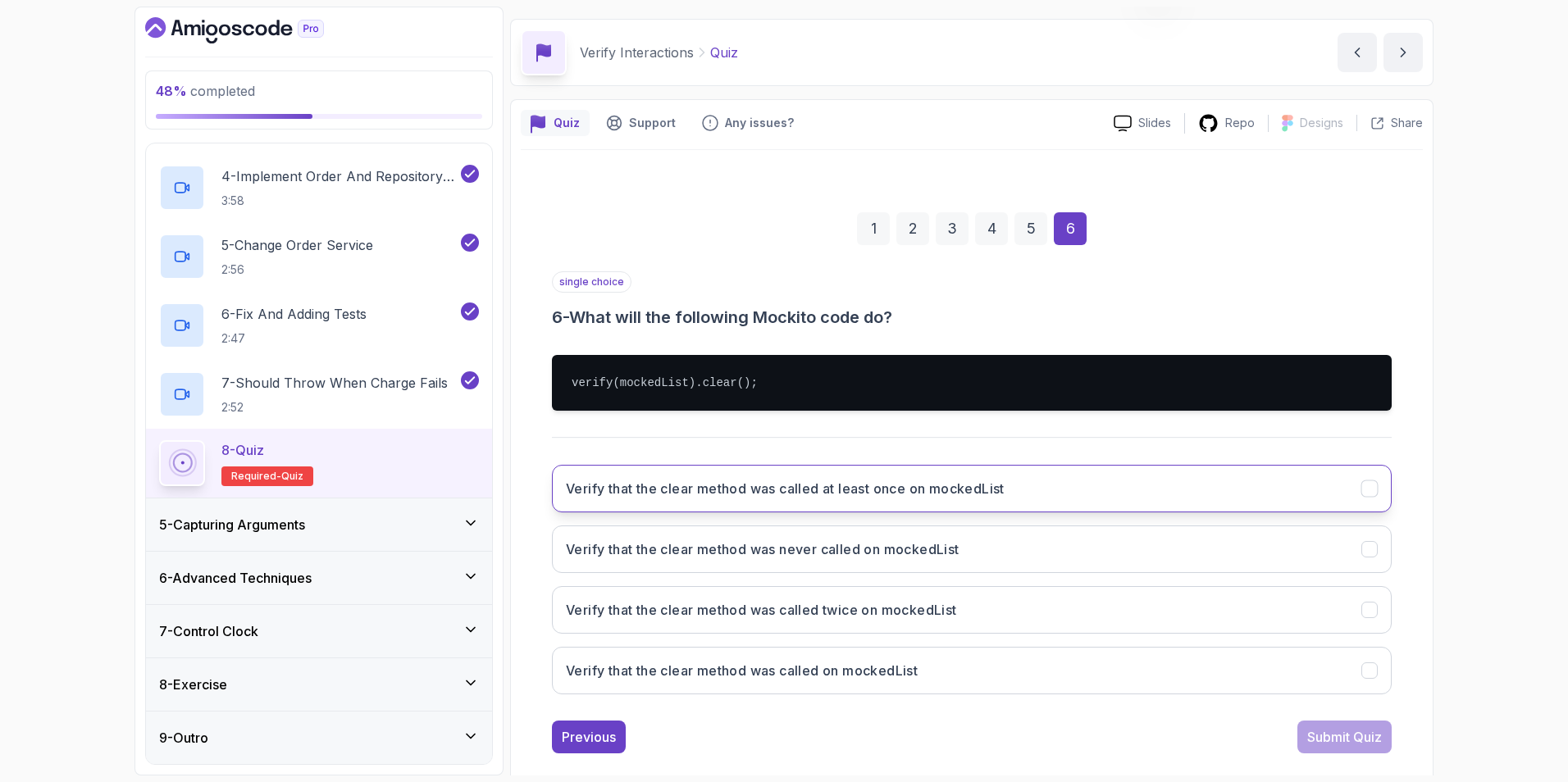
scroll to position [71, 0]
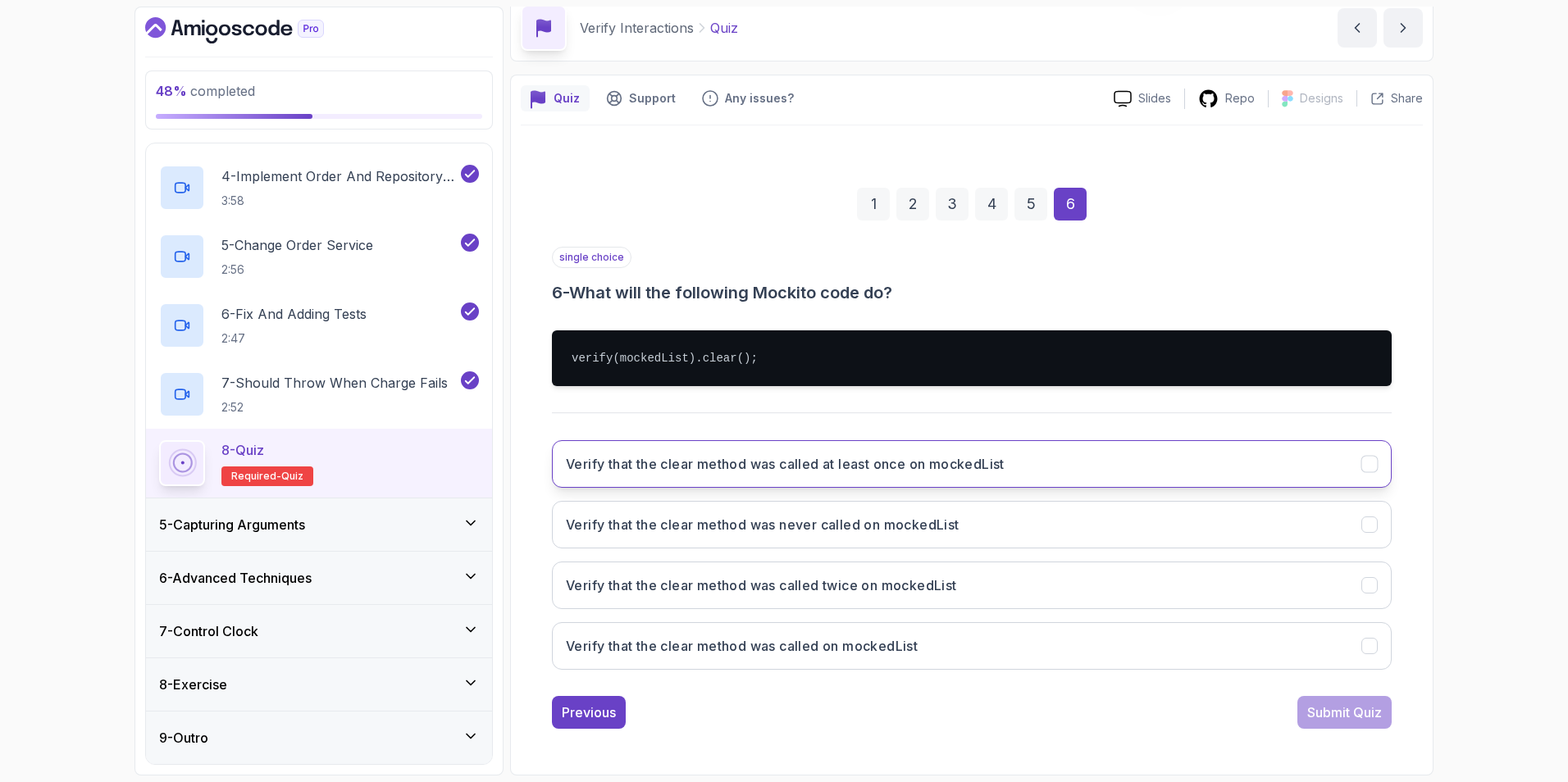
click at [1035, 474] on button "Verify that the clear method was called at least once on mockedList" at bounding box center [971, 463] width 839 height 48
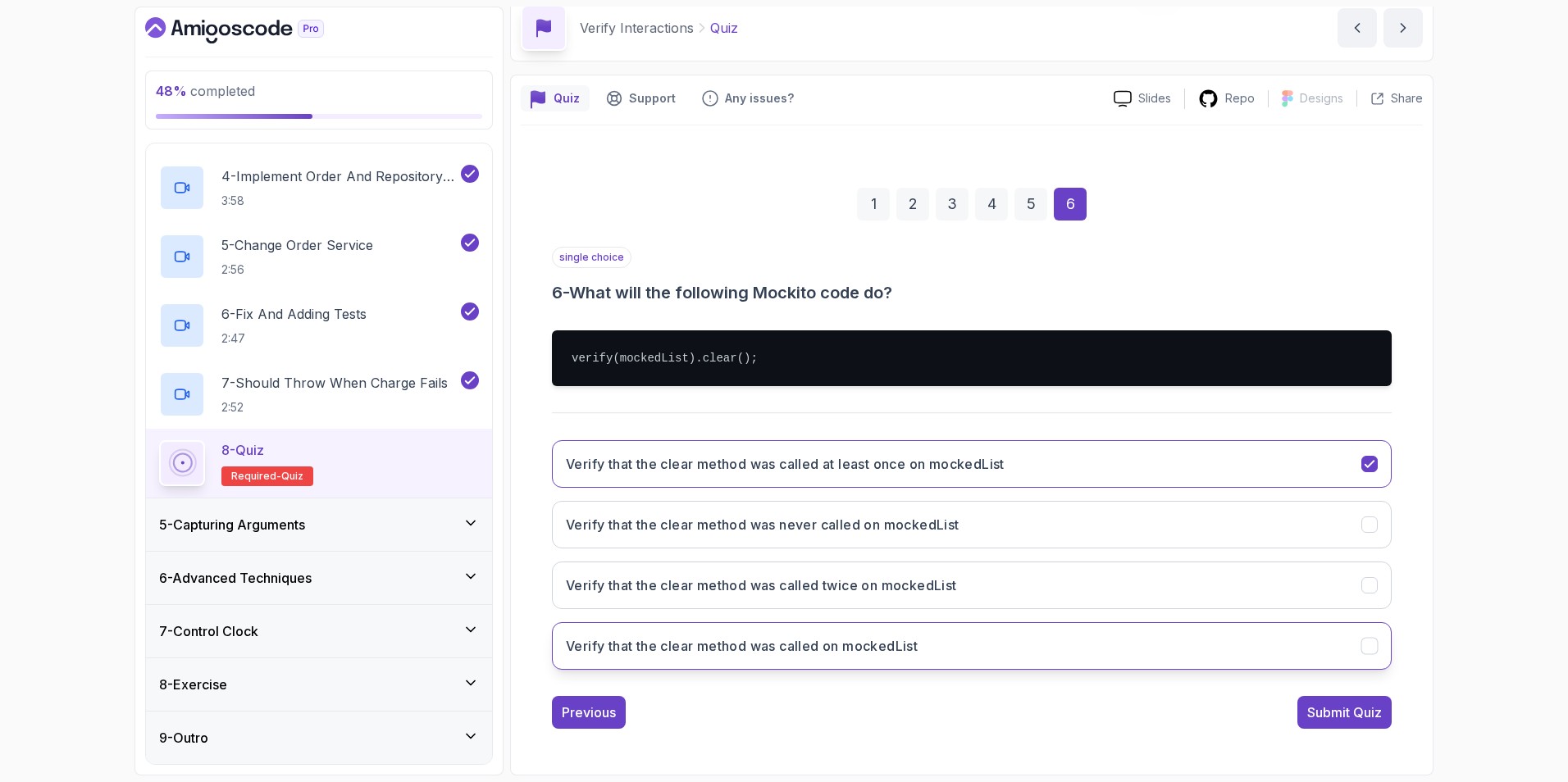
click at [1042, 552] on button "Verify that the clear method was called on mockedList" at bounding box center [971, 645] width 839 height 48
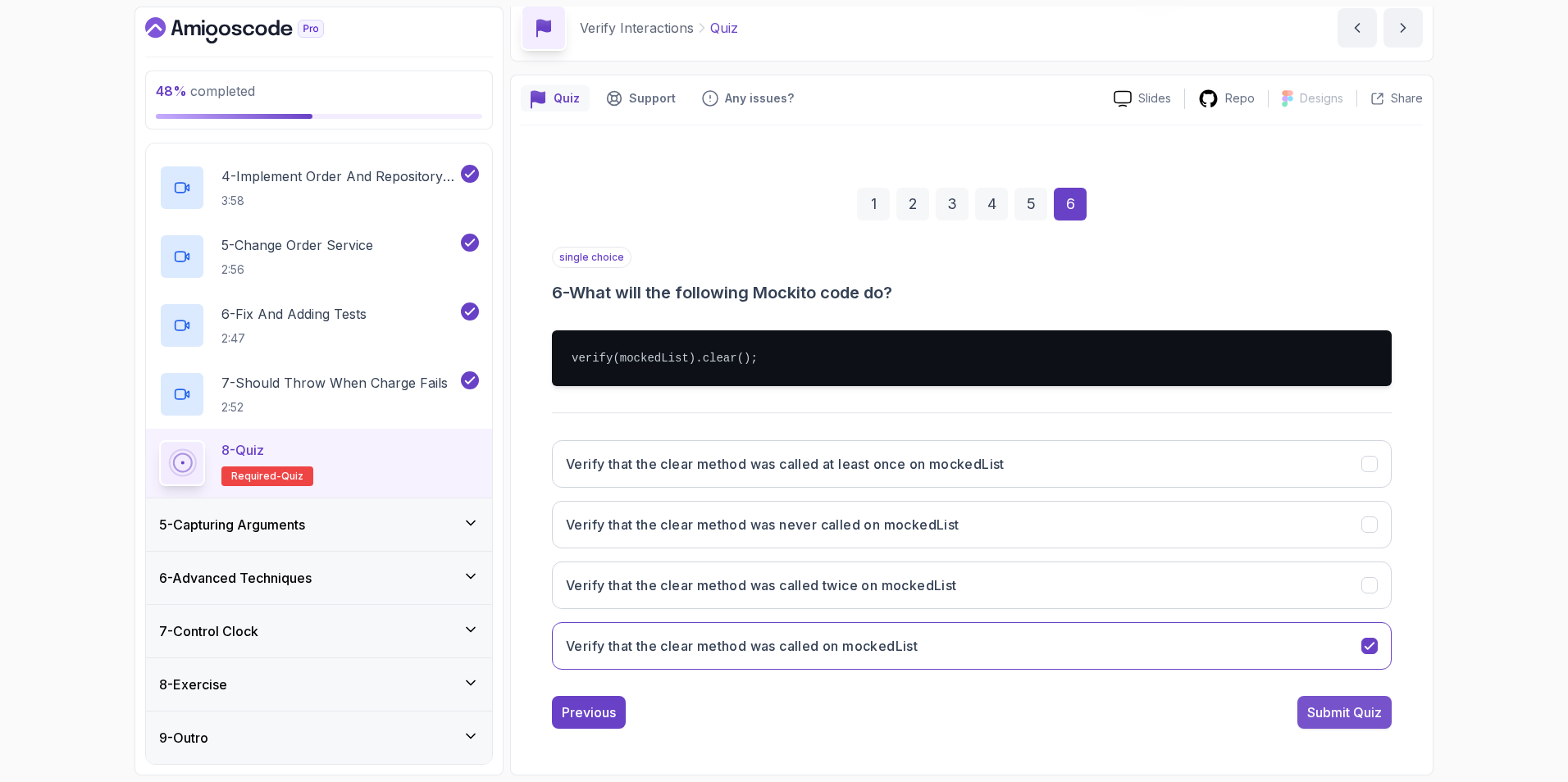
click at [1042, 552] on div "Submit Quiz" at bounding box center [1344, 712] width 75 height 20
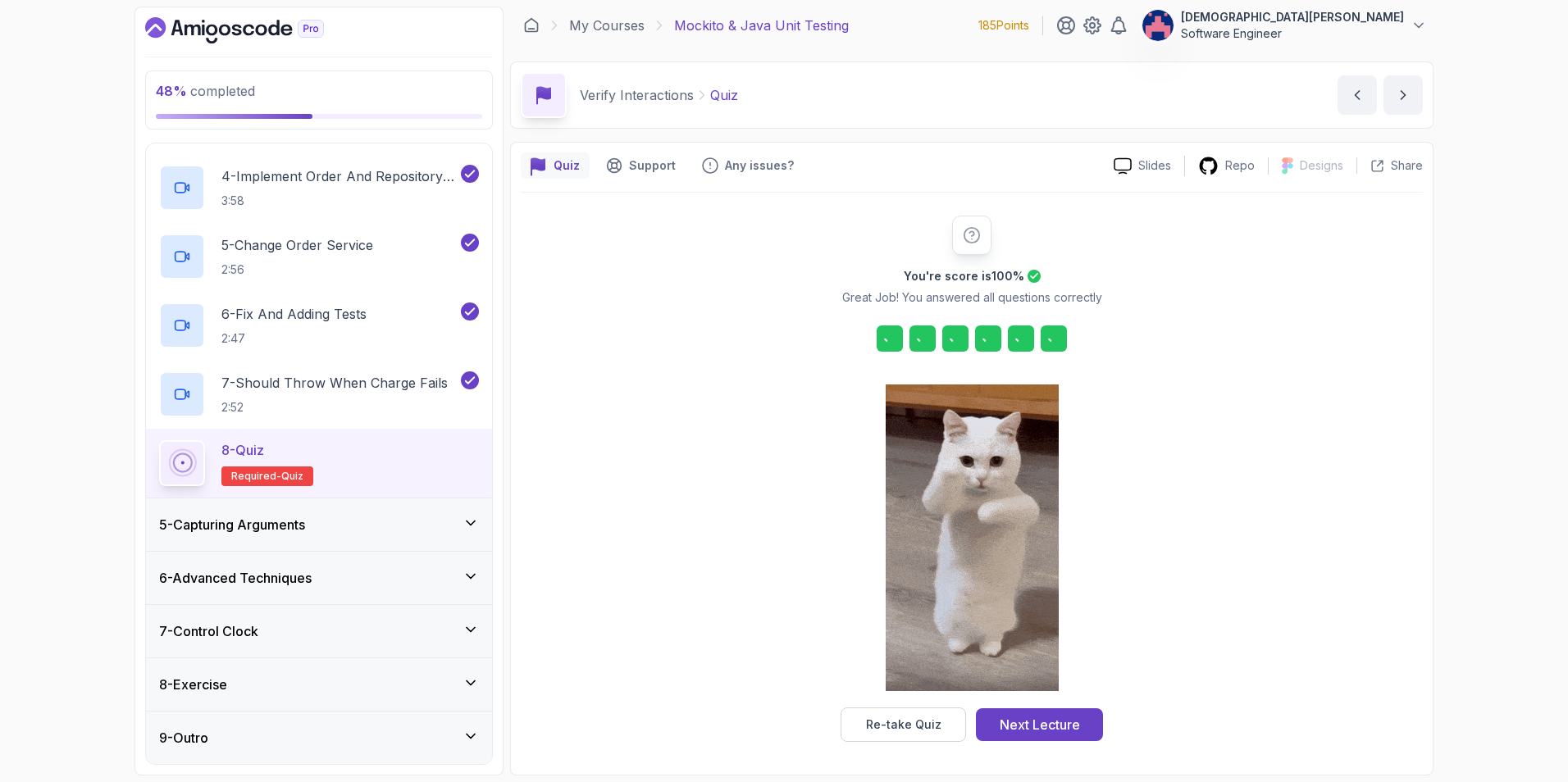
scroll to position [4, 0]
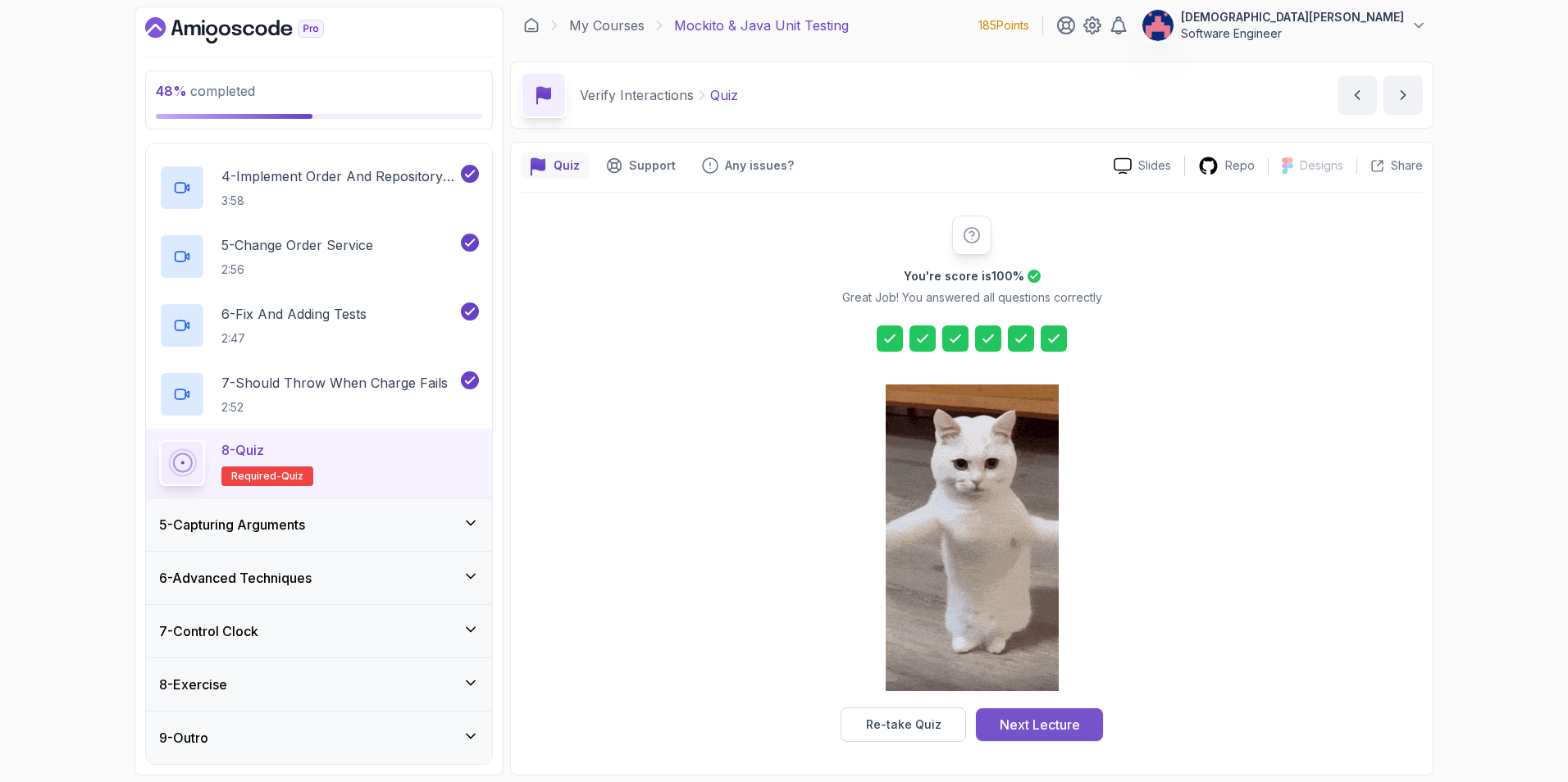
click at [1042, 552] on div "Next Lecture" at bounding box center [1040, 724] width 81 height 20
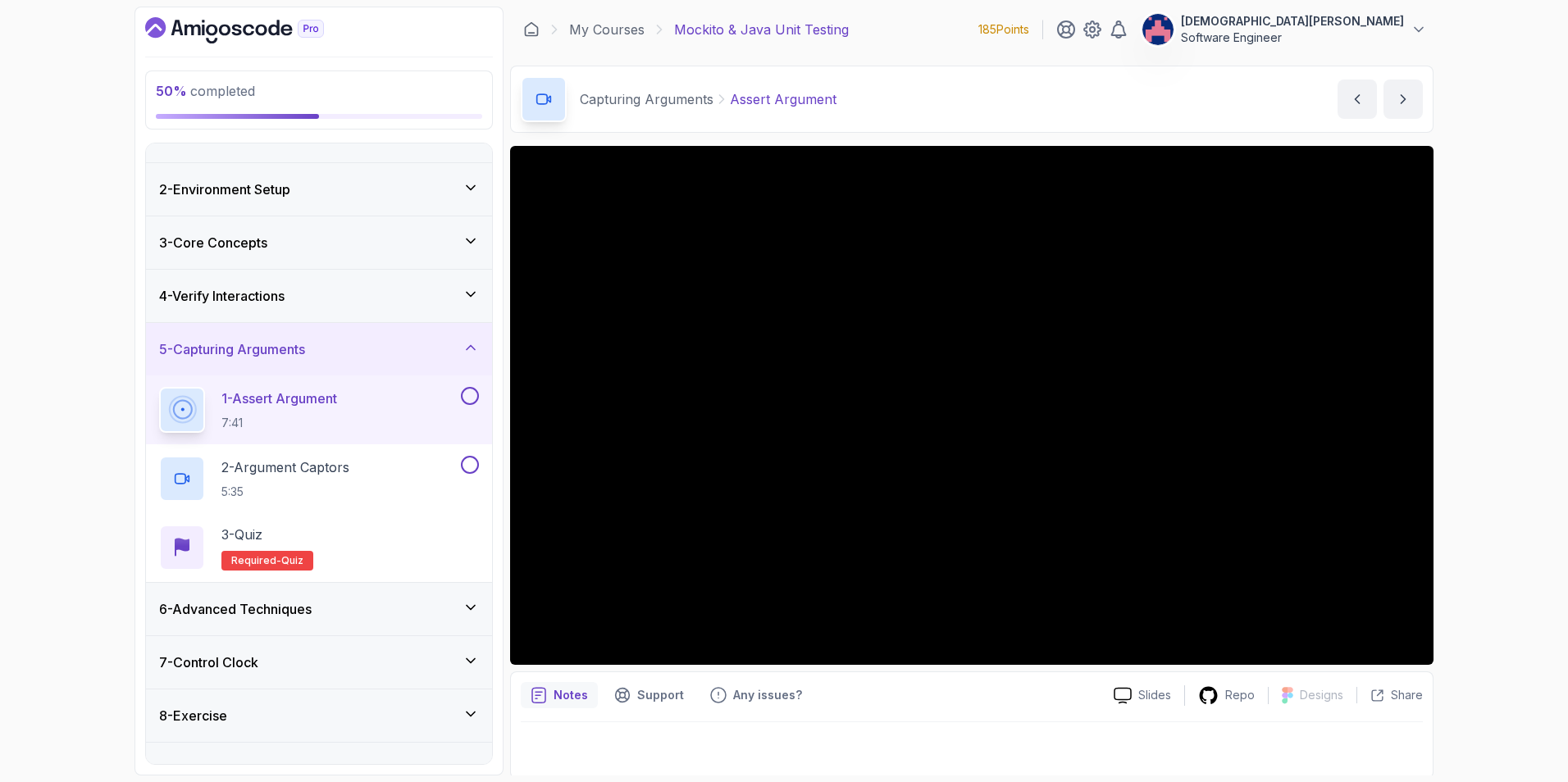
scroll to position [65, 0]
